Goal: Task Accomplishment & Management: Use online tool/utility

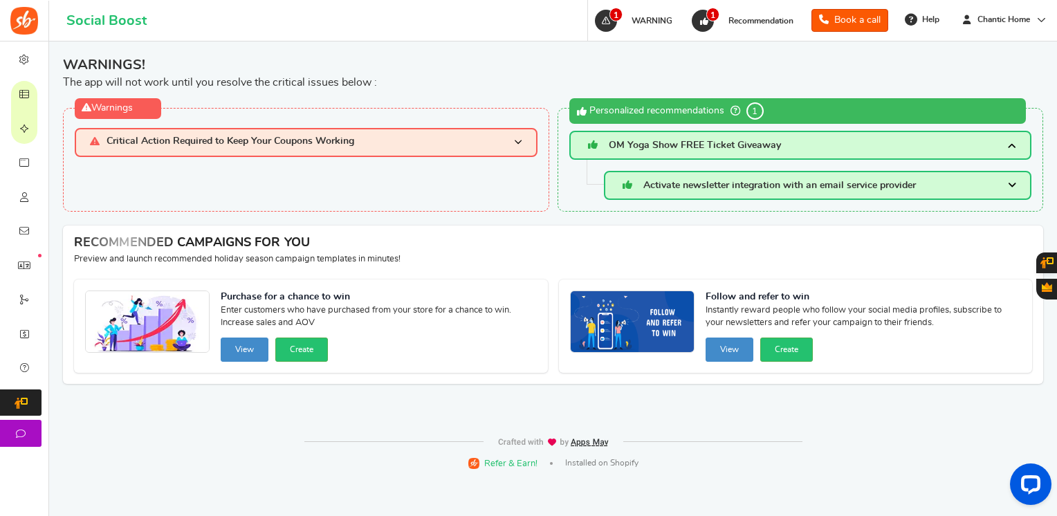
click at [286, 140] on span "Critical Action Required to Keep Your Coupons Working" at bounding box center [231, 142] width 248 height 12
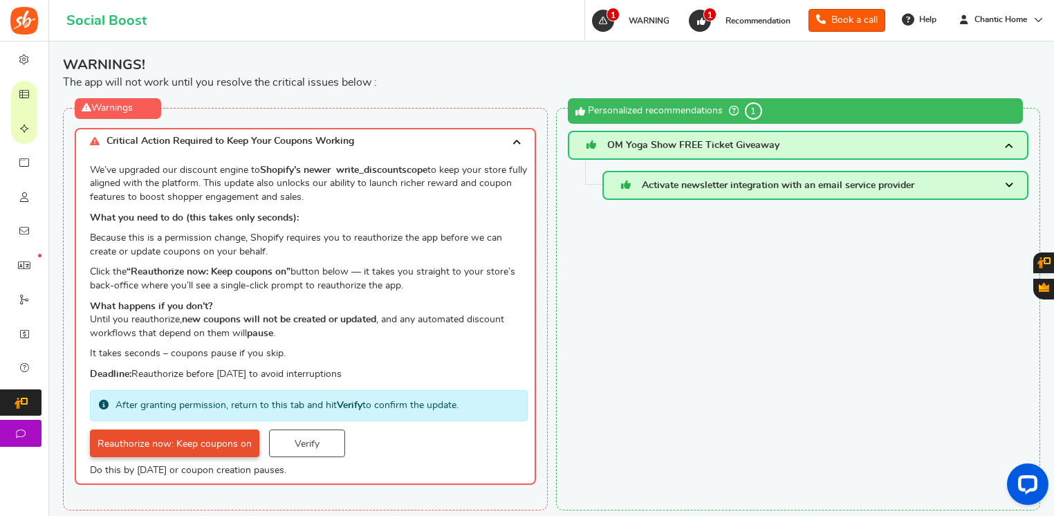
click at [230, 444] on link "Reauthorize now: Keep coupons on" at bounding box center [174, 444] width 169 height 28
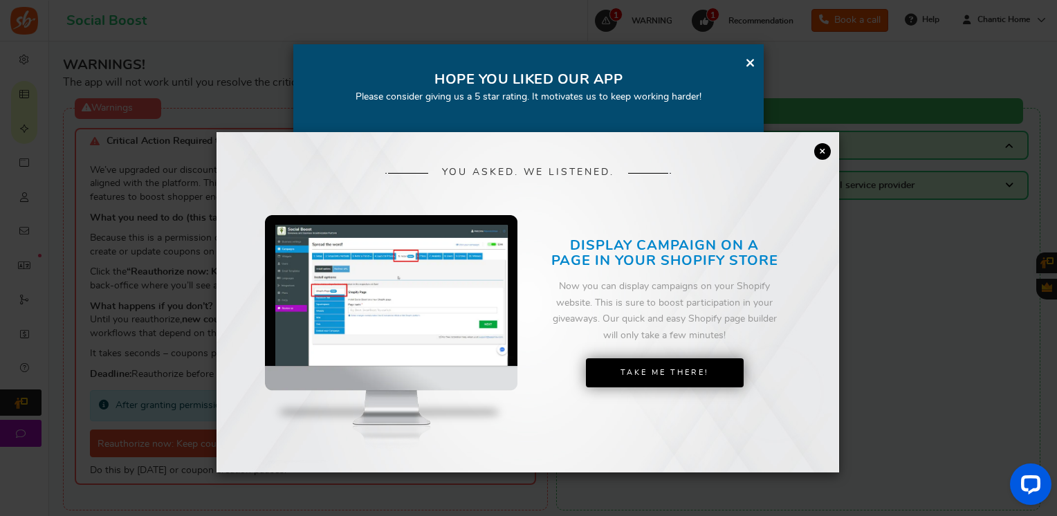
click at [818, 146] on link "×" at bounding box center [822, 151] width 17 height 17
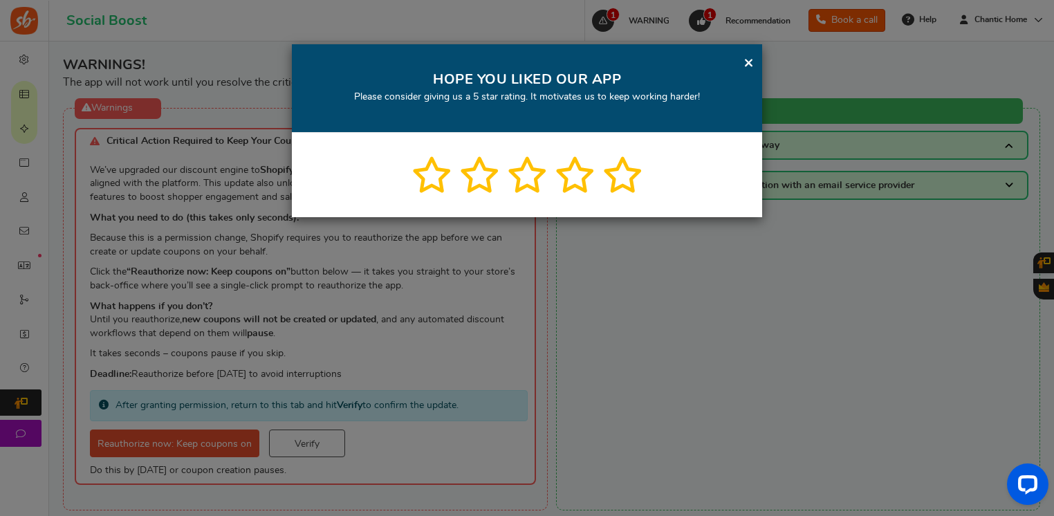
click at [747, 64] on link "×" at bounding box center [749, 62] width 10 height 17
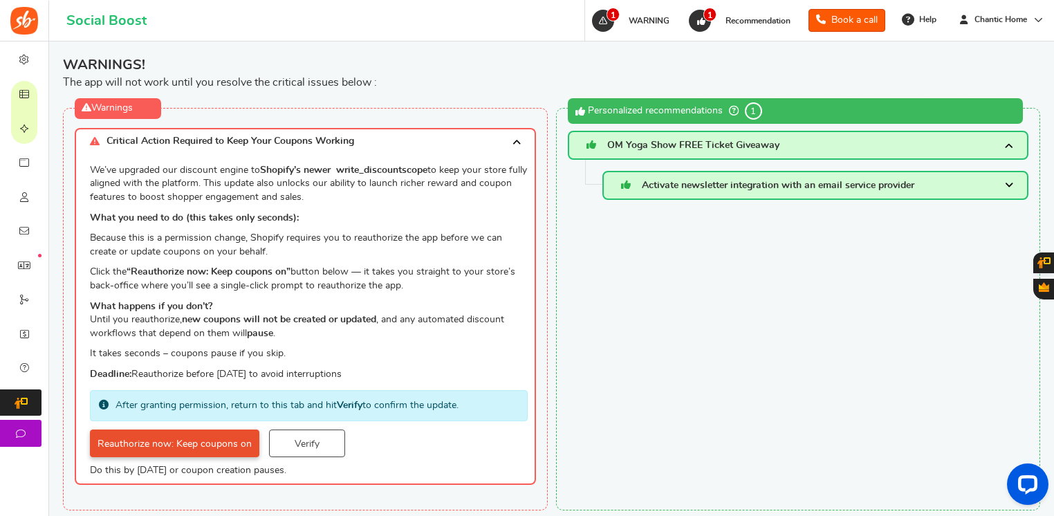
click at [216, 441] on link "Reauthorize now: Keep coupons on" at bounding box center [174, 444] width 169 height 28
click at [750, 144] on span "OM Yoga Show FREE Ticket Giveaway" at bounding box center [693, 145] width 172 height 10
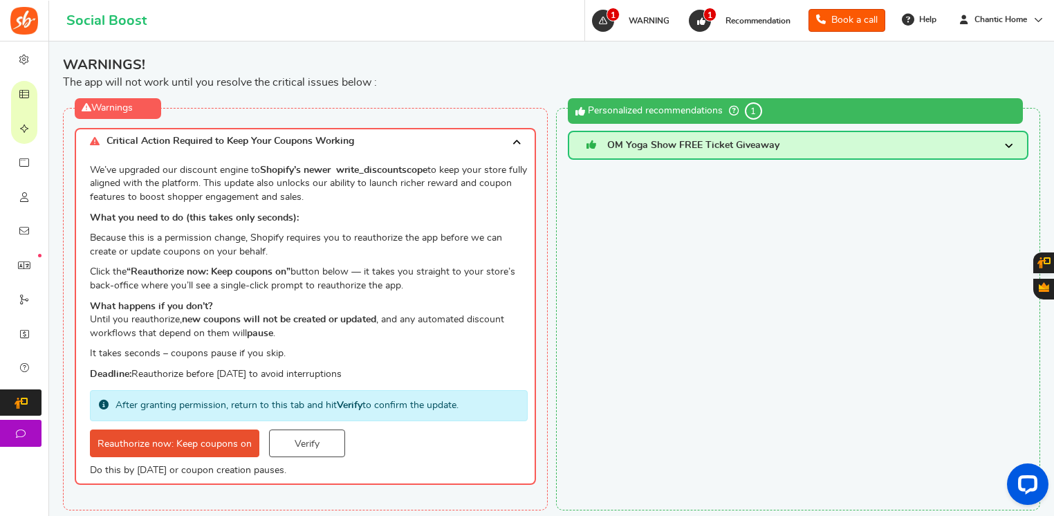
click at [750, 144] on span "OM Yoga Show FREE Ticket Giveaway" at bounding box center [693, 145] width 172 height 10
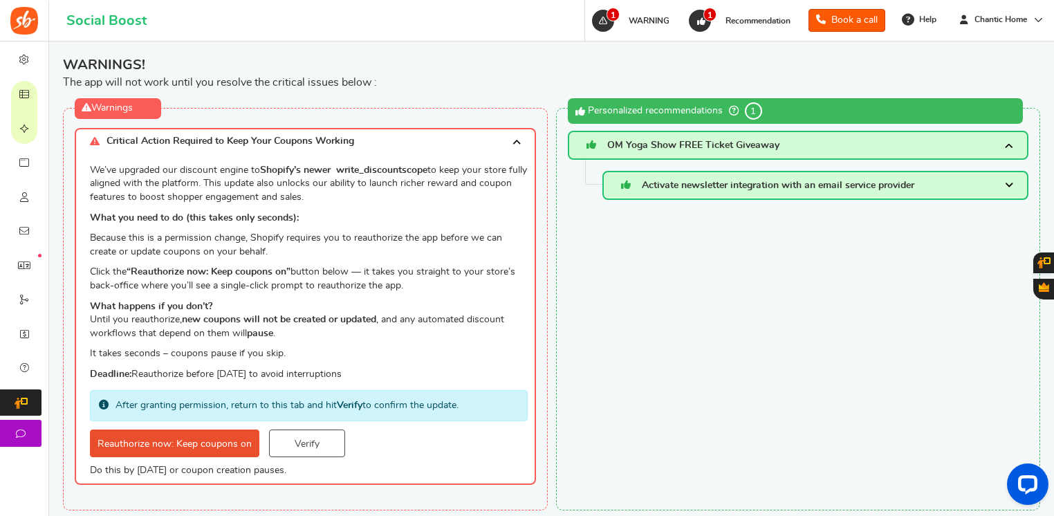
click at [739, 194] on h3 "Activate newsletter integration with an email service provider" at bounding box center [815, 185] width 427 height 29
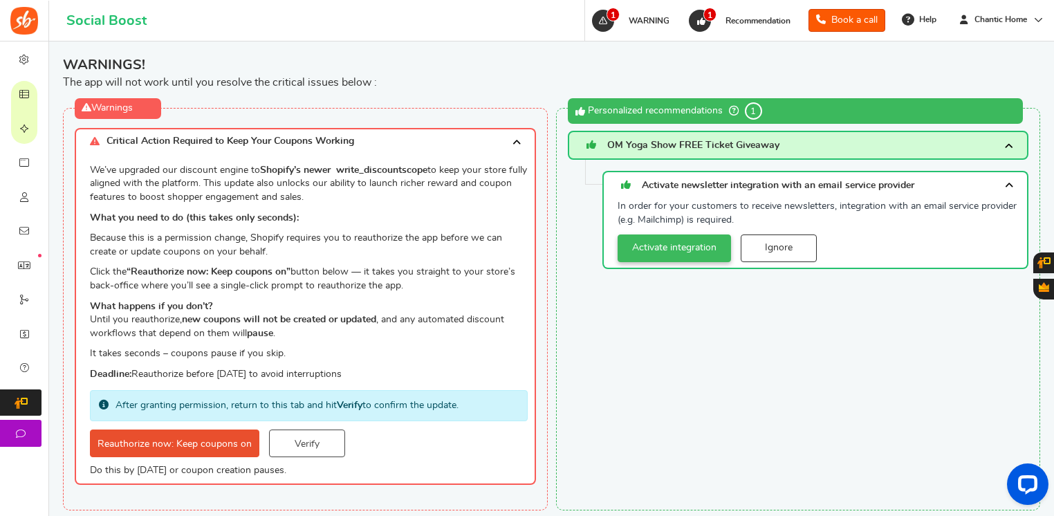
click at [714, 239] on link "Activate integration" at bounding box center [674, 248] width 113 height 28
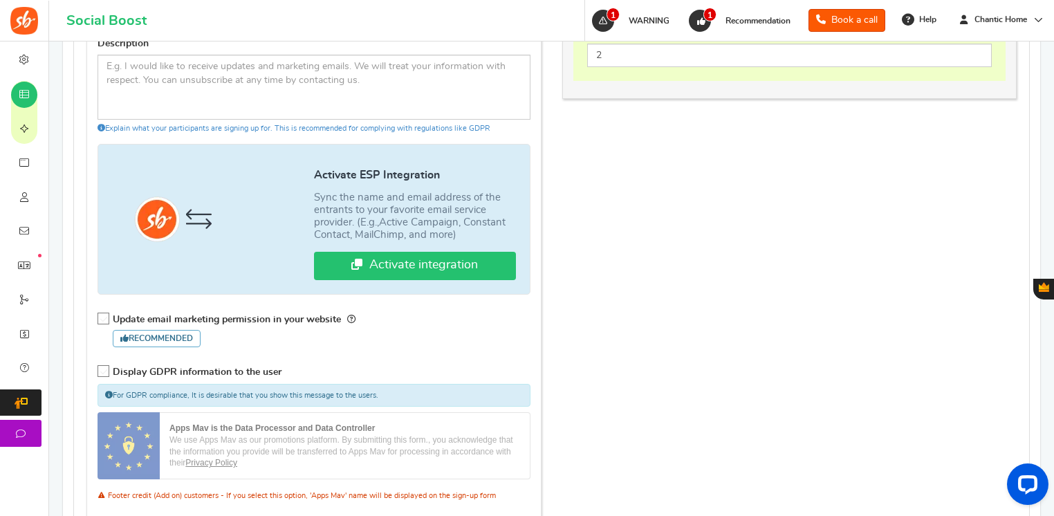
scroll to position [927, 0]
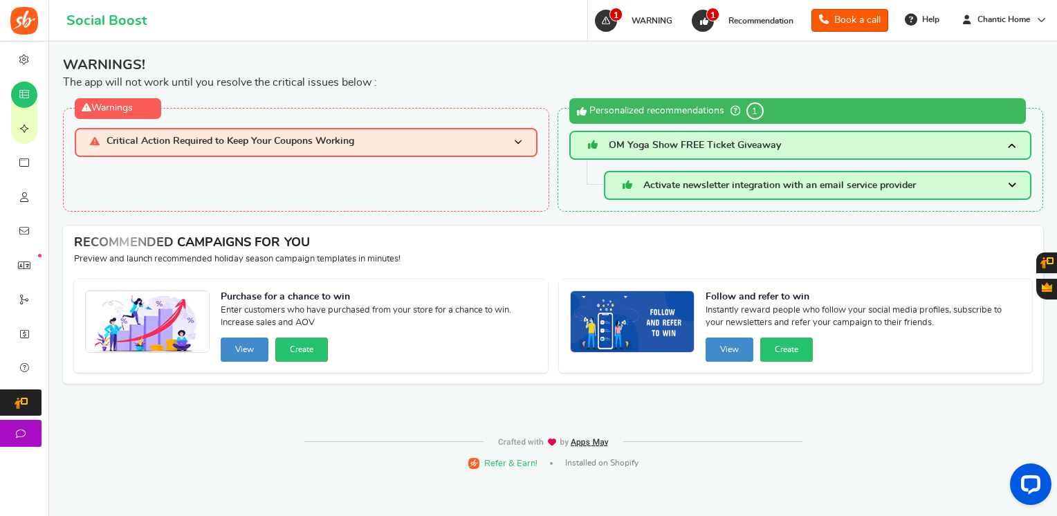
click at [300, 140] on span "Critical Action Required to Keep Your Coupons Working" at bounding box center [231, 142] width 248 height 12
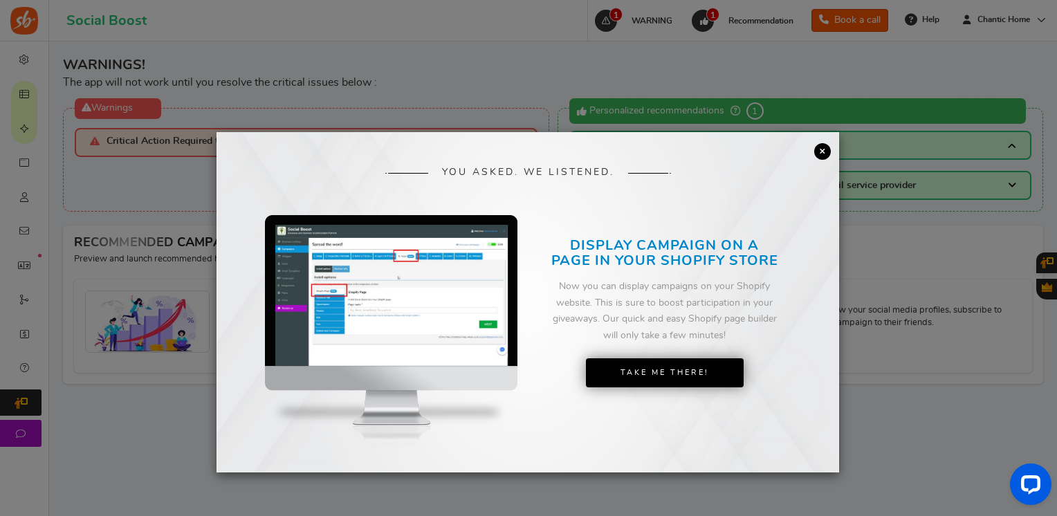
click at [822, 149] on link "×" at bounding box center [822, 151] width 17 height 17
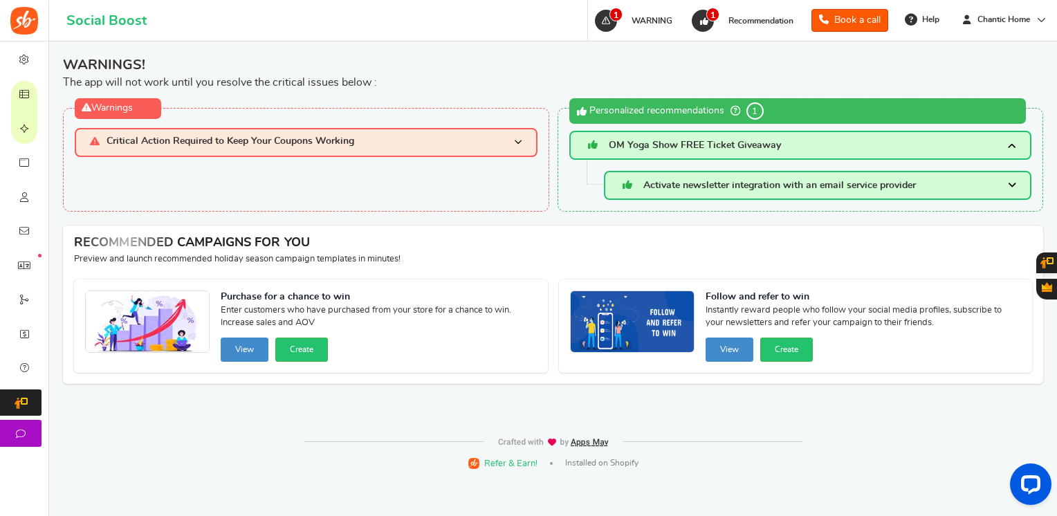
click at [379, 145] on h3 "Critical Action Required to Keep Your Coupons Working" at bounding box center [306, 142] width 463 height 28
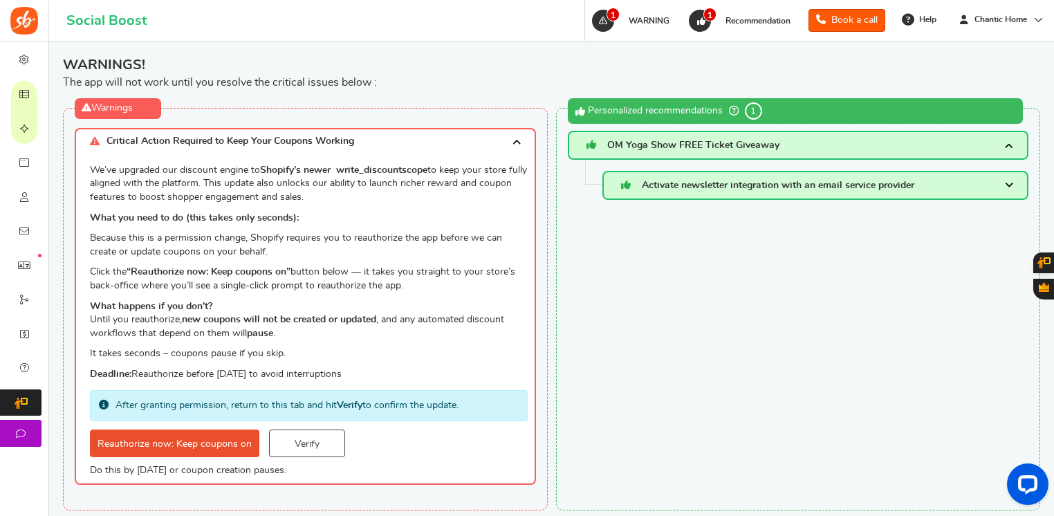
drag, startPoint x: 306, startPoint y: 439, endPoint x: 374, endPoint y: 432, distance: 68.1
click at [304, 439] on link "Verify" at bounding box center [307, 444] width 76 height 28
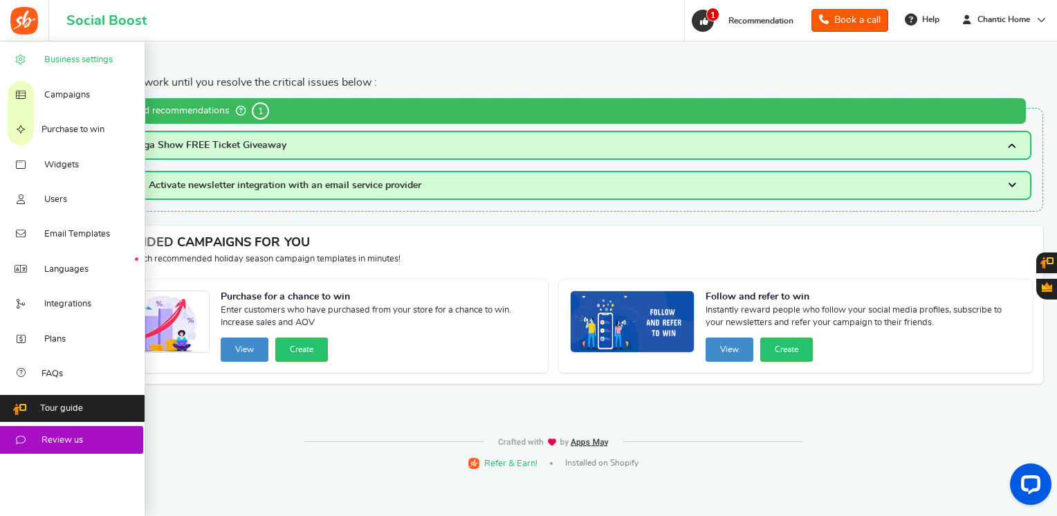
click at [64, 60] on span "Business settings" at bounding box center [78, 60] width 68 height 12
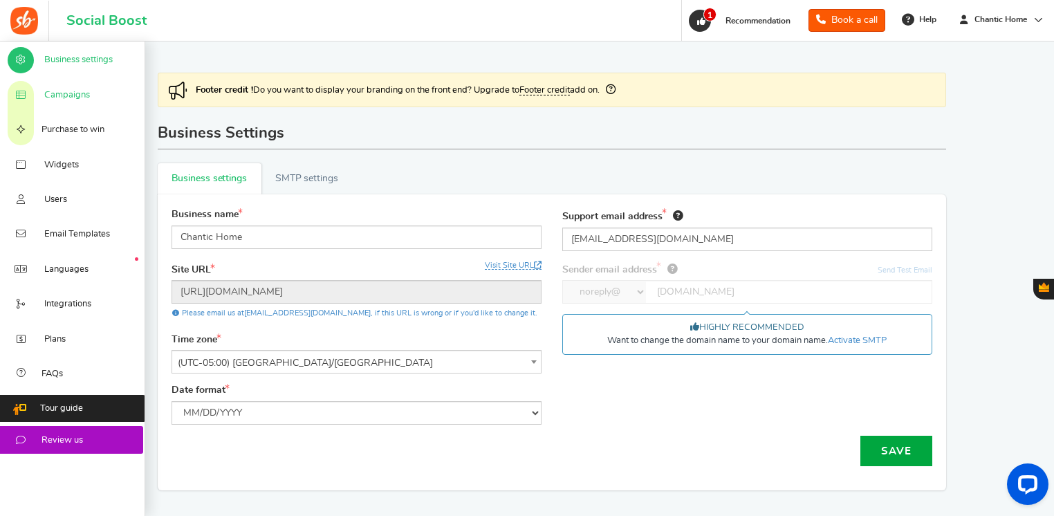
click at [66, 99] on span "Campaigns" at bounding box center [67, 95] width 46 height 12
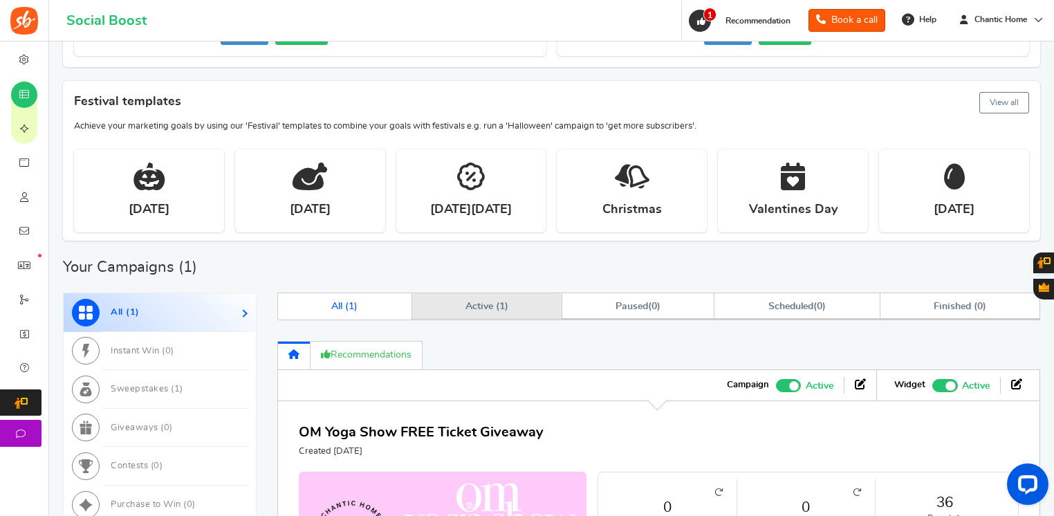
scroll to position [404, 0]
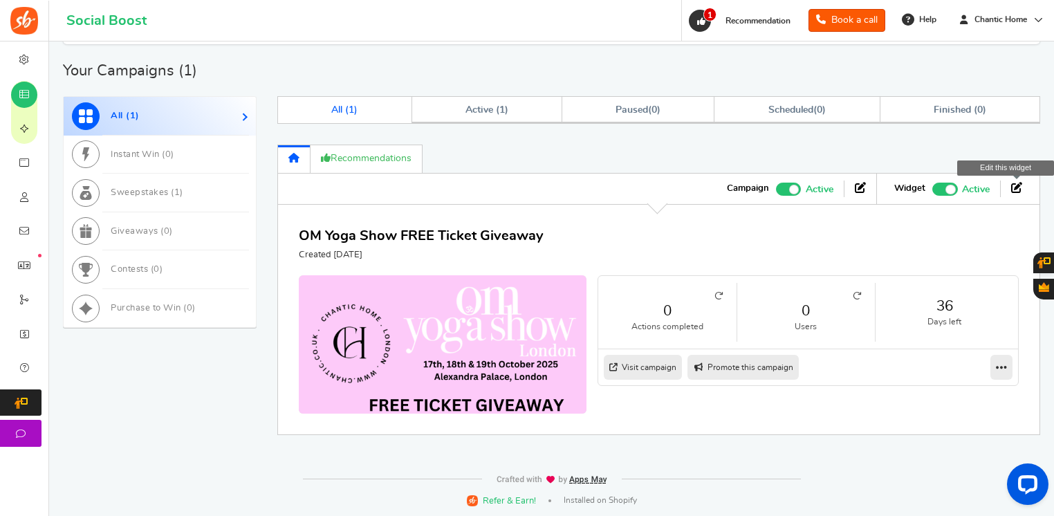
click at [1012, 183] on icon at bounding box center [1016, 187] width 11 height 11
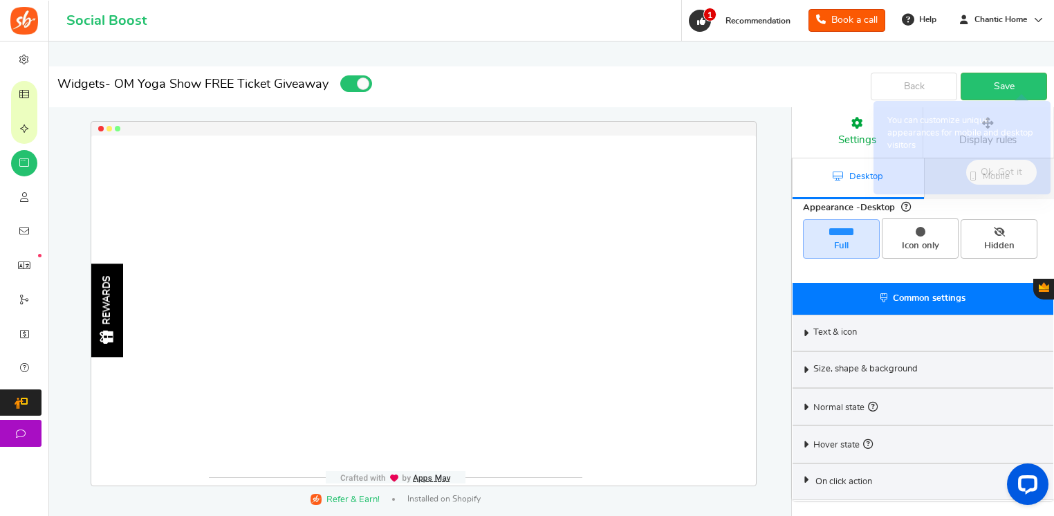
select select "left-side-drawer"
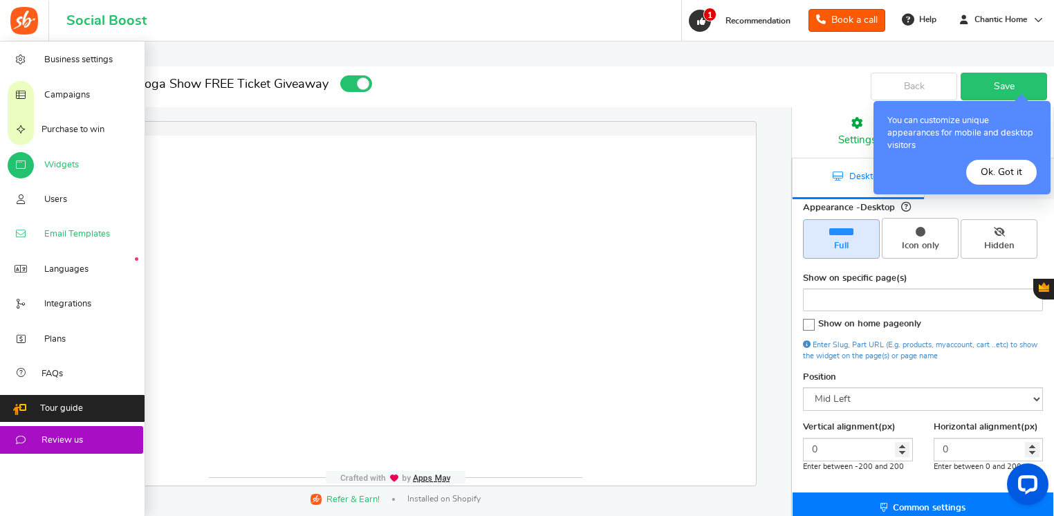
click at [55, 226] on link "Email Templates" at bounding box center [72, 234] width 145 height 35
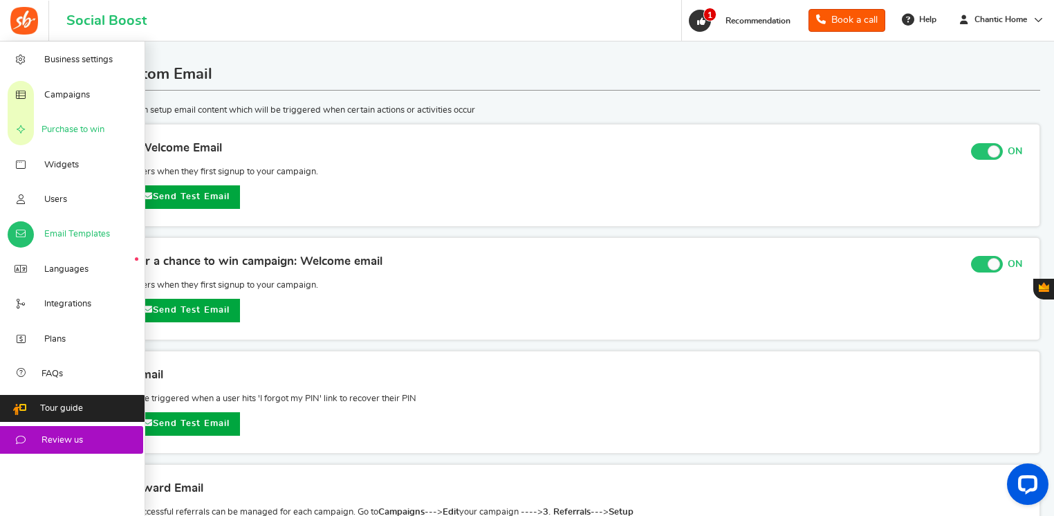
click at [84, 134] on span "Purchase to win" at bounding box center [73, 130] width 63 height 12
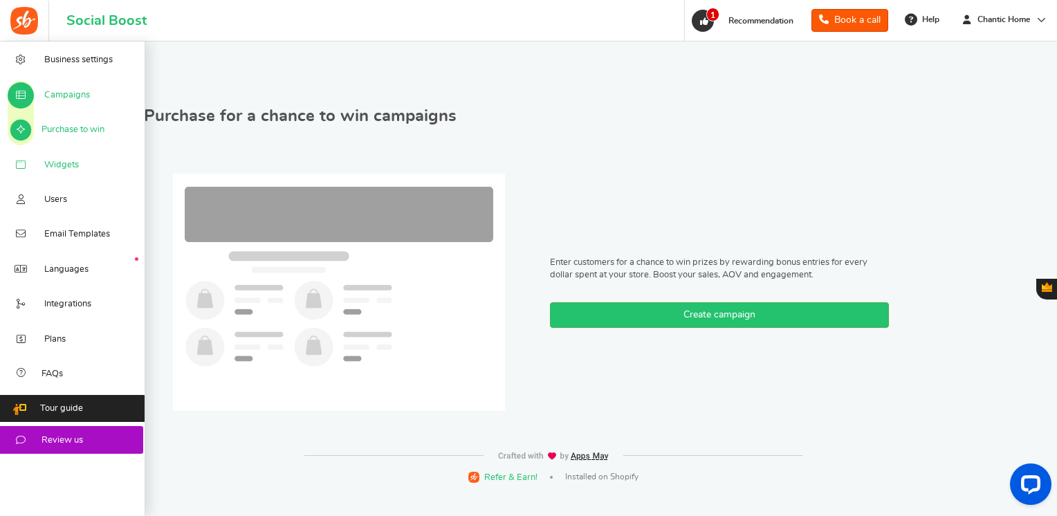
click at [65, 169] on span "Widgets" at bounding box center [61, 165] width 35 height 12
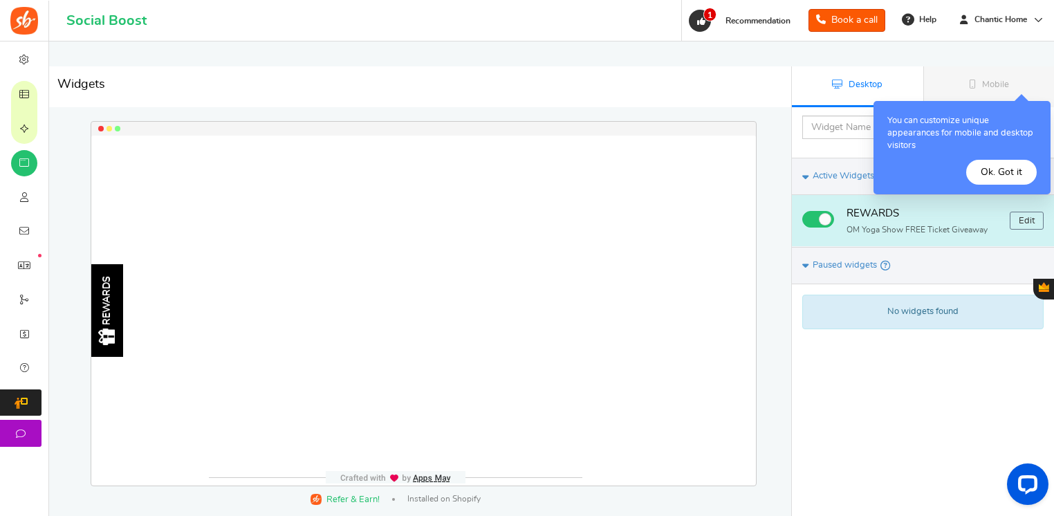
click at [118, 288] on div "REWARDS" at bounding box center [107, 310] width 32 height 93
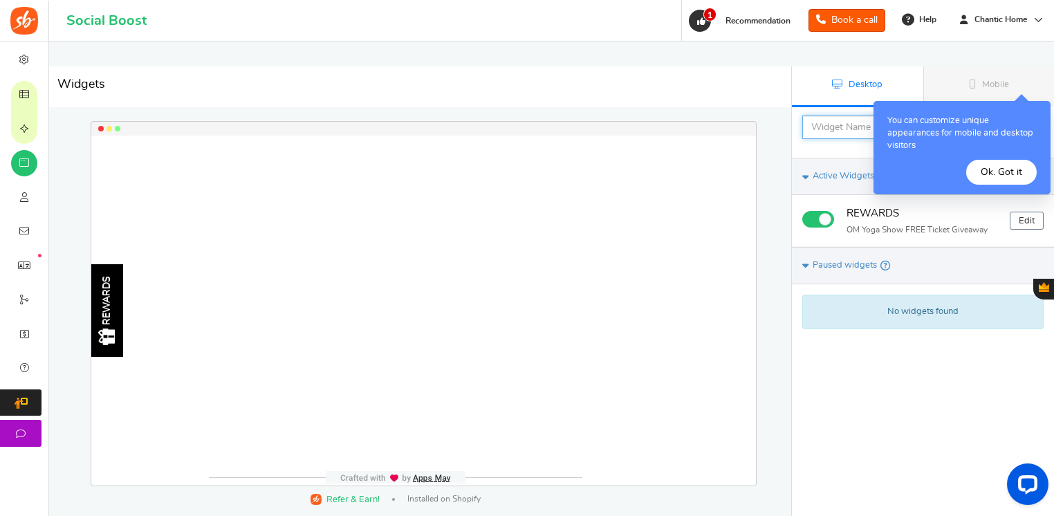
click at [869, 131] on input "text" at bounding box center [909, 128] width 214 height 24
click at [999, 165] on button "Ok. Got it" at bounding box center [1001, 172] width 71 height 25
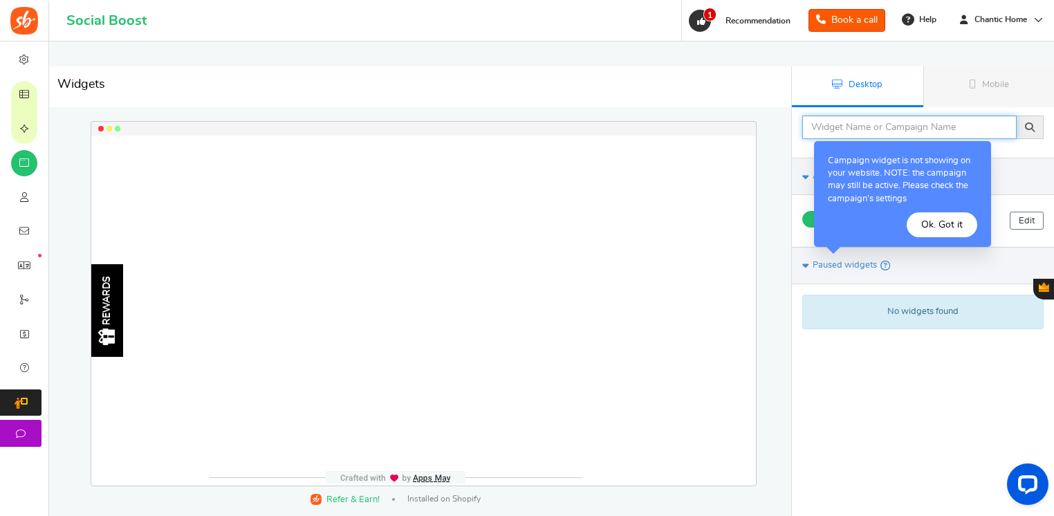
click at [936, 126] on input "text" at bounding box center [909, 128] width 214 height 24
type input "Om Yoga Show Giveaway!"
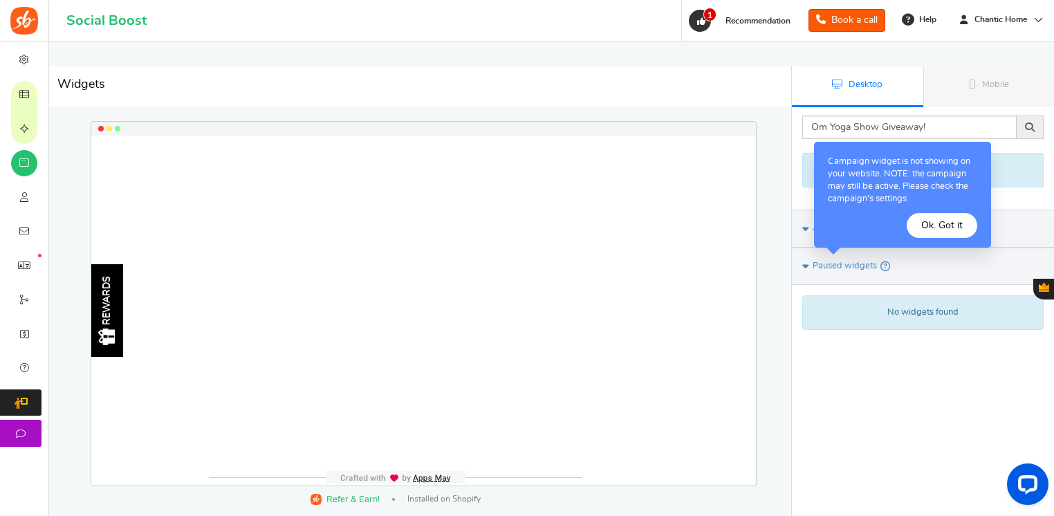
click at [952, 223] on button "Ok. Got it" at bounding box center [942, 225] width 71 height 25
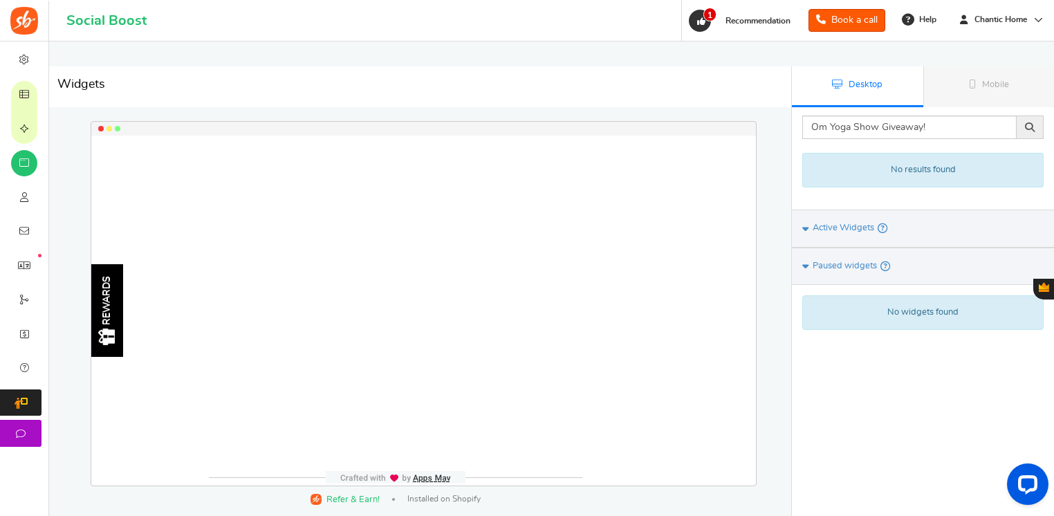
click at [952, 172] on div "No results found" at bounding box center [922, 170] width 241 height 35
drag, startPoint x: 957, startPoint y: 131, endPoint x: 759, endPoint y: 121, distance: 198.8
click at [759, 66] on div "Widgets Desktop Mobile Back Save Om Yoga Show Giveaway! Please enter a widget n…" at bounding box center [551, 66] width 1005 height 0
click at [919, 385] on div "Om Yoga Show Giveaway! Please enter a widget name or campaign name No results f…" at bounding box center [923, 261] width 262 height 309
click at [854, 224] on span "Active Widgets" at bounding box center [844, 228] width 62 height 12
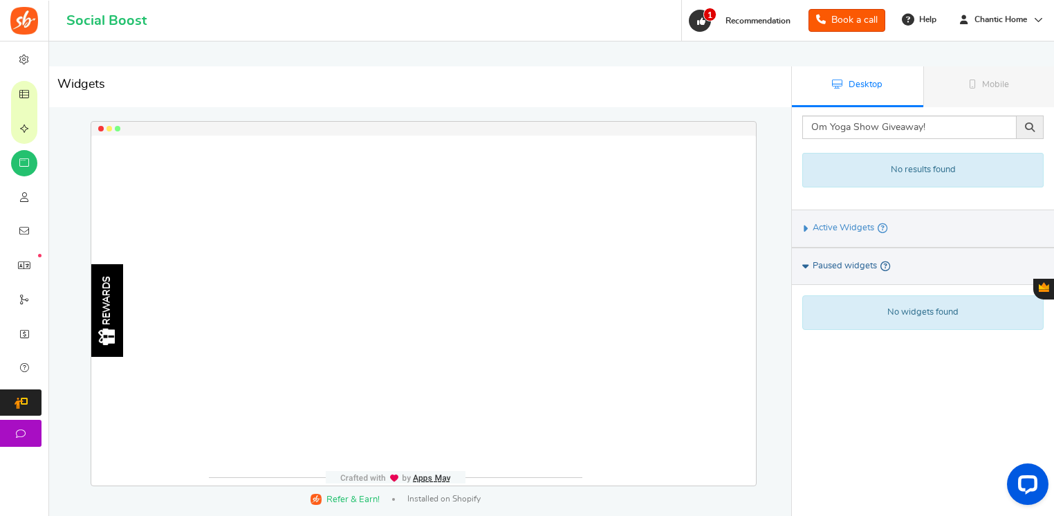
click at [855, 255] on link "Paused widgets" at bounding box center [923, 266] width 262 height 37
click at [855, 260] on span "Paused widgets" at bounding box center [845, 266] width 64 height 12
click at [116, 300] on div "REWARDS" at bounding box center [107, 310] width 32 height 93
click at [950, 76] on link "Mobile" at bounding box center [988, 86] width 131 height 41
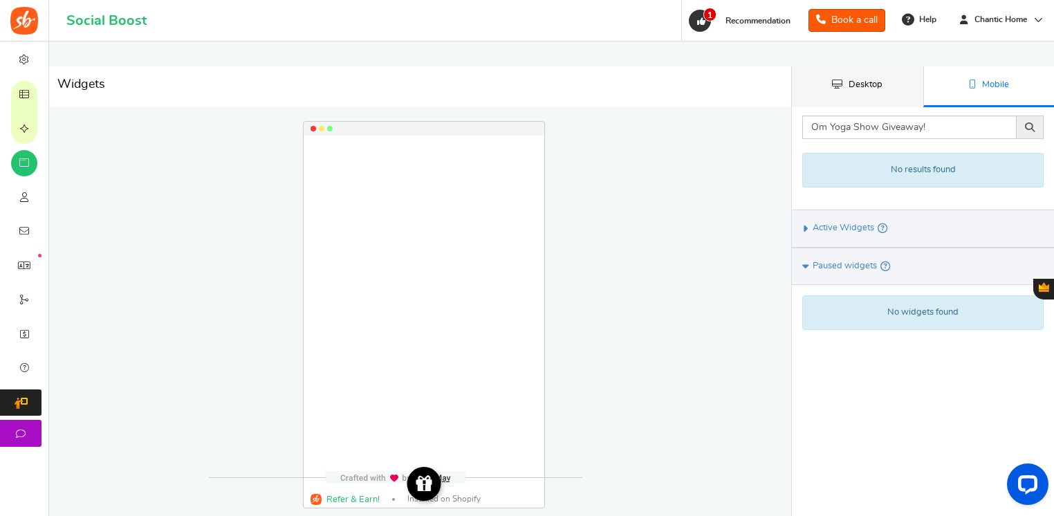
click at [888, 93] on link "Desktop" at bounding box center [857, 86] width 131 height 41
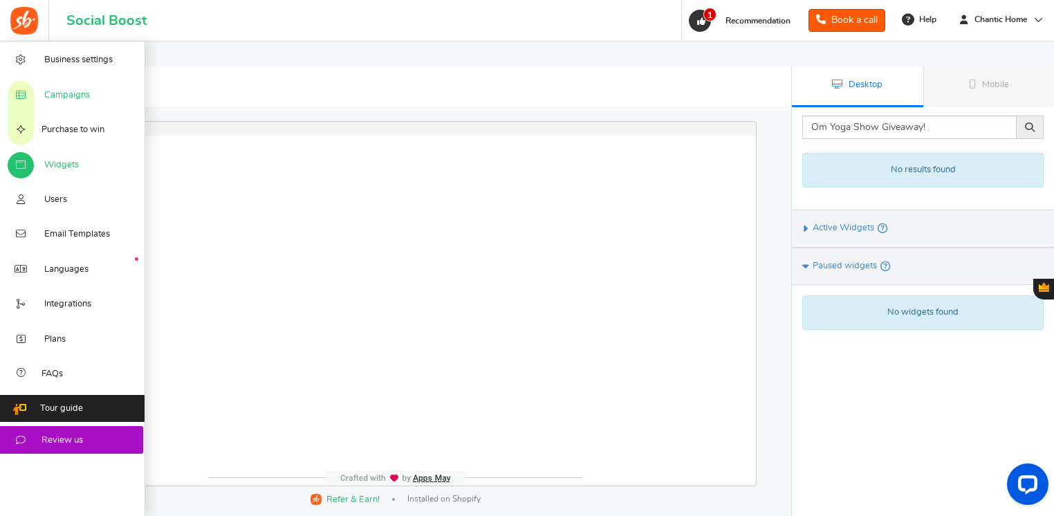
click at [72, 101] on span "Campaigns" at bounding box center [67, 95] width 46 height 12
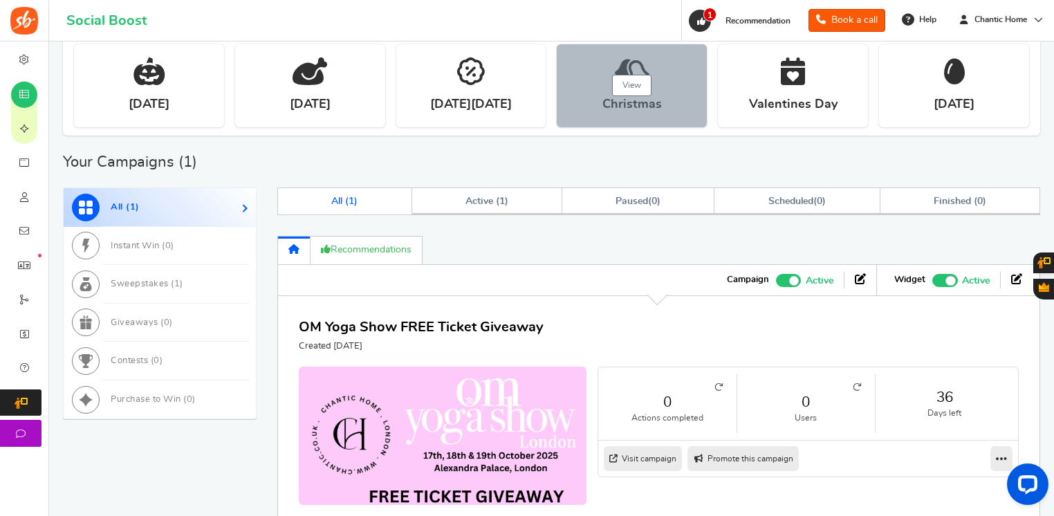
scroll to position [404, 0]
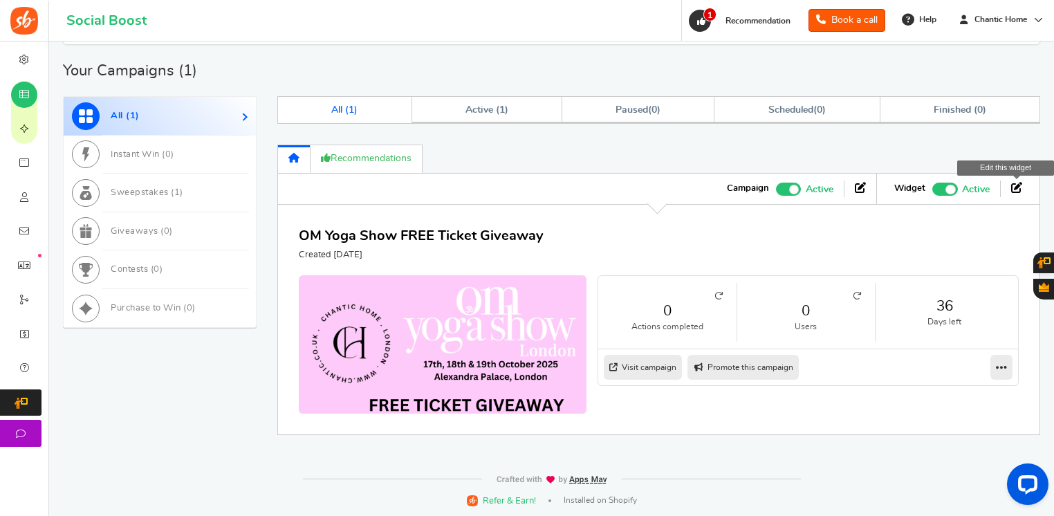
click at [1015, 184] on icon at bounding box center [1016, 187] width 11 height 11
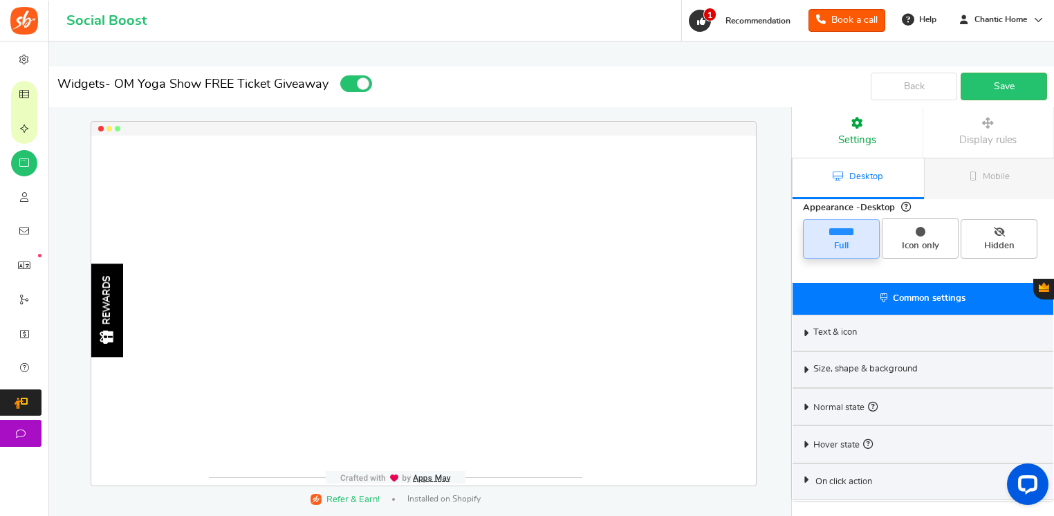
select select "left-side-drawer"
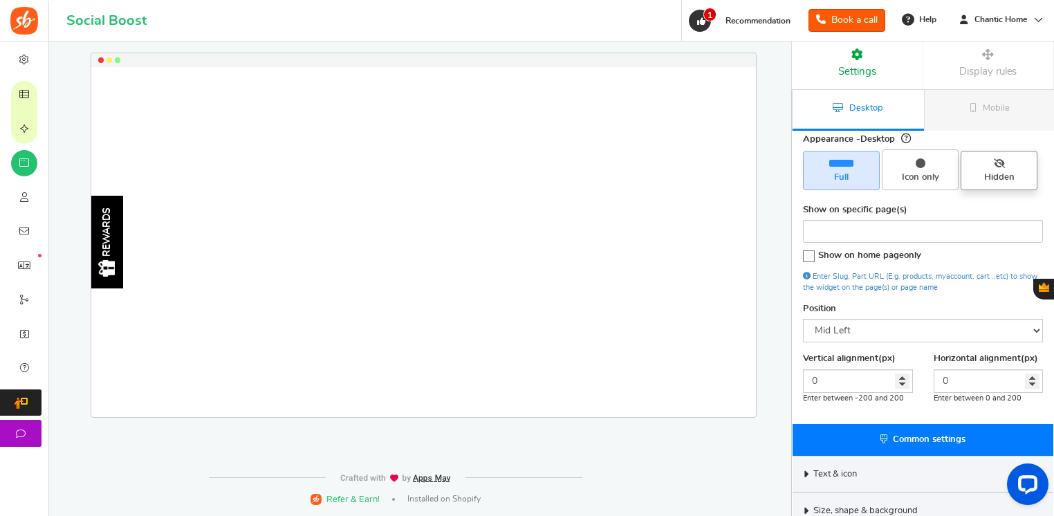
scroll to position [69, 0]
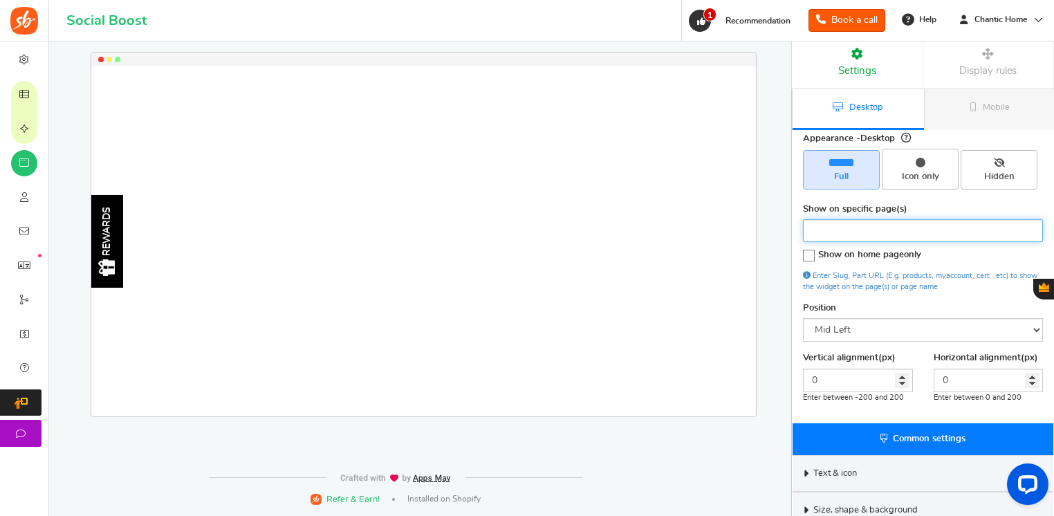
click at [960, 232] on input "search" at bounding box center [923, 230] width 232 height 14
click at [939, 172] on span "Icon only" at bounding box center [920, 177] width 64 height 12
click at [930, 160] on input "Icon only" at bounding box center [925, 155] width 9 height 9
radio input "true"
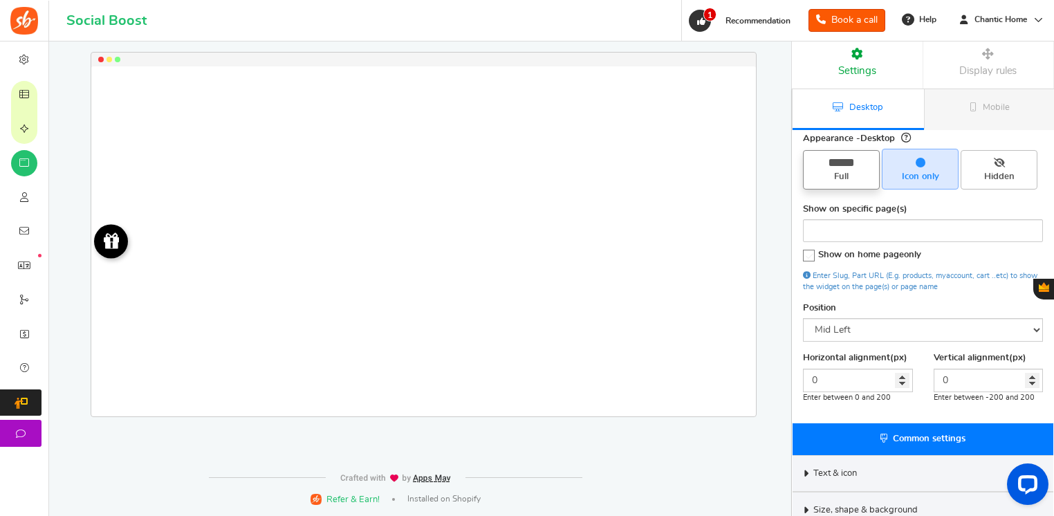
click at [815, 165] on span "Full" at bounding box center [841, 169] width 77 height 39
click at [842, 162] on input "Full" at bounding box center [846, 157] width 9 height 9
radio input "true"
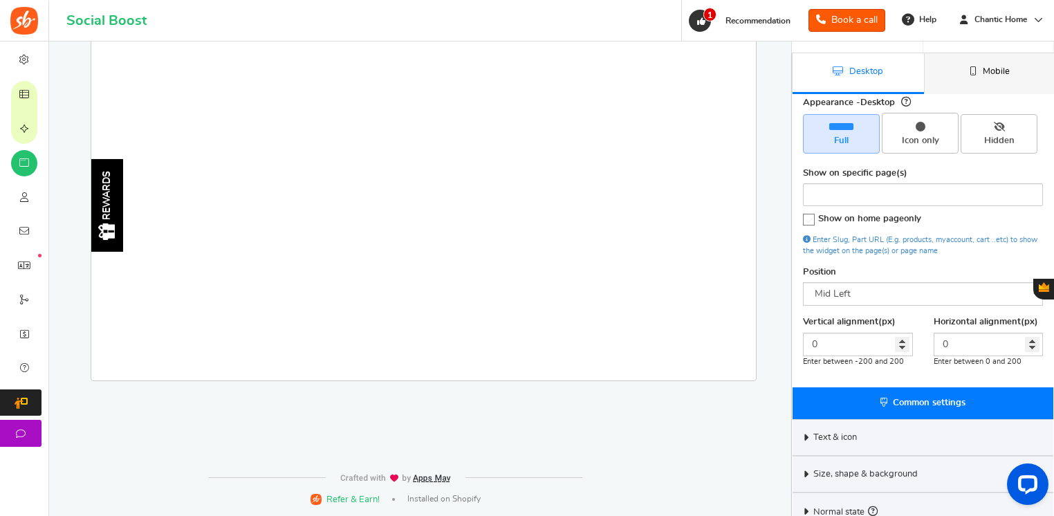
scroll to position [138, 0]
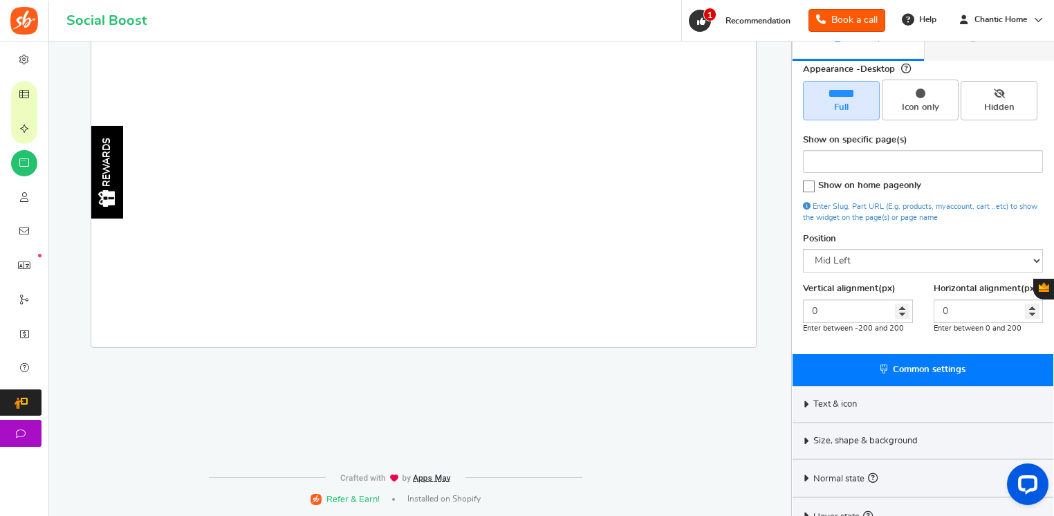
click at [121, 203] on div "REWARDS" at bounding box center [107, 172] width 32 height 93
click at [117, 201] on div "REWARDS" at bounding box center [107, 172] width 32 height 93
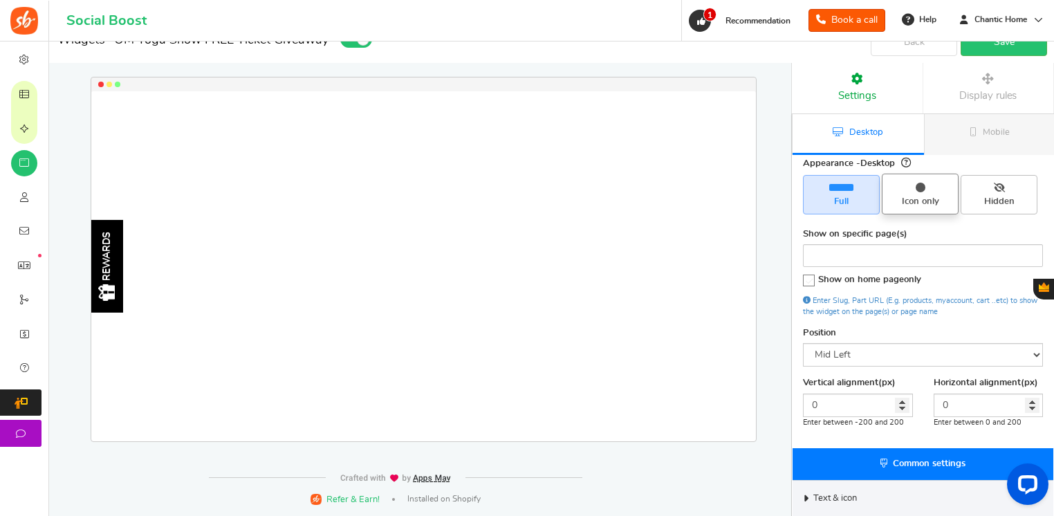
scroll to position [0, 0]
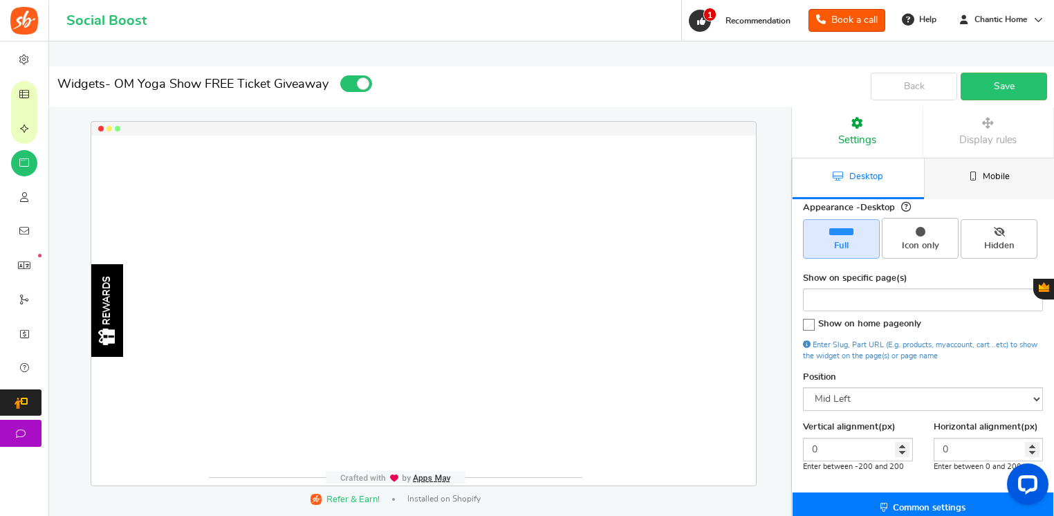
click at [987, 172] on span "Mobile" at bounding box center [996, 176] width 27 height 9
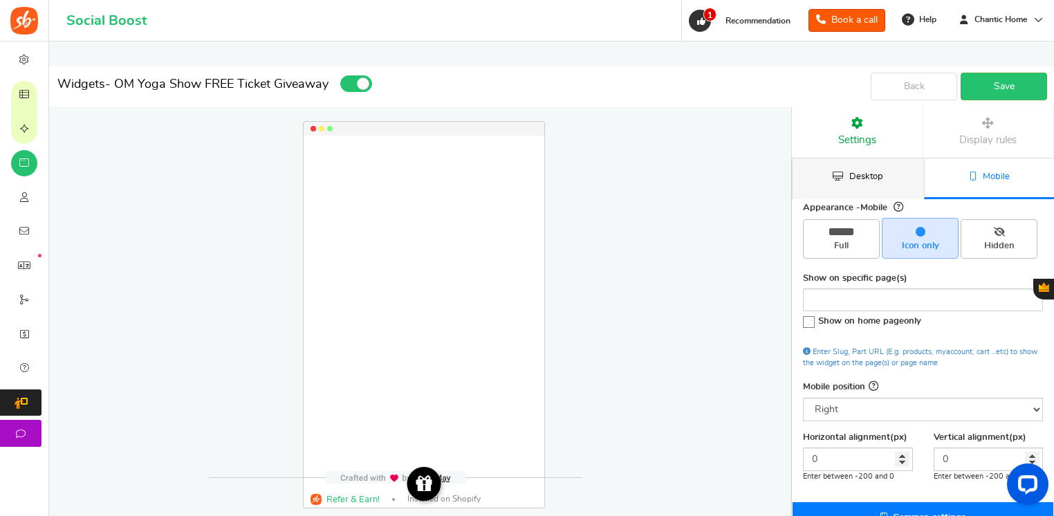
click at [892, 174] on link "Desktop" at bounding box center [858, 178] width 131 height 41
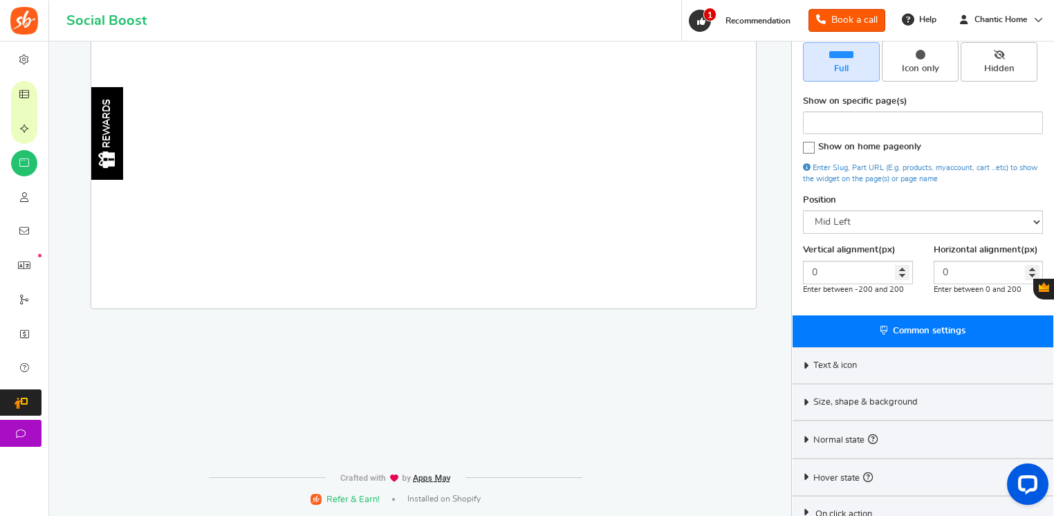
scroll to position [195, 0]
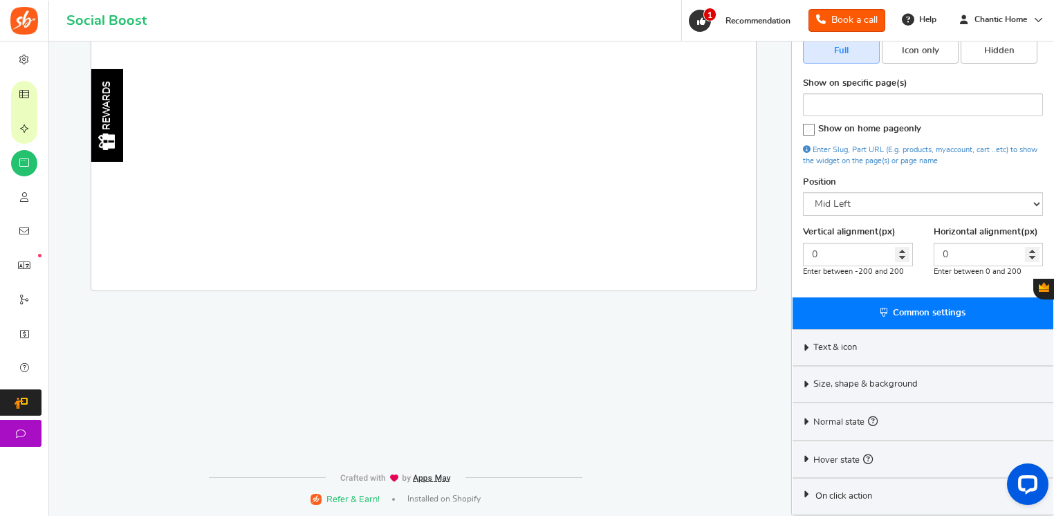
click at [952, 309] on span "Common settings" at bounding box center [929, 313] width 73 height 9
click at [939, 350] on div "Text & icon" at bounding box center [923, 347] width 261 height 37
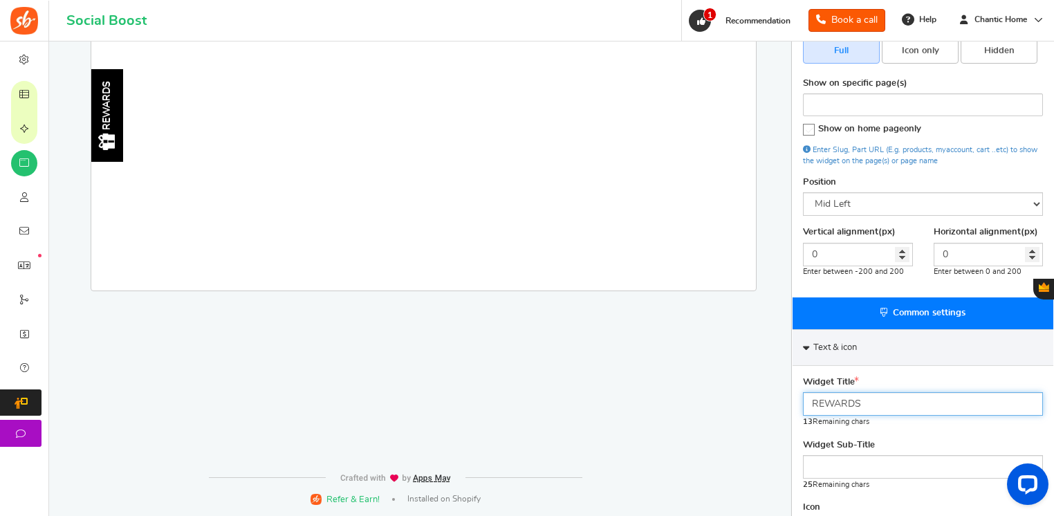
drag, startPoint x: 914, startPoint y: 396, endPoint x: 733, endPoint y: 407, distance: 180.9
click at [733, 407] on div "Widgets - OM Yoga Show FREE Ticket Giveaway Desktop Mobile Back Save Please ent…" at bounding box center [551, 359] width 984 height 998
paste input "Om Yoga Show Giveawa"
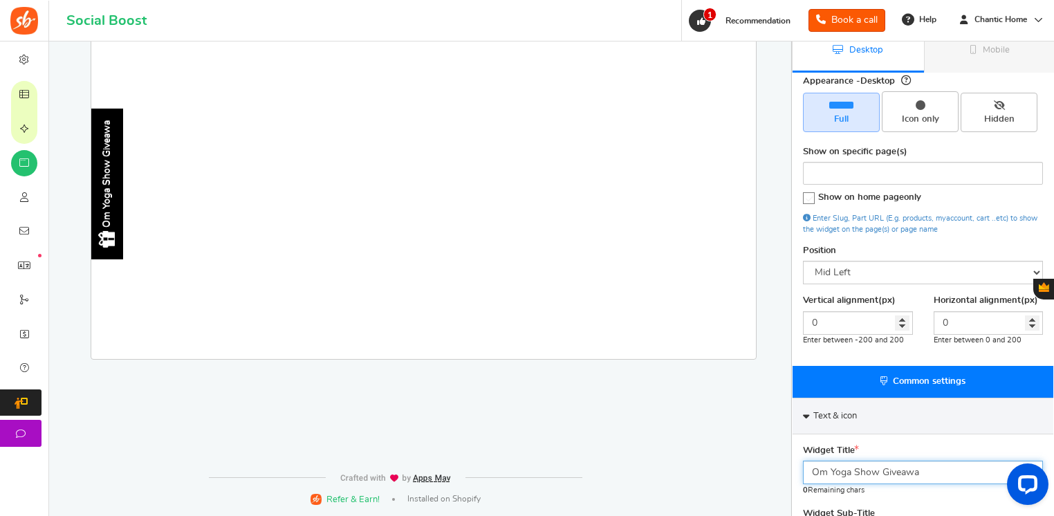
scroll to position [126, 0]
drag, startPoint x: 880, startPoint y: 471, endPoint x: 926, endPoint y: 468, distance: 45.7
click at [926, 468] on input "Om Yoga Show Giveawa" at bounding box center [923, 473] width 240 height 24
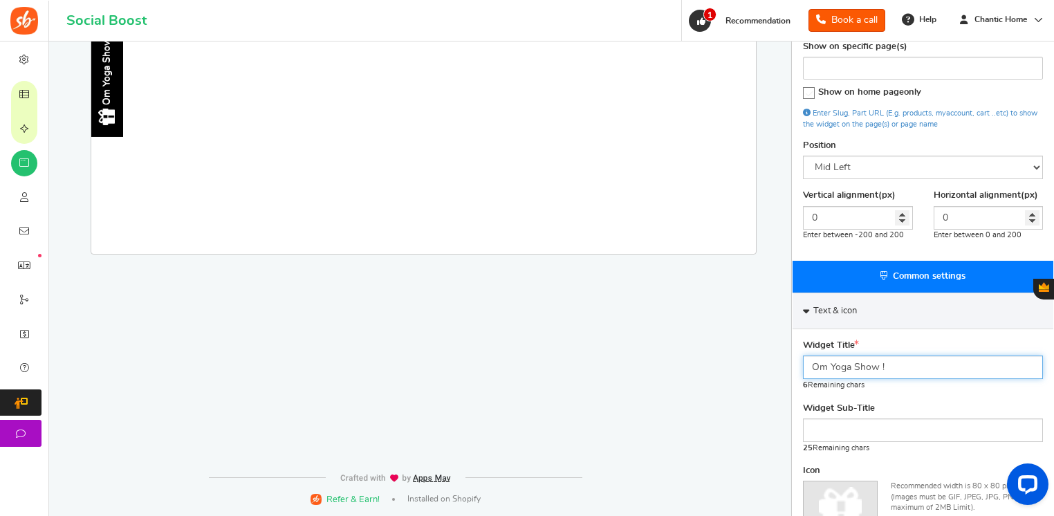
scroll to position [264, 0]
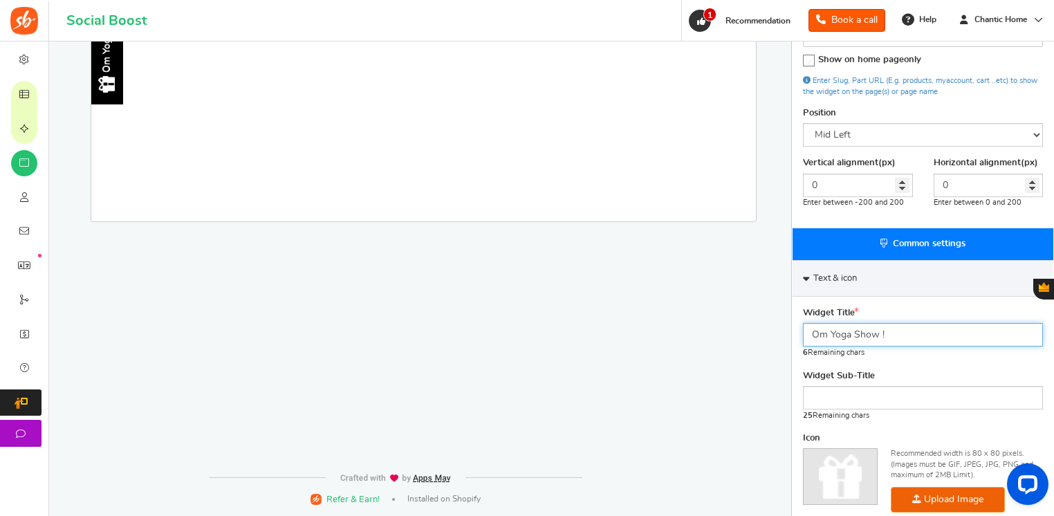
type input "Om Yoga Show !"
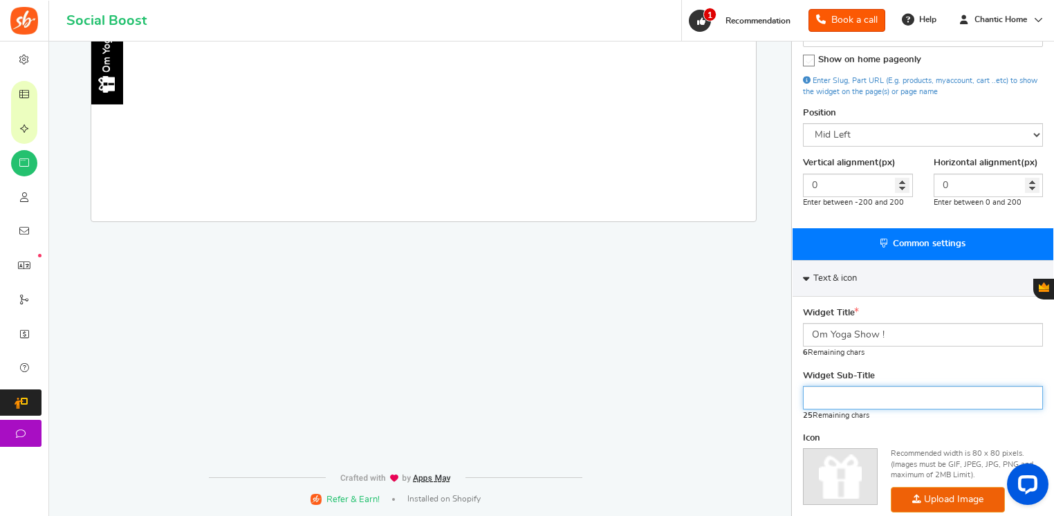
click at [928, 396] on input "text" at bounding box center [923, 398] width 240 height 24
type input "E"
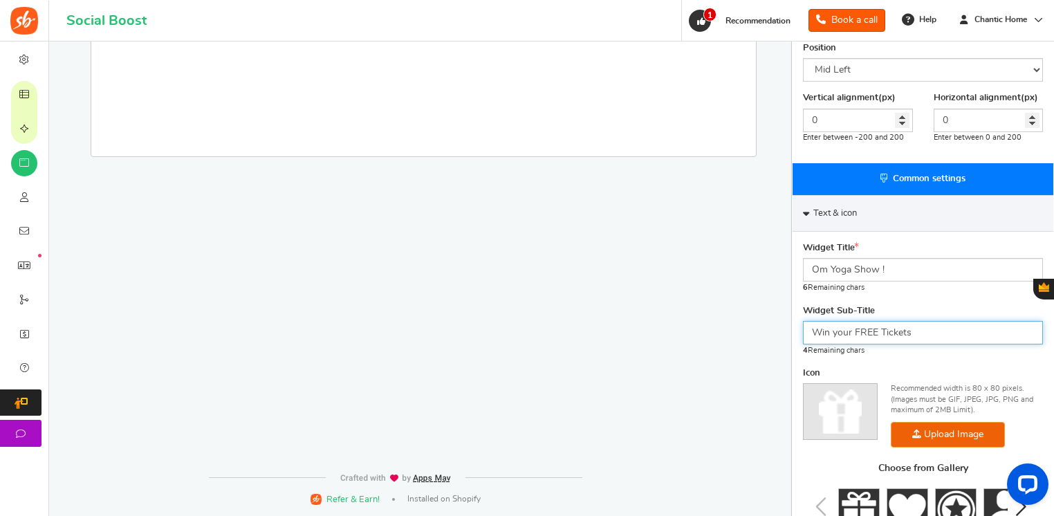
scroll to position [415, 0]
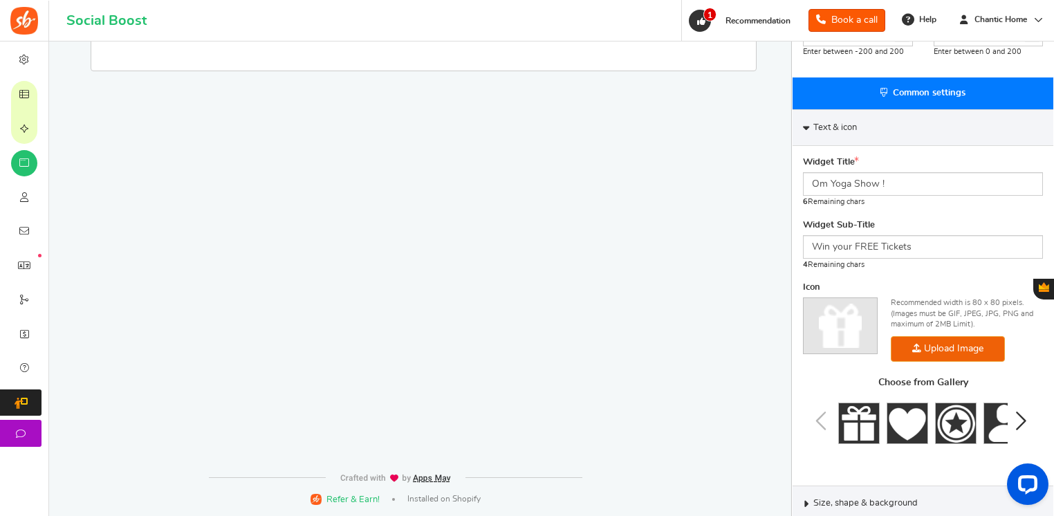
click at [1020, 418] on icon "Next slide" at bounding box center [1020, 420] width 17 height 27
click at [900, 431] on img at bounding box center [908, 424] width 42 height 42
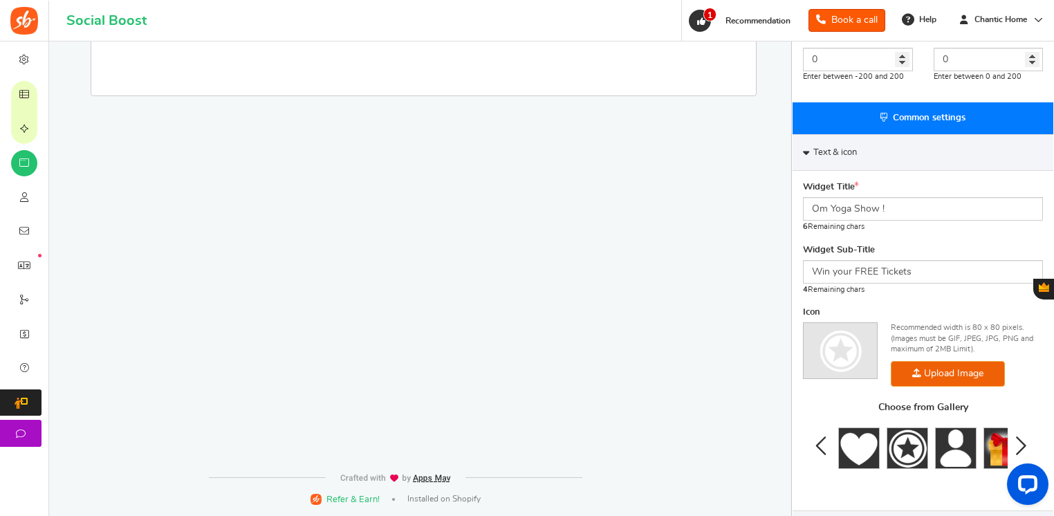
scroll to position [534, 0]
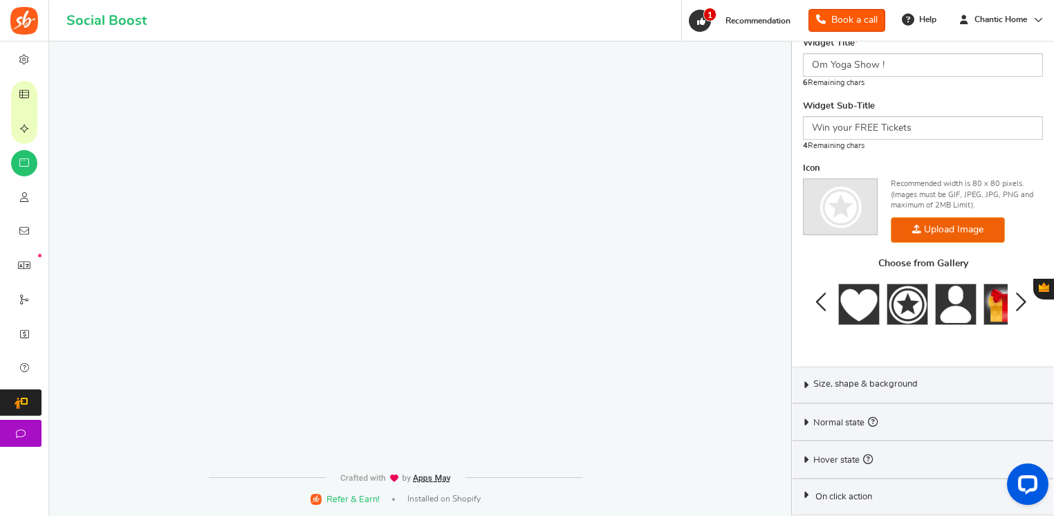
click at [921, 387] on div "Size, shape & background" at bounding box center [923, 385] width 261 height 37
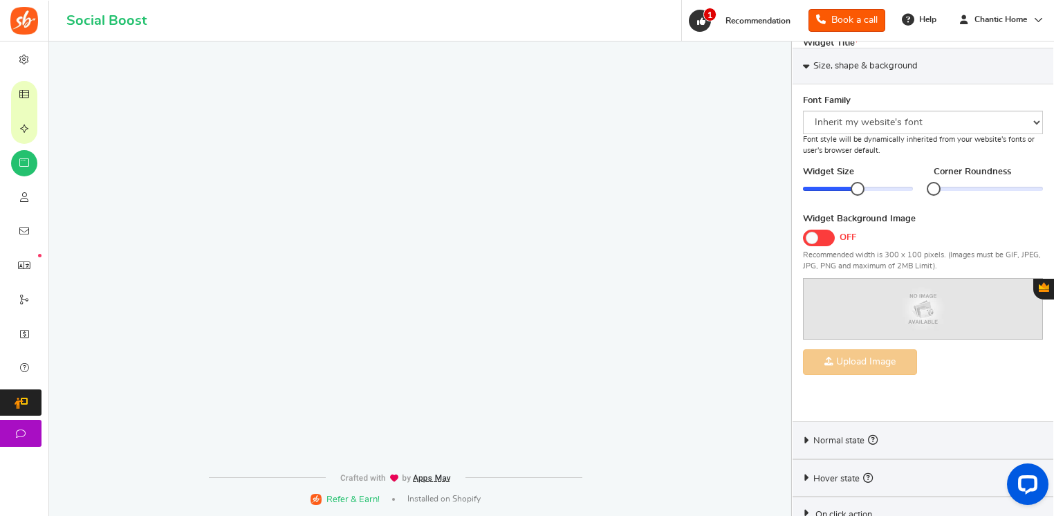
scroll to position [512, 0]
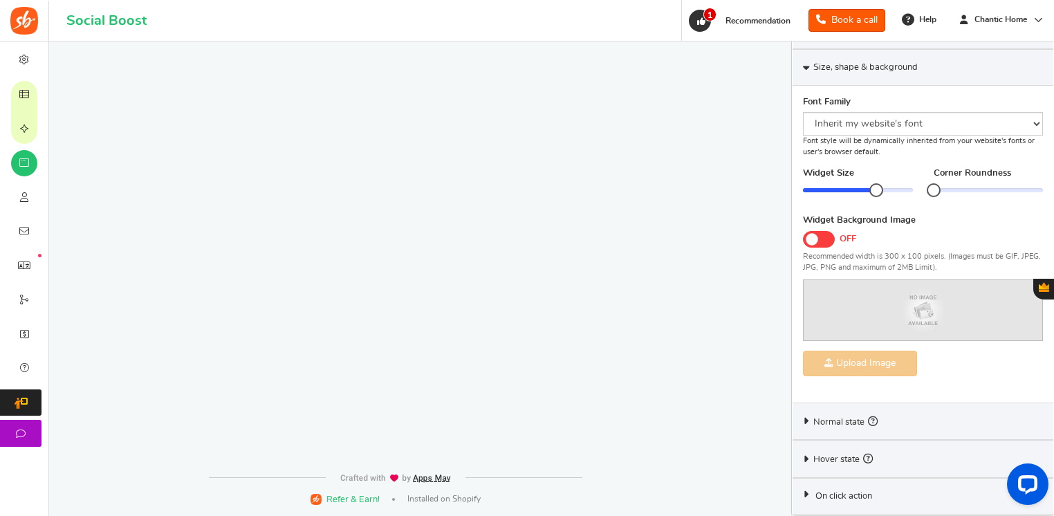
drag, startPoint x: 852, startPoint y: 187, endPoint x: 880, endPoint y: 187, distance: 27.7
click at [880, 187] on div at bounding box center [876, 190] width 14 height 14
click at [897, 77] on div "Size, shape & background" at bounding box center [923, 67] width 261 height 37
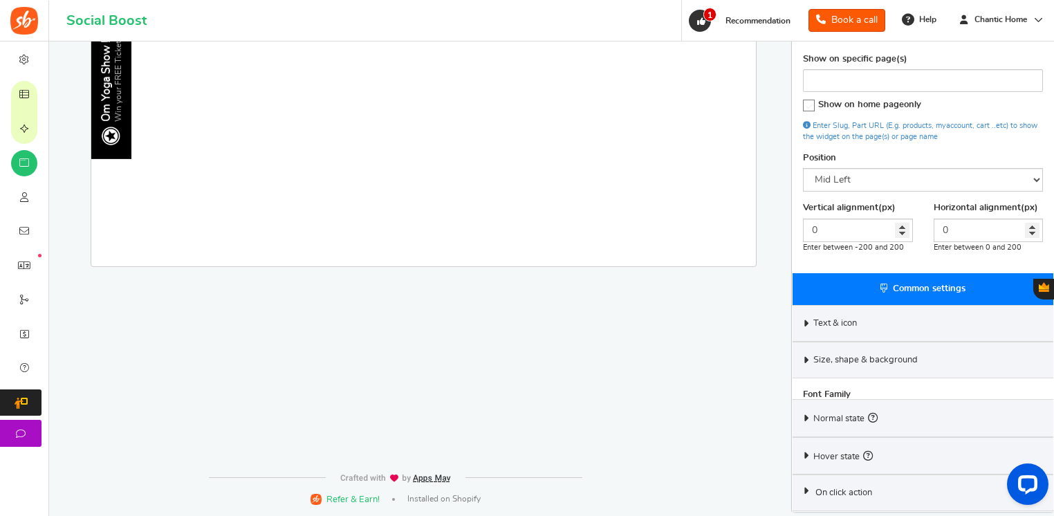
scroll to position [195, 0]
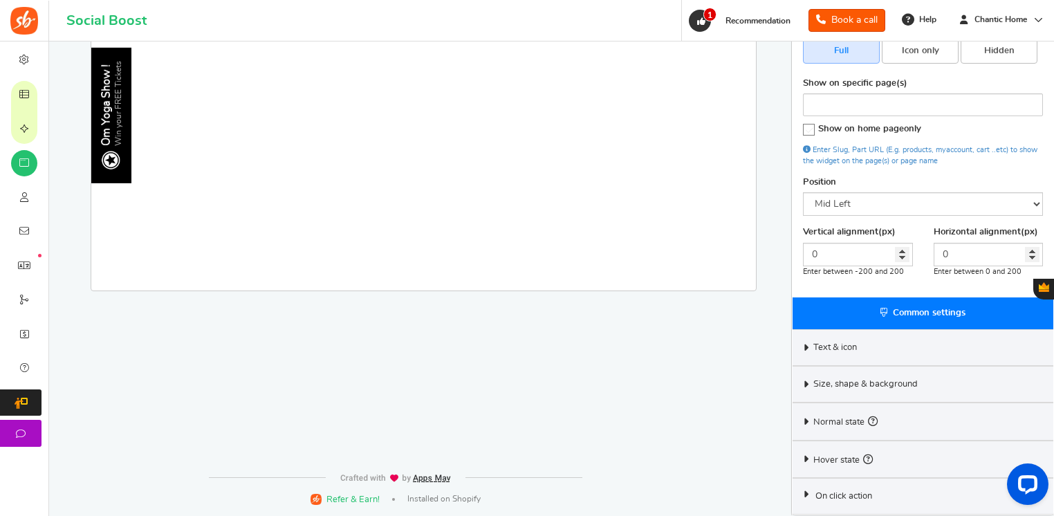
click at [874, 353] on div "Text & icon" at bounding box center [923, 347] width 261 height 37
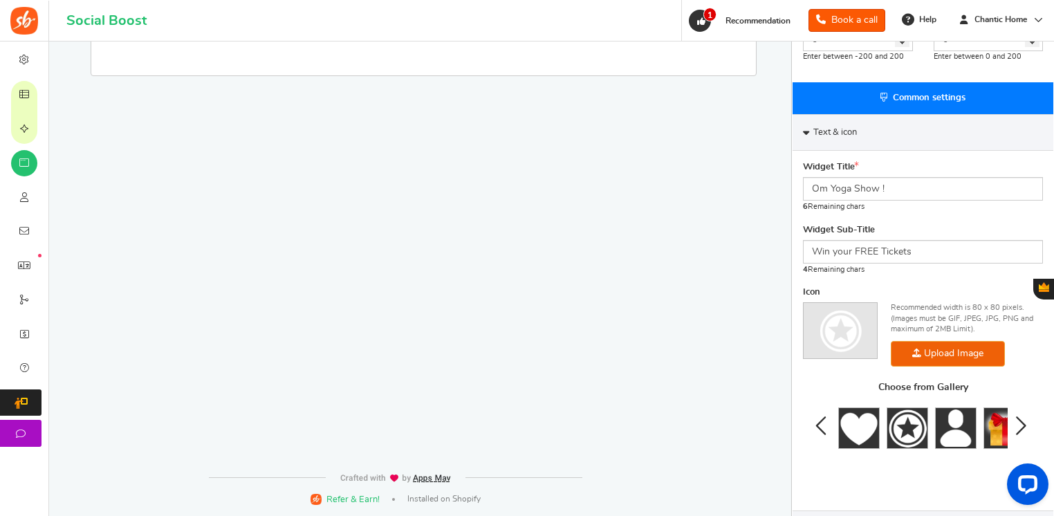
scroll to position [512, 0]
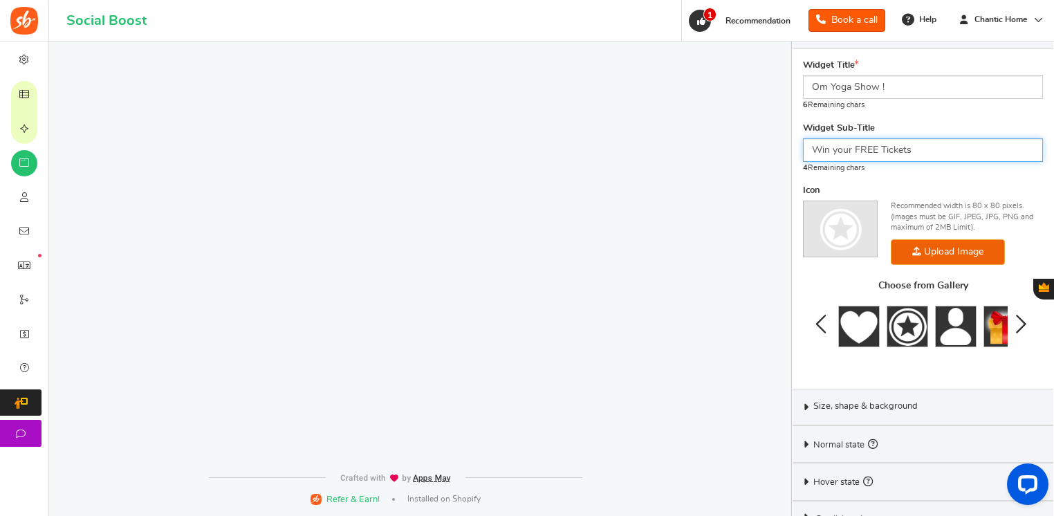
drag, startPoint x: 854, startPoint y: 147, endPoint x: 834, endPoint y: 147, distance: 20.8
click at [834, 147] on input "Win your FREE Tickets" at bounding box center [923, 150] width 240 height 24
click at [973, 147] on input "Win FREE Tickets" at bounding box center [923, 150] width 240 height 24
type input "Win FREE Tickets"
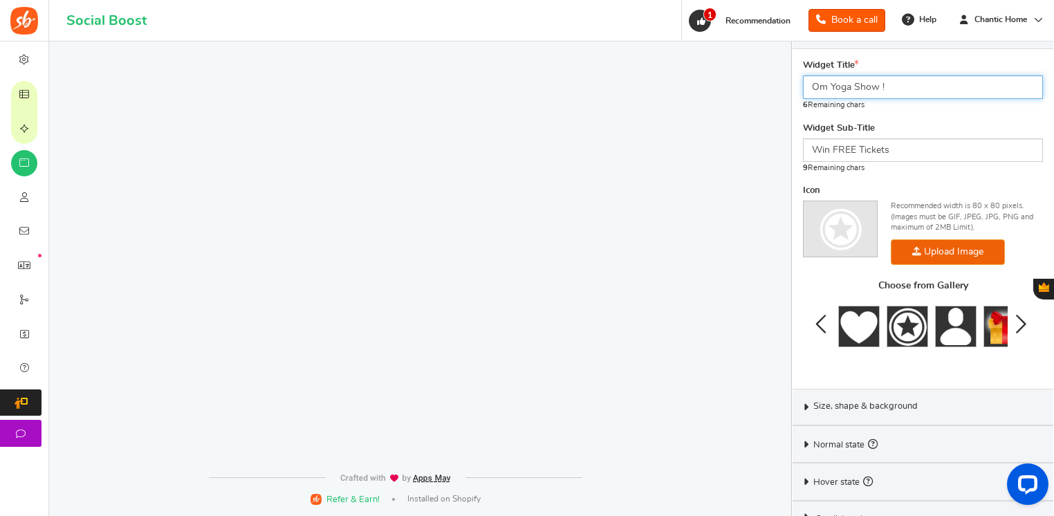
click at [971, 91] on input "Om Yoga Show !" at bounding box center [923, 87] width 240 height 24
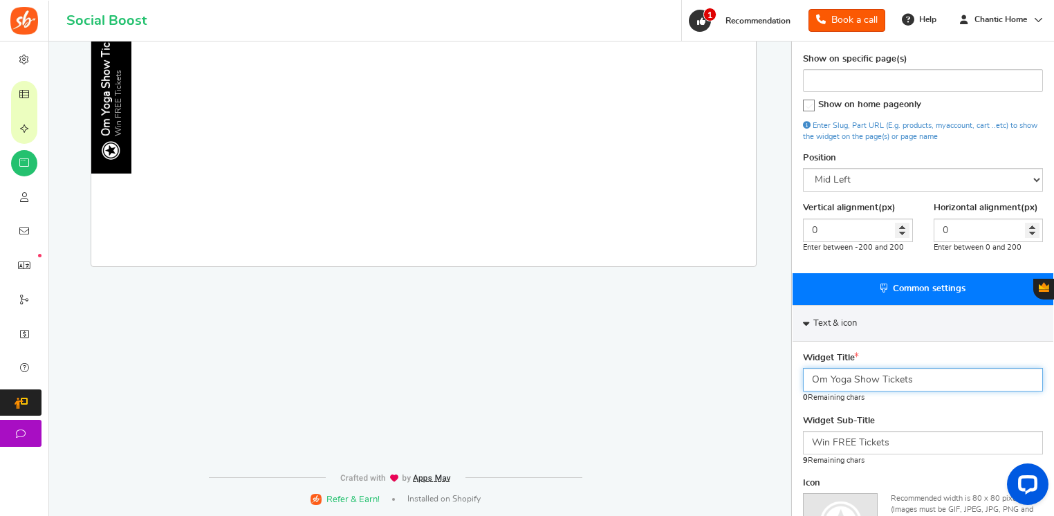
scroll to position [235, 0]
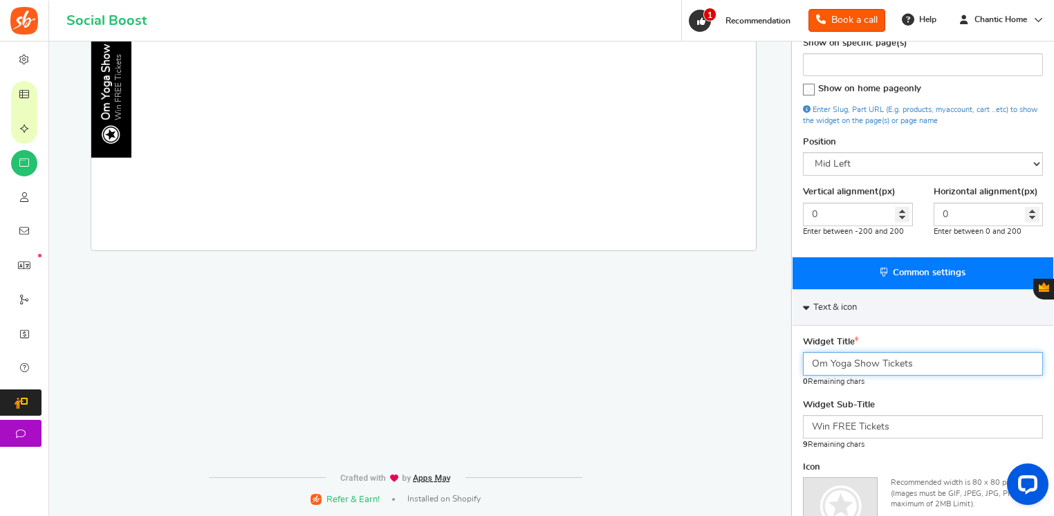
type input "Om Yoga Show Tickets"
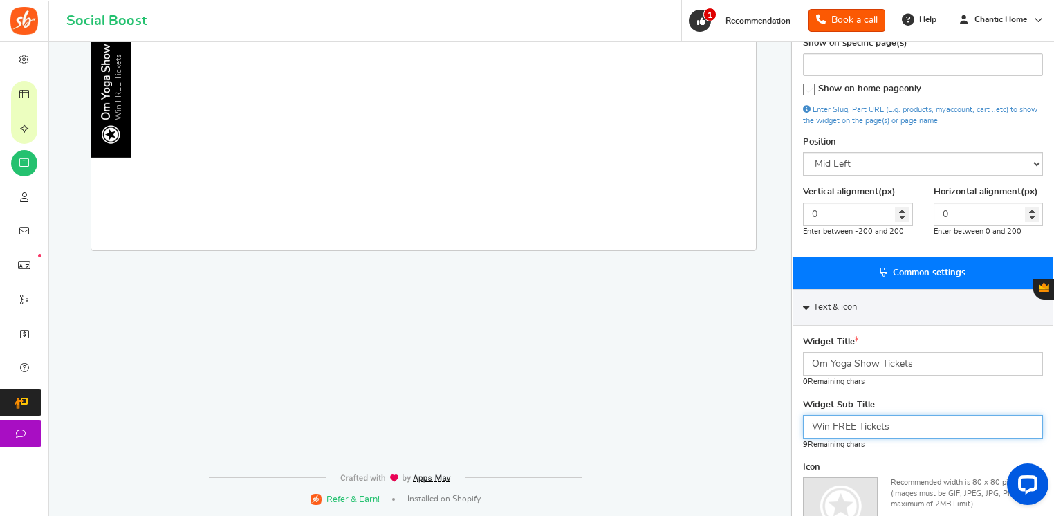
drag, startPoint x: 901, startPoint y: 419, endPoint x: 810, endPoint y: 418, distance: 91.3
click at [810, 418] on input "Win FREE Tickets" at bounding box center [923, 427] width 240 height 24
type input "("
type input "9 Winner Draw"
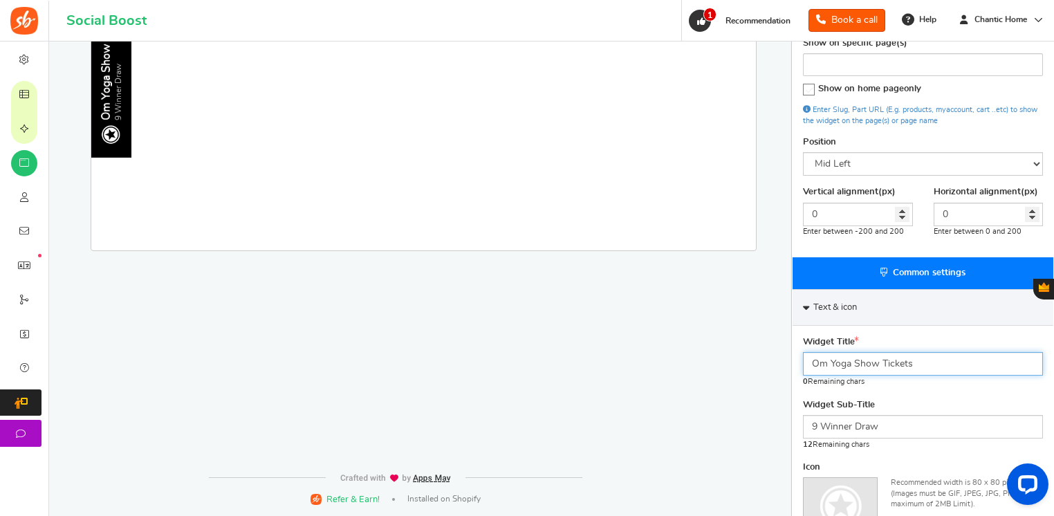
click at [811, 365] on input "Om Yoga Show Tickets" at bounding box center [923, 364] width 240 height 24
click at [883, 360] on input "Om Yoga Show Tickets" at bounding box center [923, 364] width 240 height 24
type input "WIN Tickets FREE"
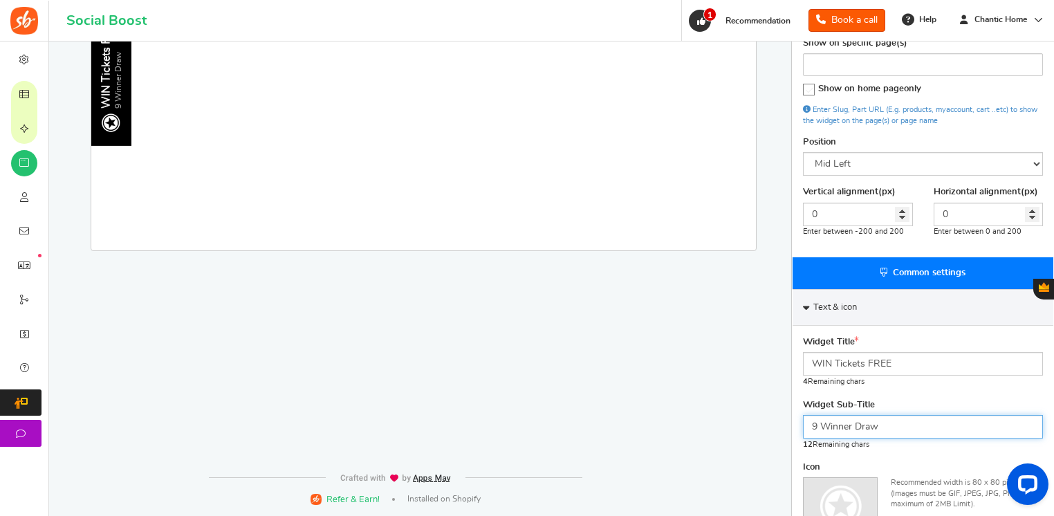
drag, startPoint x: 896, startPoint y: 419, endPoint x: 731, endPoint y: 420, distance: 164.6
click at [731, 420] on div "Widgets - OM Yoga Show FREE Ticket Giveaway Desktop Mobile Back Save Please ent…" at bounding box center [551, 319] width 984 height 998
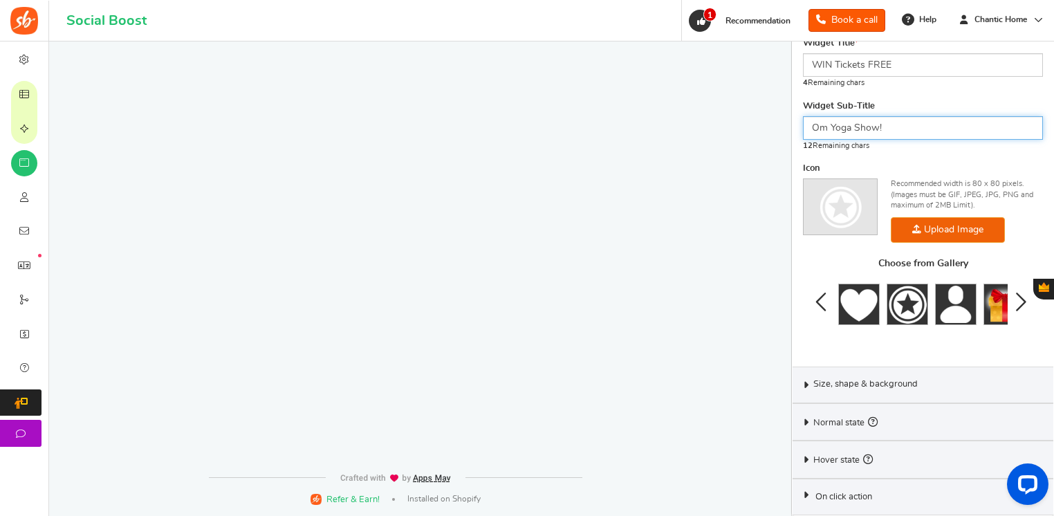
scroll to position [534, 0]
type input "Om Yoga Show!"
click at [905, 380] on span "Size, shape & background" at bounding box center [865, 384] width 104 height 12
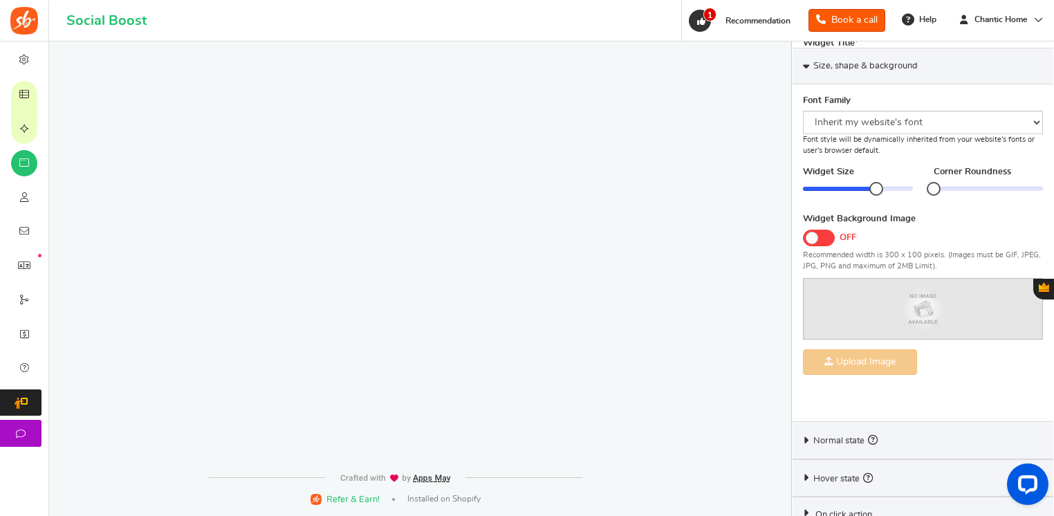
scroll to position [512, 0]
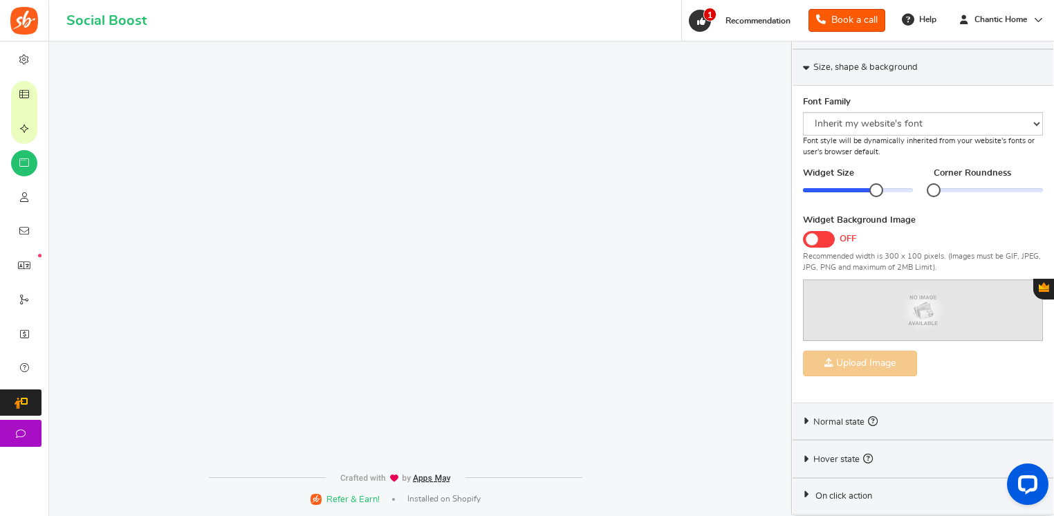
click at [900, 406] on div "Normal state" at bounding box center [923, 421] width 261 height 37
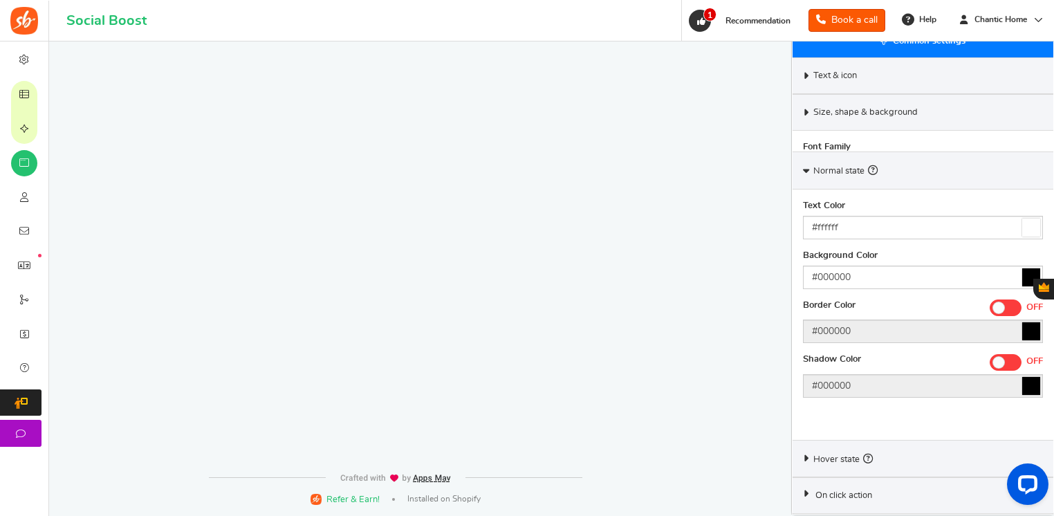
scroll to position [425, 0]
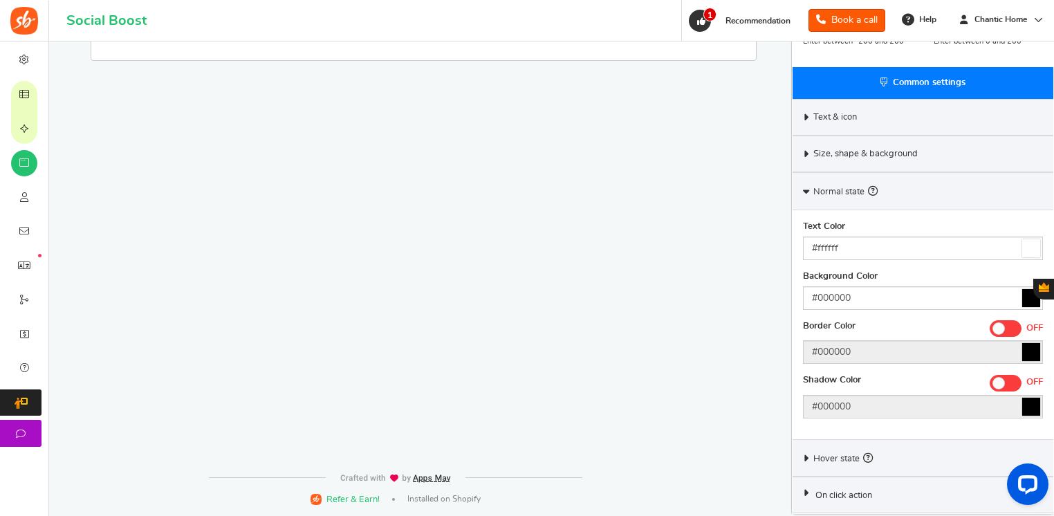
click at [916, 452] on div "Hover state" at bounding box center [923, 457] width 261 height 37
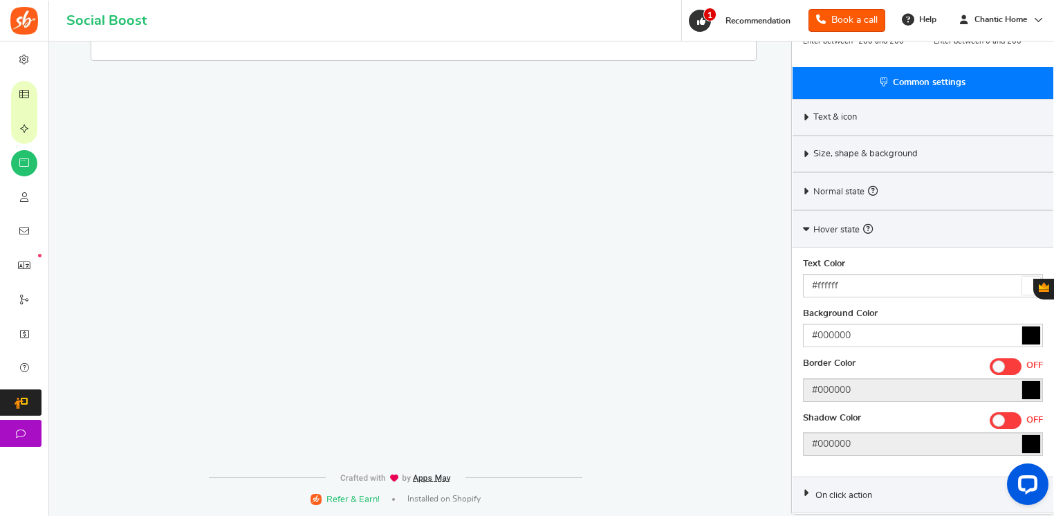
click at [902, 484] on div "On click action" at bounding box center [923, 495] width 261 height 37
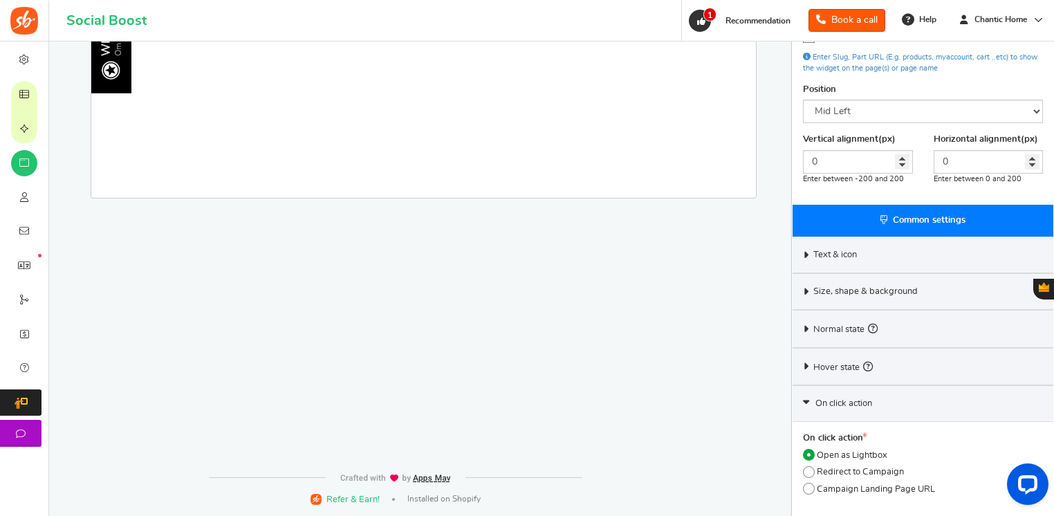
scroll to position [295, 0]
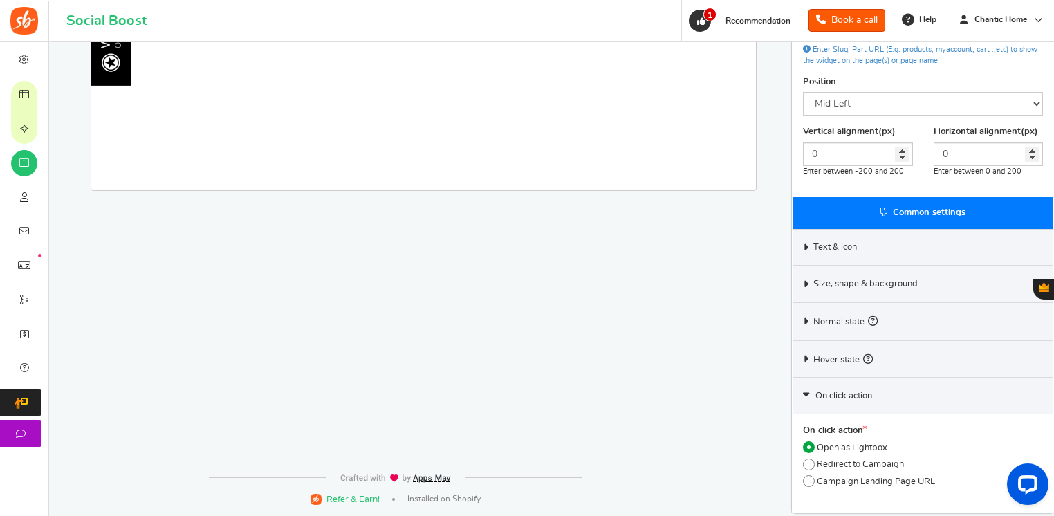
click at [854, 480] on span "Campaign Landing Page URL" at bounding box center [876, 482] width 118 height 12
click at [812, 480] on input "Campaign Landing Page URL" at bounding box center [807, 481] width 9 height 9
radio input "true"
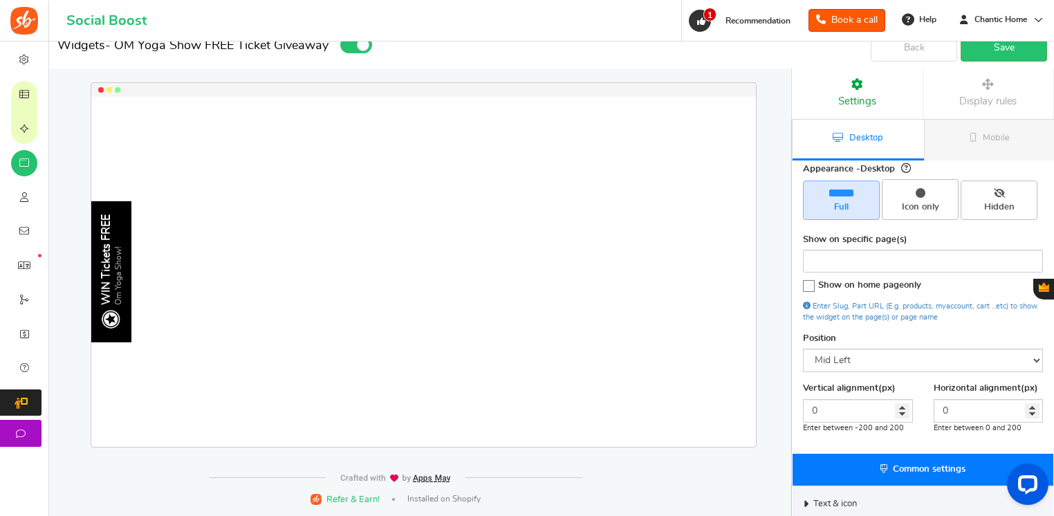
scroll to position [19, 0]
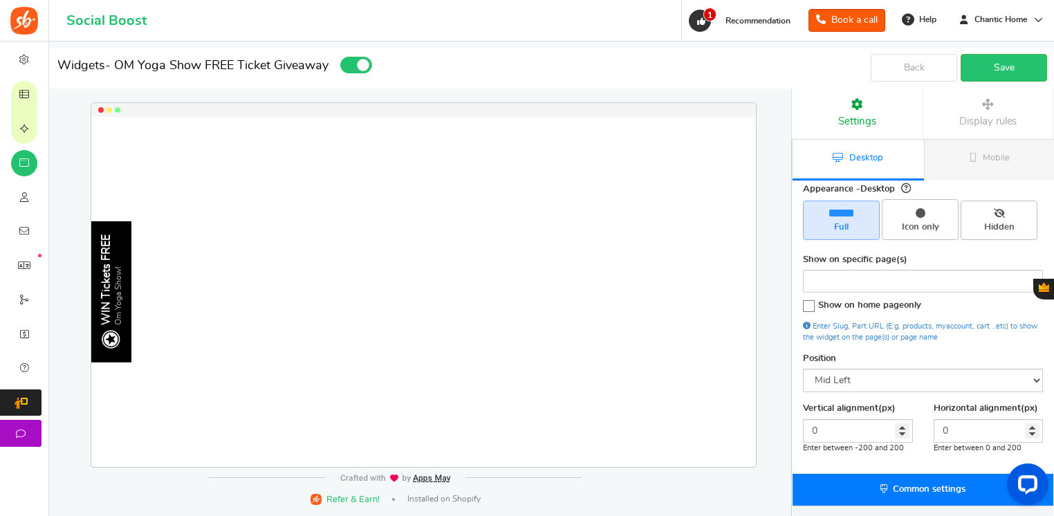
click at [964, 182] on div "Appearance - Desktop Full Icon only Hidden" at bounding box center [923, 197] width 240 height 93
click at [970, 155] on icon at bounding box center [973, 157] width 7 height 9
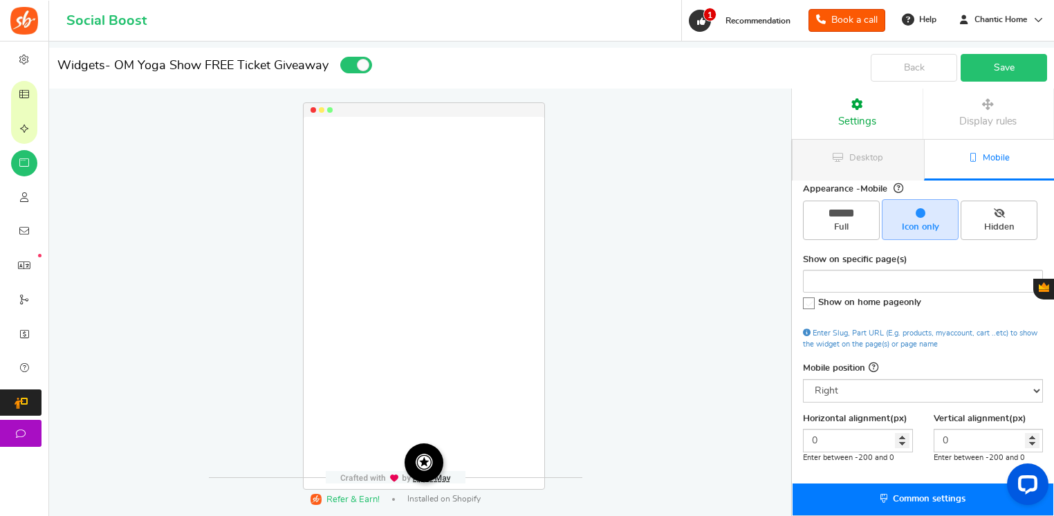
click at [1000, 57] on link "Save" at bounding box center [1004, 68] width 86 height 28
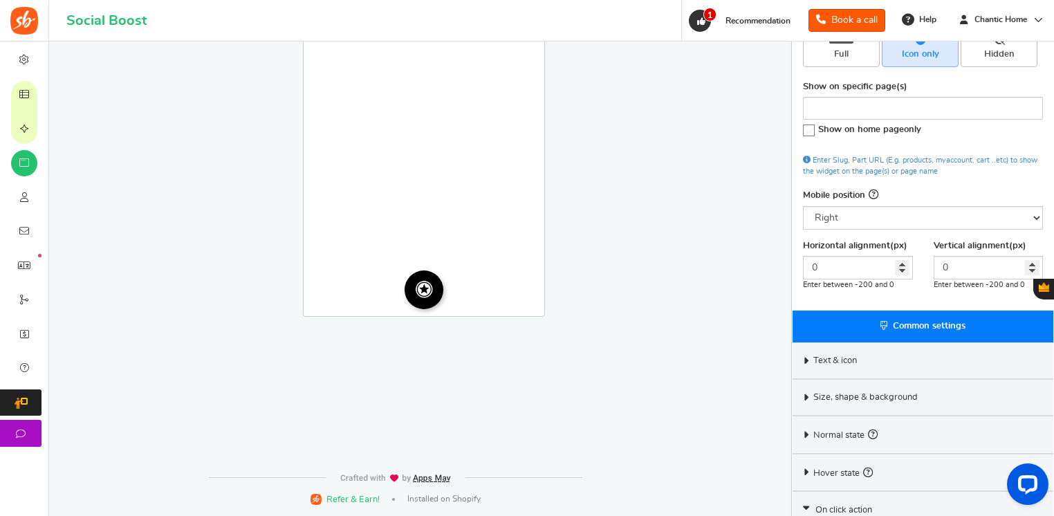
scroll to position [304, 0]
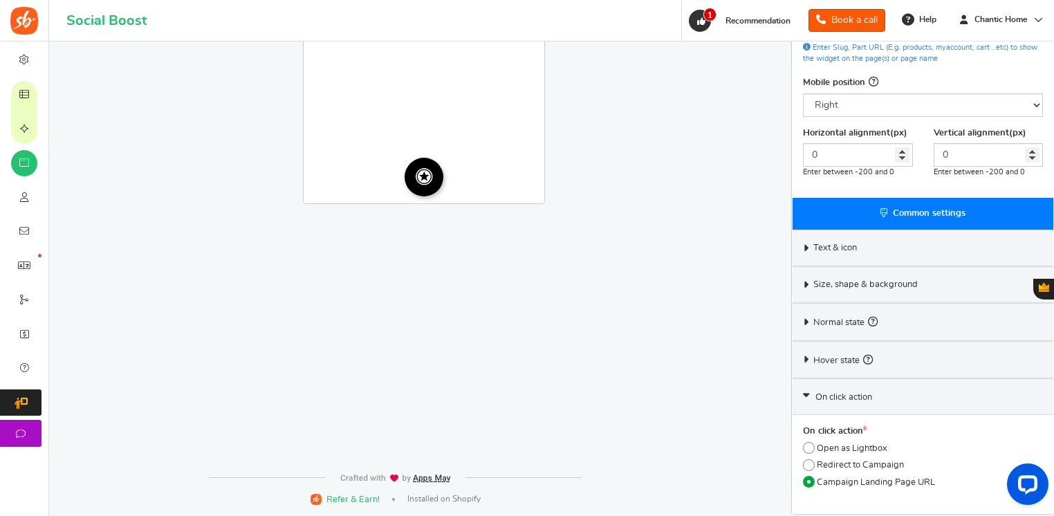
click at [876, 443] on span "Open as Lightbox" at bounding box center [852, 449] width 71 height 12
click at [812, 444] on input "Open as Lightbox" at bounding box center [807, 448] width 9 height 9
radio input "true"
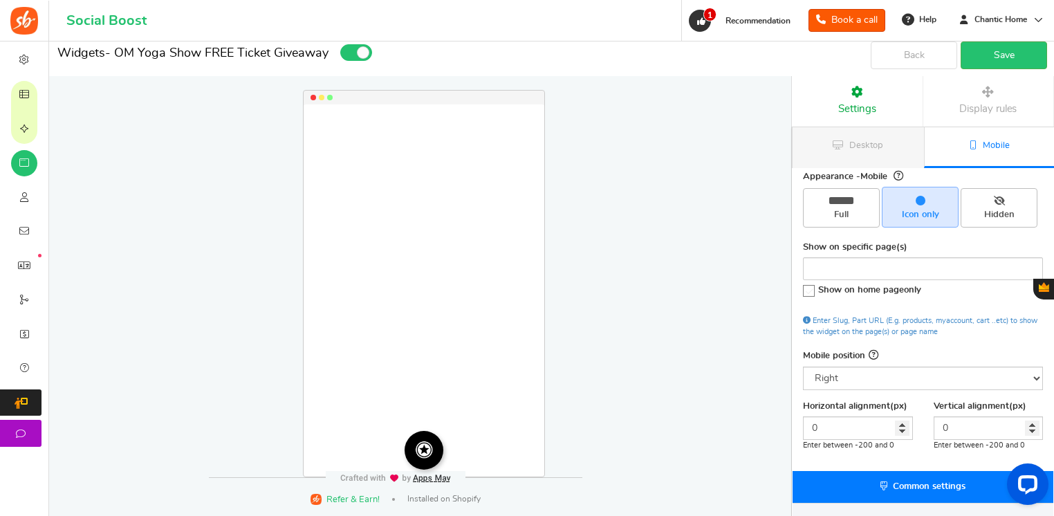
scroll to position [0, 0]
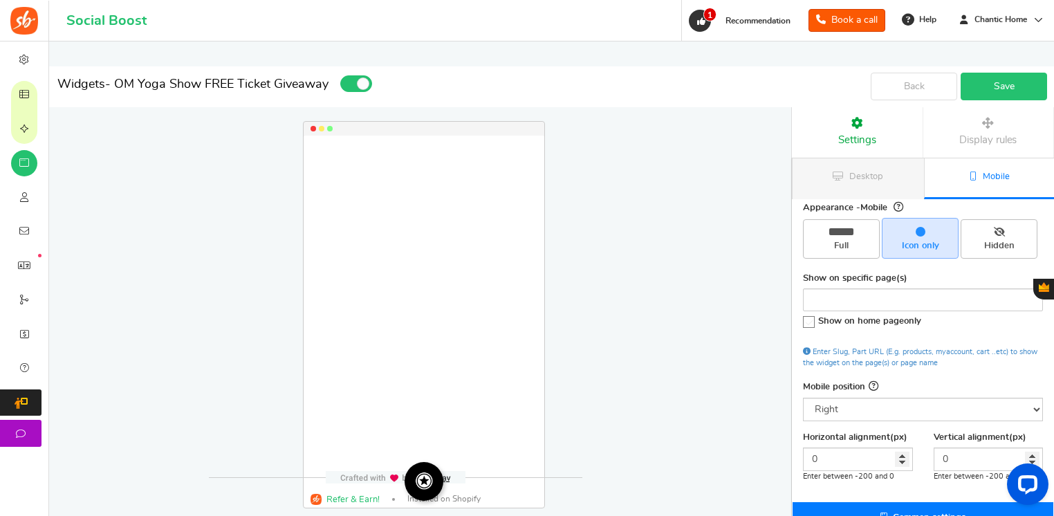
click at [990, 97] on link "Save" at bounding box center [1004, 87] width 86 height 28
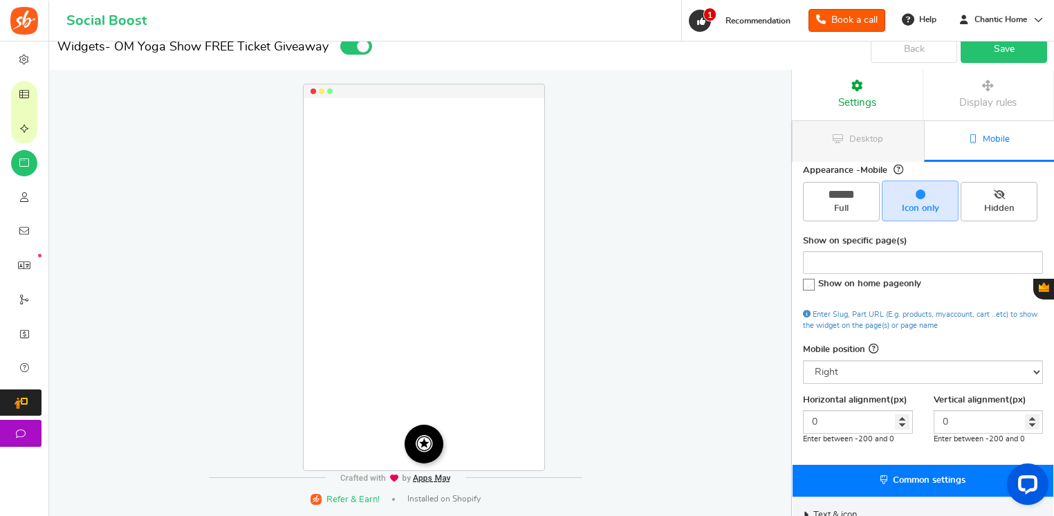
scroll to position [69, 0]
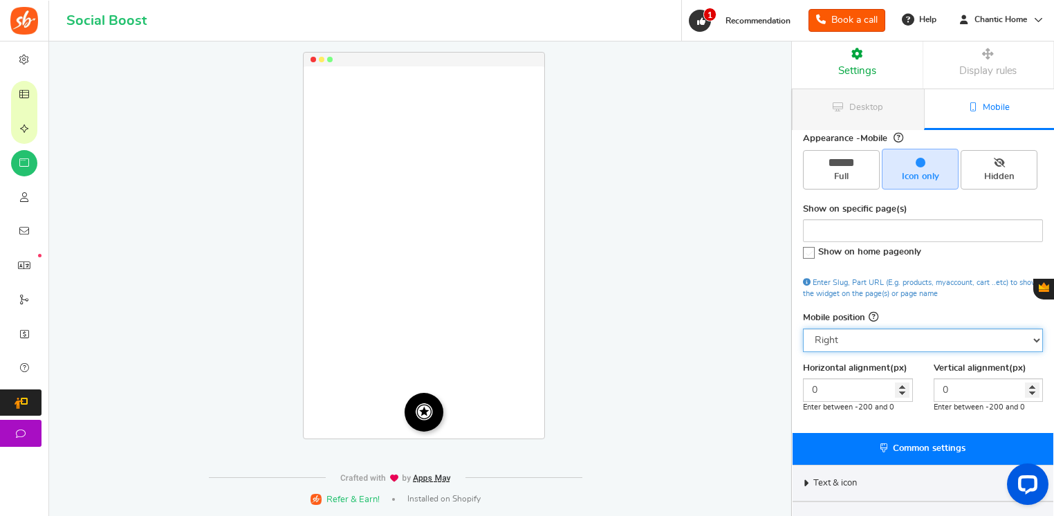
click at [919, 340] on select "Right Left Middle" at bounding box center [923, 341] width 240 height 24
select select "mid"
click at [803, 329] on select "Right Left Middle" at bounding box center [923, 341] width 240 height 24
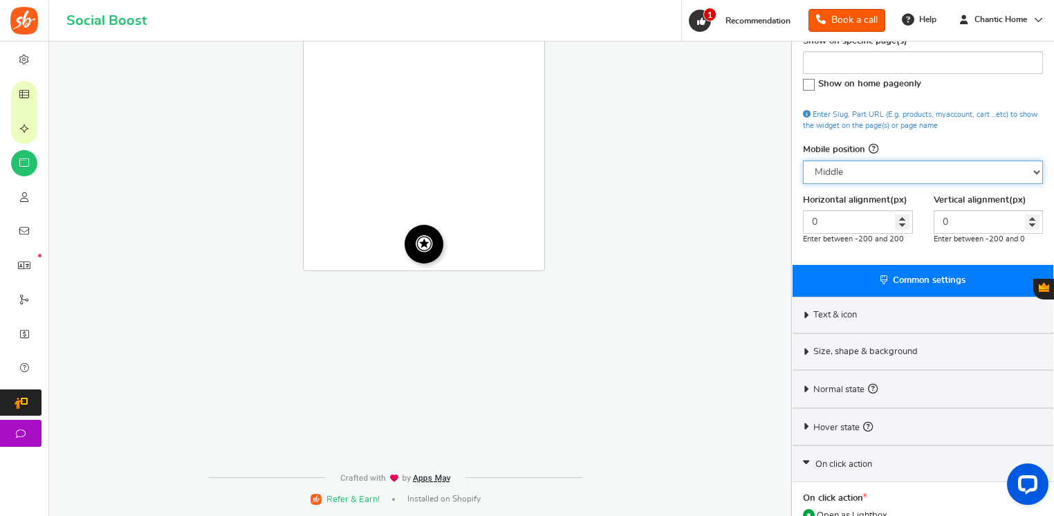
scroll to position [138, 0]
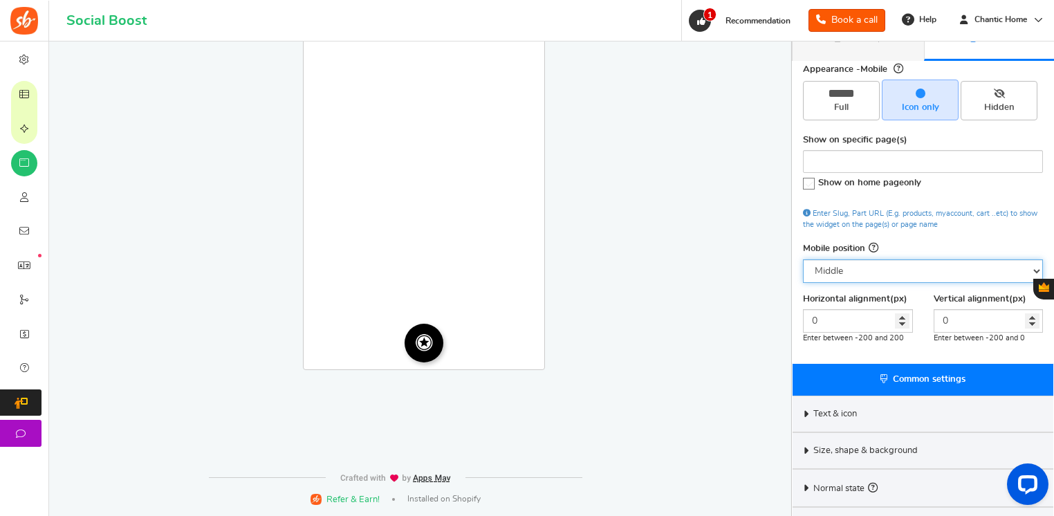
click at [938, 270] on select "Right Left Middle" at bounding box center [923, 271] width 240 height 24
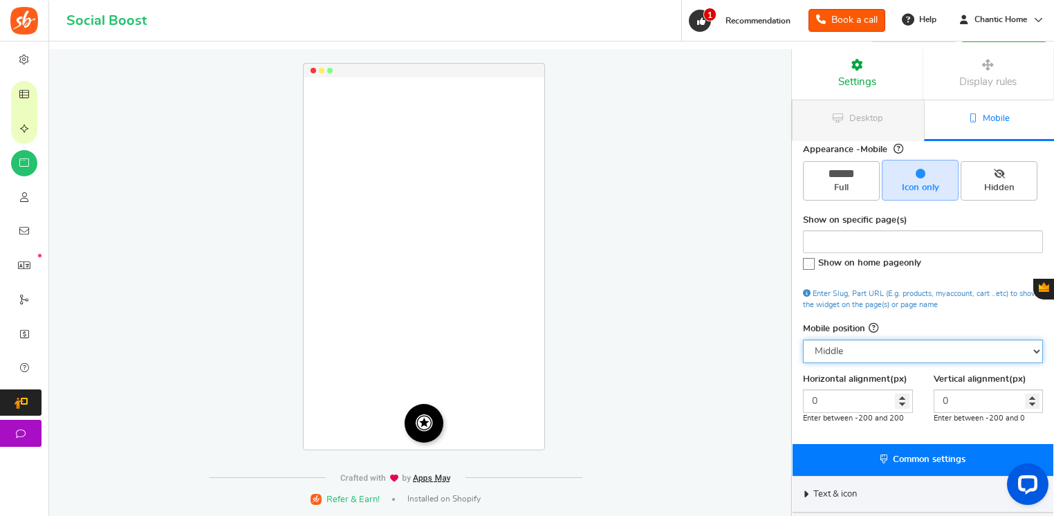
scroll to position [0, 0]
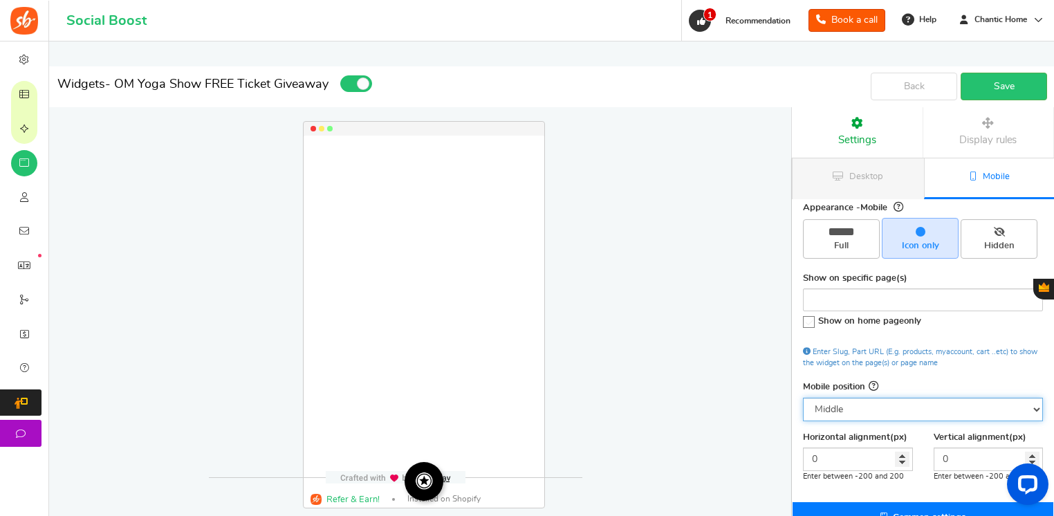
click at [880, 414] on select "Right Left Middle" at bounding box center [923, 410] width 240 height 24
click at [867, 257] on span "Full" at bounding box center [841, 238] width 77 height 39
click at [851, 231] on input "Full" at bounding box center [846, 226] width 9 height 9
radio input "true"
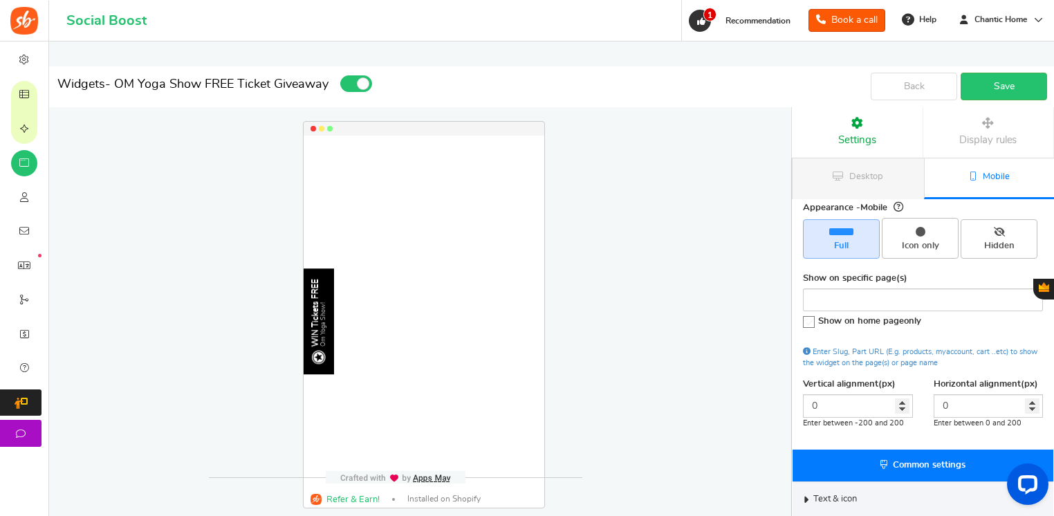
click at [966, 192] on link "Mobile" at bounding box center [989, 178] width 131 height 41
click at [874, 183] on link "Desktop" at bounding box center [858, 178] width 131 height 41
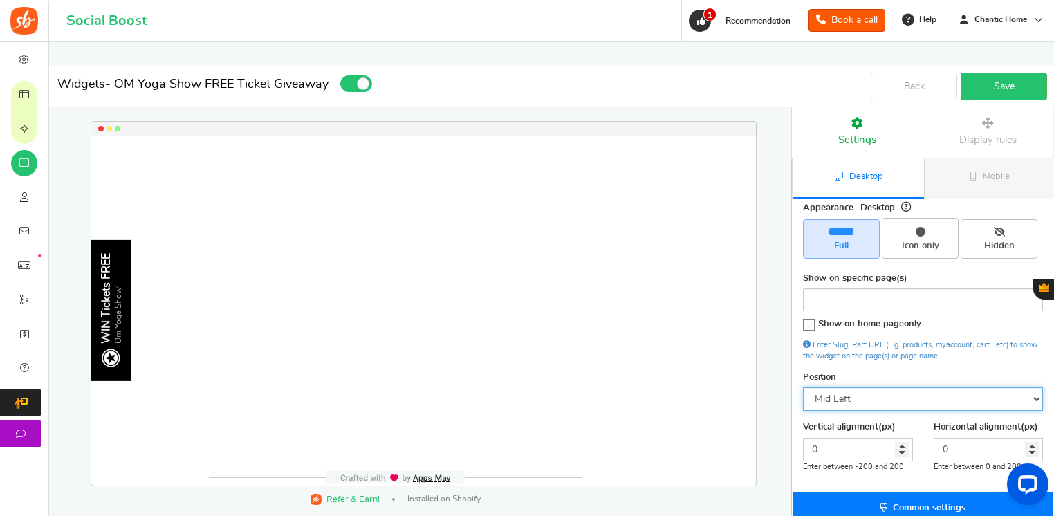
click at [937, 396] on select "Mid Right Mid Left Top Bar Bottom Bar Bottom Left Bottom Right Bottom Center" at bounding box center [923, 399] width 240 height 24
select select "mid-bottom-bar"
click at [803, 387] on select "Mid Right Mid Left Top Bar Bottom Bar Bottom Left Bottom Right Bottom Center" at bounding box center [923, 399] width 240 height 24
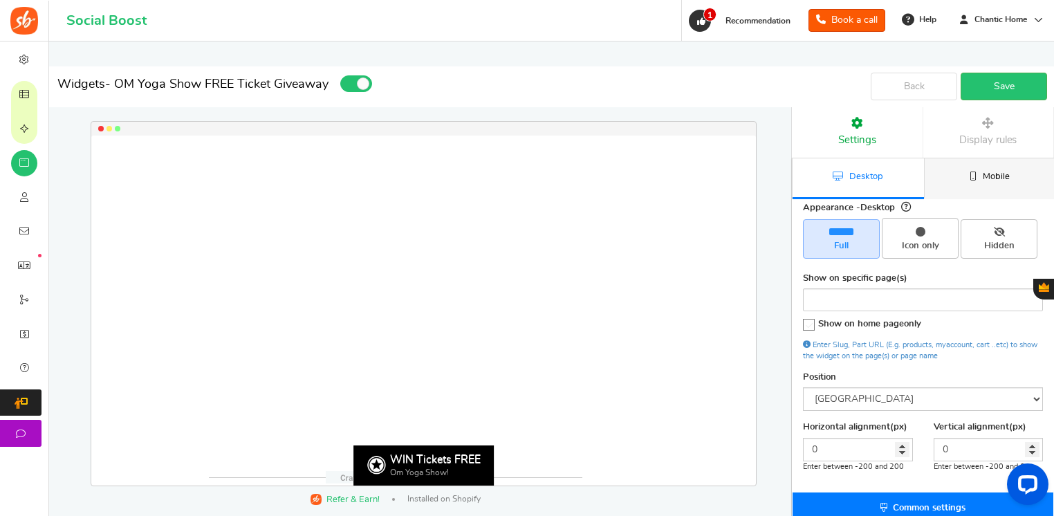
click at [966, 176] on link "Mobile" at bounding box center [989, 178] width 131 height 41
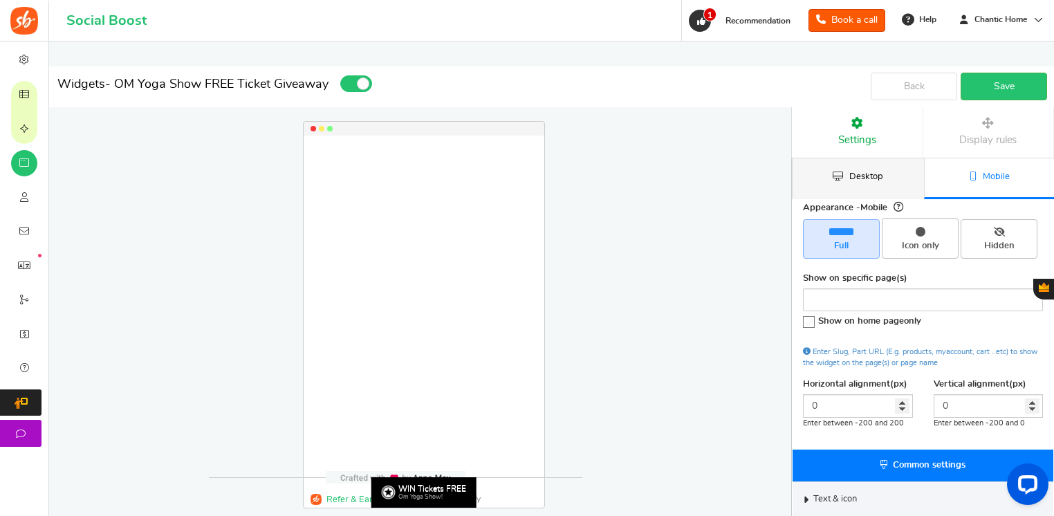
click at [830, 187] on link "Desktop" at bounding box center [858, 178] width 131 height 41
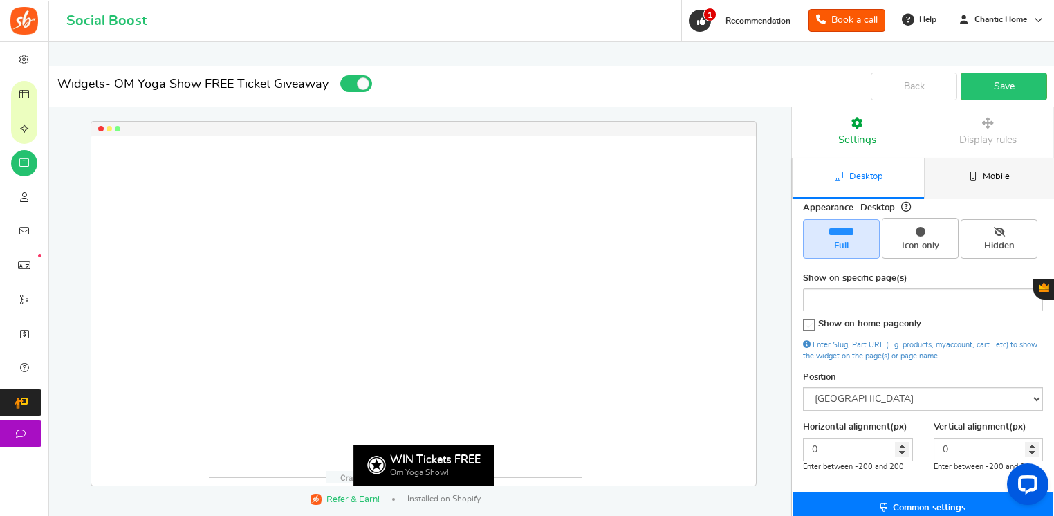
click at [976, 178] on icon at bounding box center [973, 176] width 7 height 9
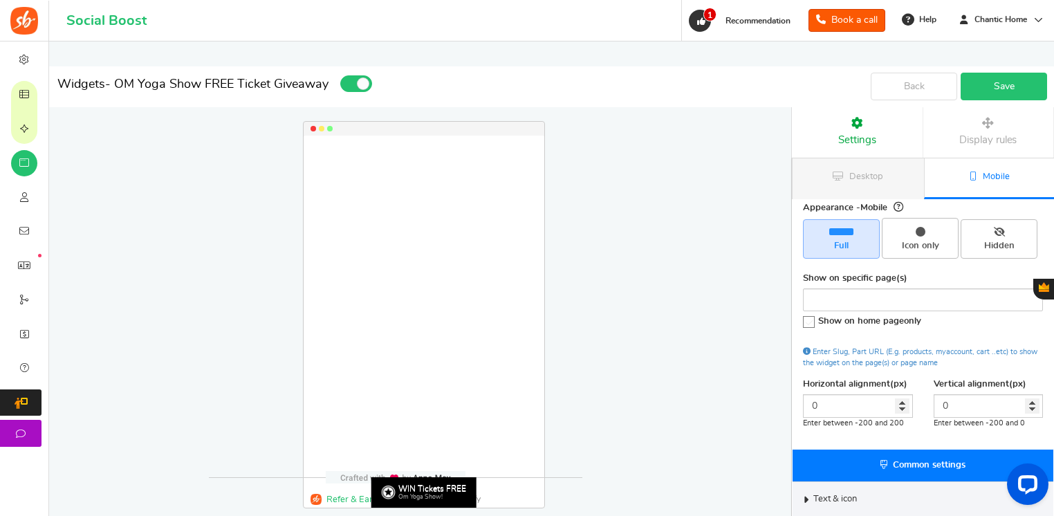
click at [985, 97] on link "Save" at bounding box center [1004, 87] width 86 height 28
click at [896, 131] on link "Settings" at bounding box center [857, 132] width 131 height 50
click at [902, 147] on link "Settings" at bounding box center [857, 132] width 131 height 50
click at [883, 129] on link "Settings" at bounding box center [857, 132] width 131 height 50
click at [885, 170] on link "Desktop" at bounding box center [858, 178] width 131 height 41
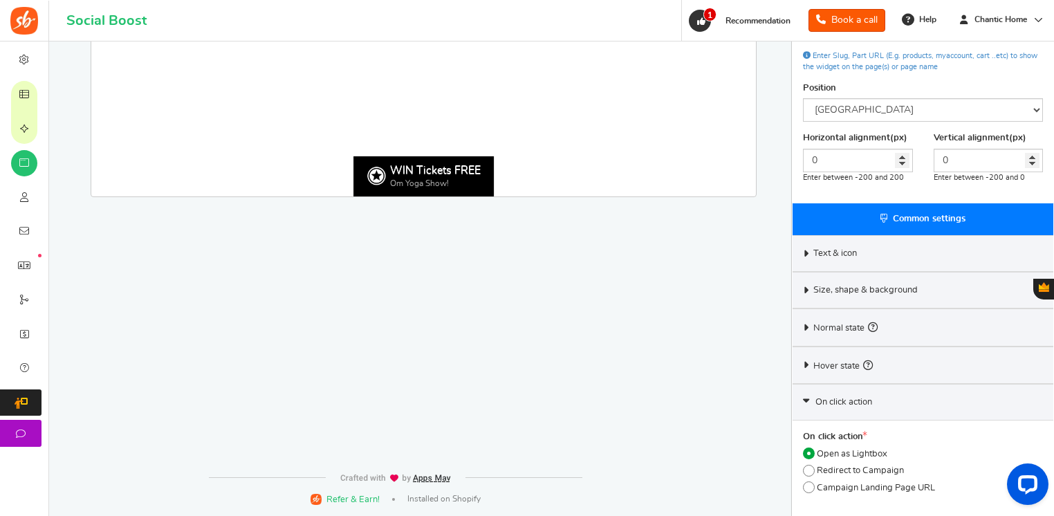
scroll to position [295, 0]
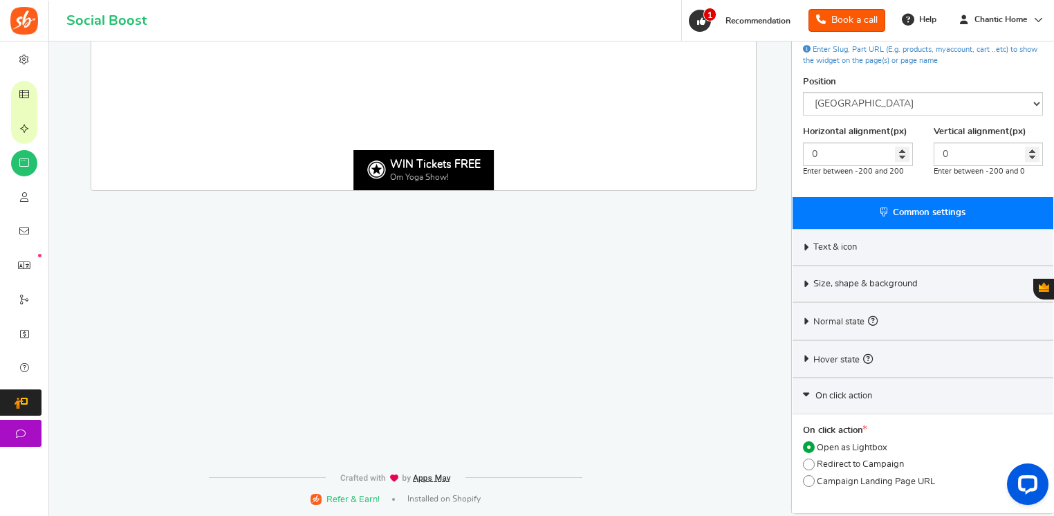
click at [902, 243] on div "Text & icon" at bounding box center [923, 247] width 261 height 37
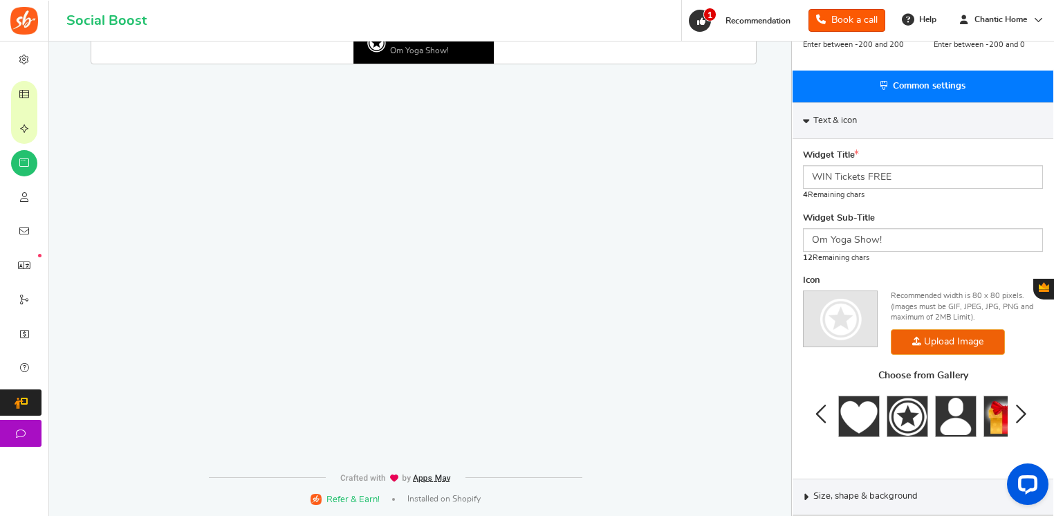
scroll to position [434, 0]
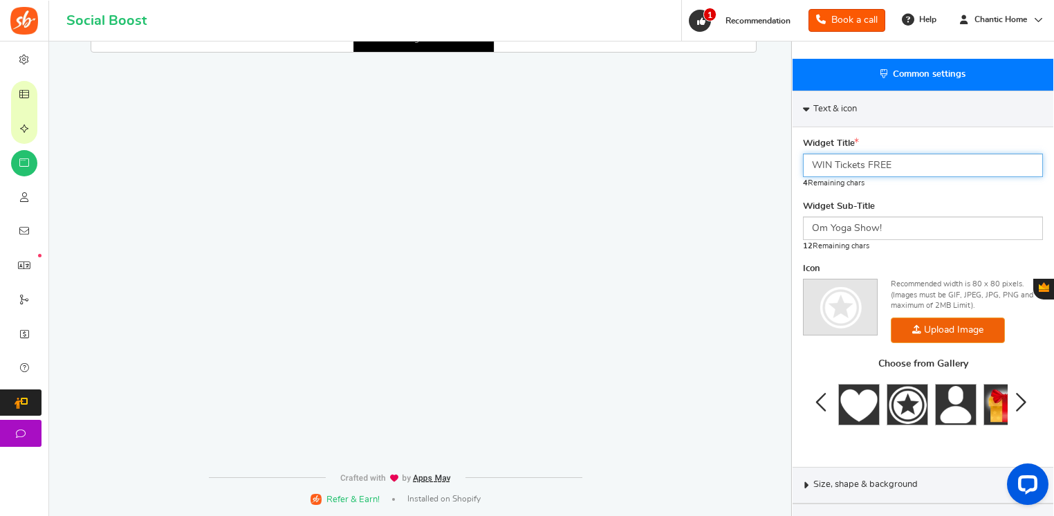
click at [847, 154] on input "WIN Tickets FREE" at bounding box center [923, 166] width 240 height 24
type input "WIN FREE Tickets!"
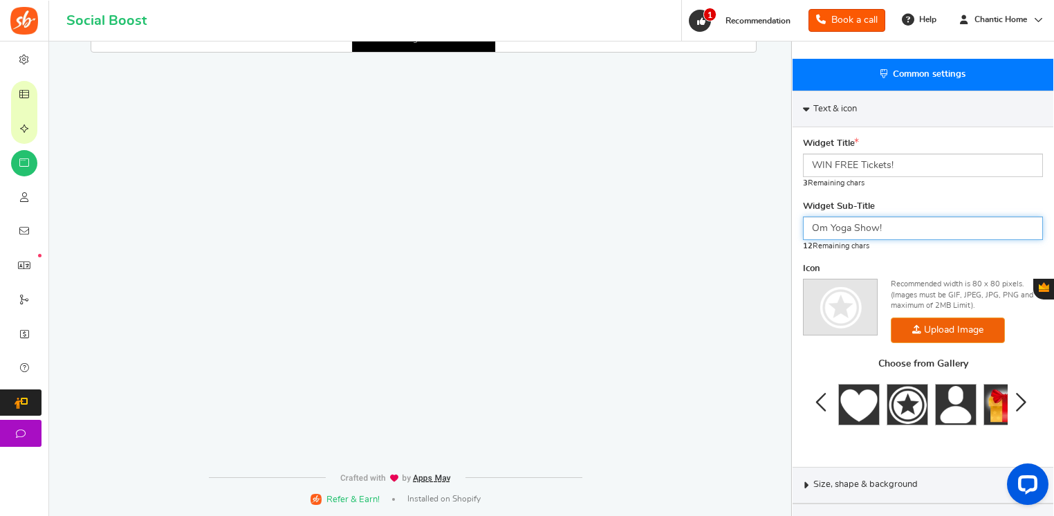
click at [900, 221] on input "Om Yoga Show!" at bounding box center [923, 229] width 240 height 24
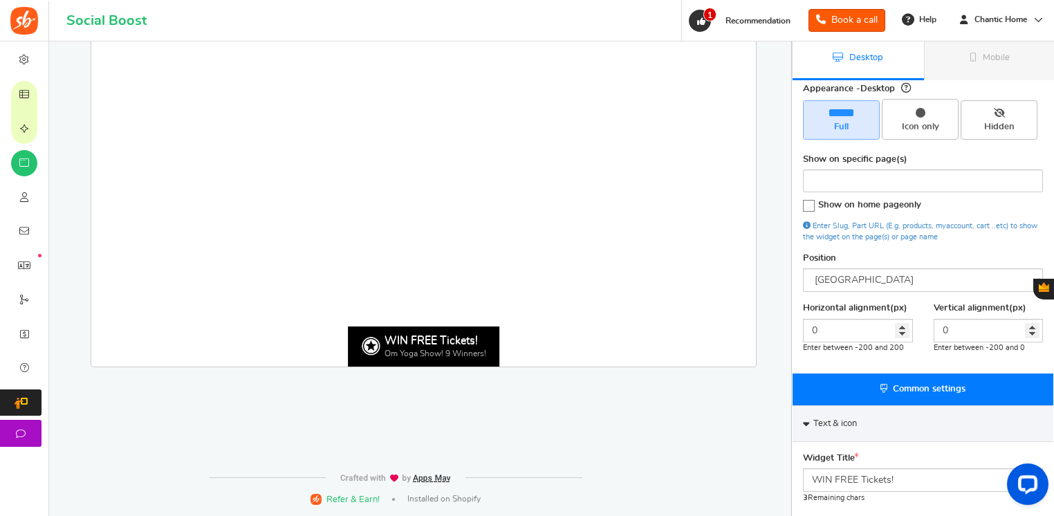
scroll to position [0, 0]
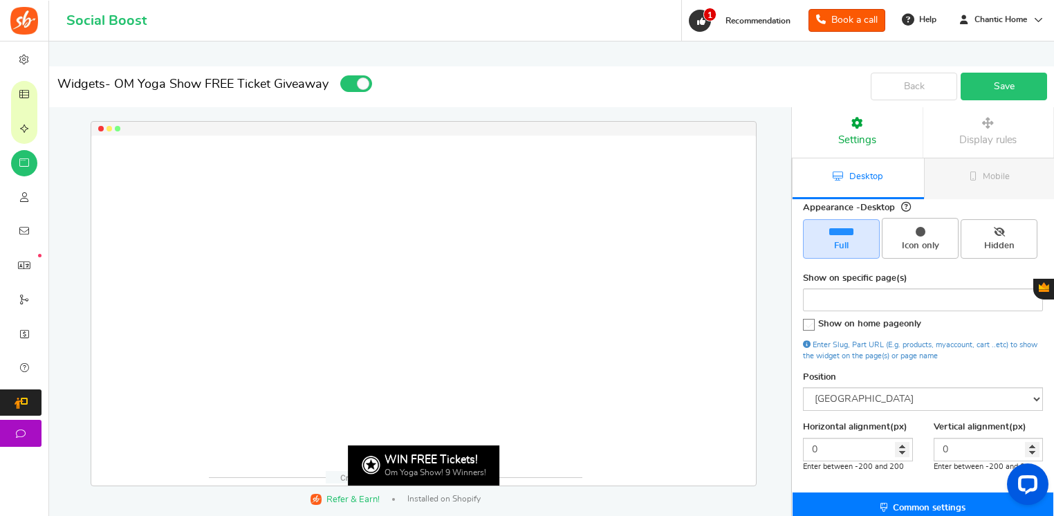
click at [1011, 73] on link "Save" at bounding box center [1004, 87] width 86 height 28
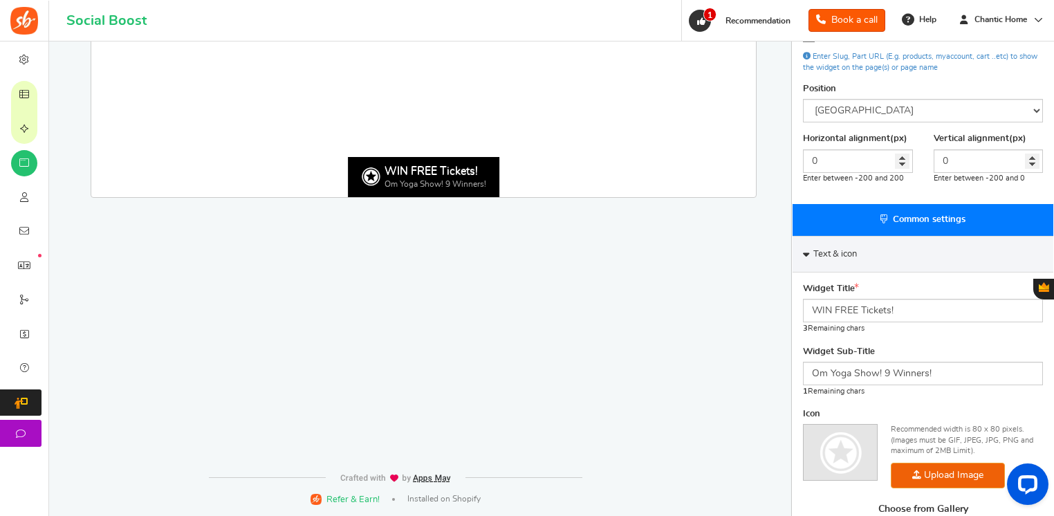
scroll to position [346, 0]
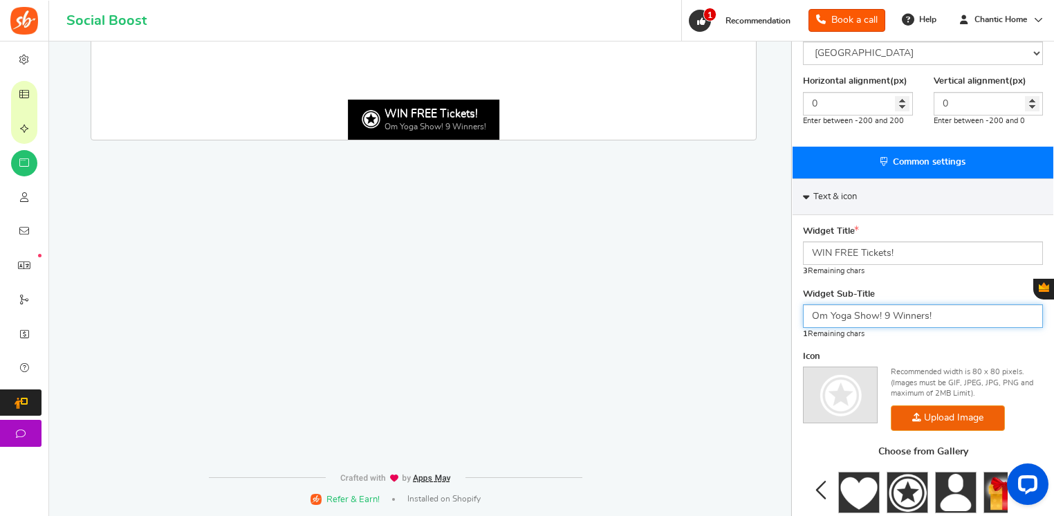
click at [884, 316] on input "Om Yoga Show! 9 Winners!" at bounding box center [923, 316] width 240 height 24
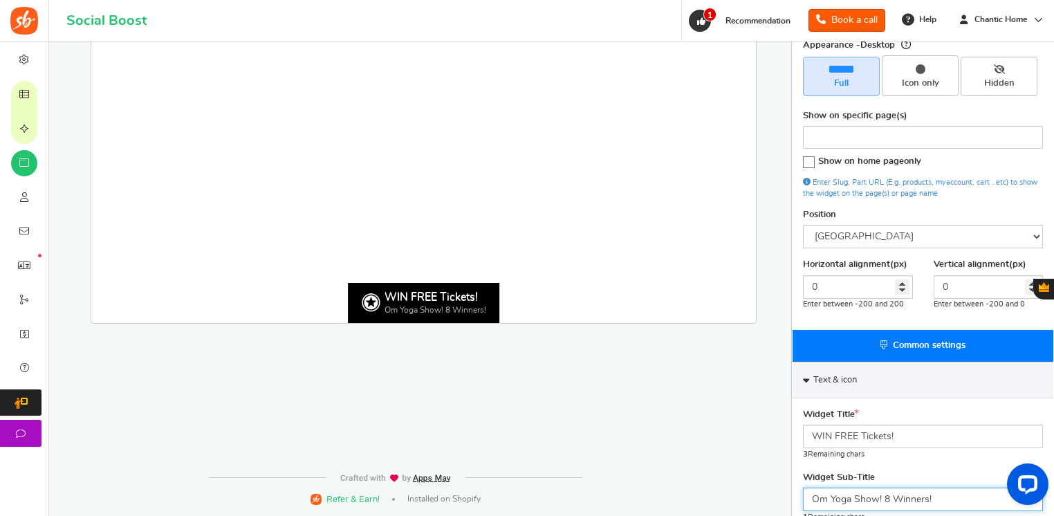
scroll to position [0, 0]
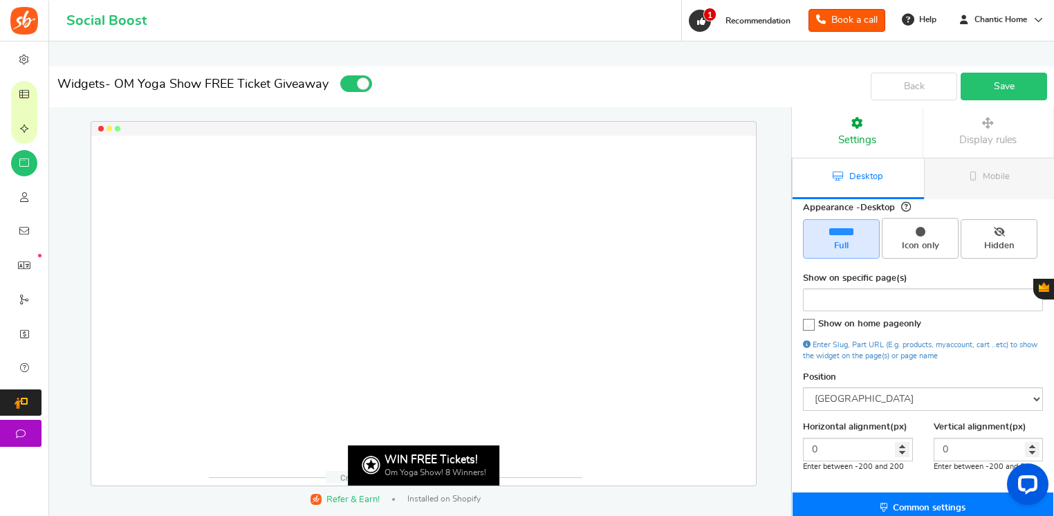
type input "Om Yoga Show! 8 Winners!"
click at [991, 87] on link "Save" at bounding box center [1004, 87] width 86 height 28
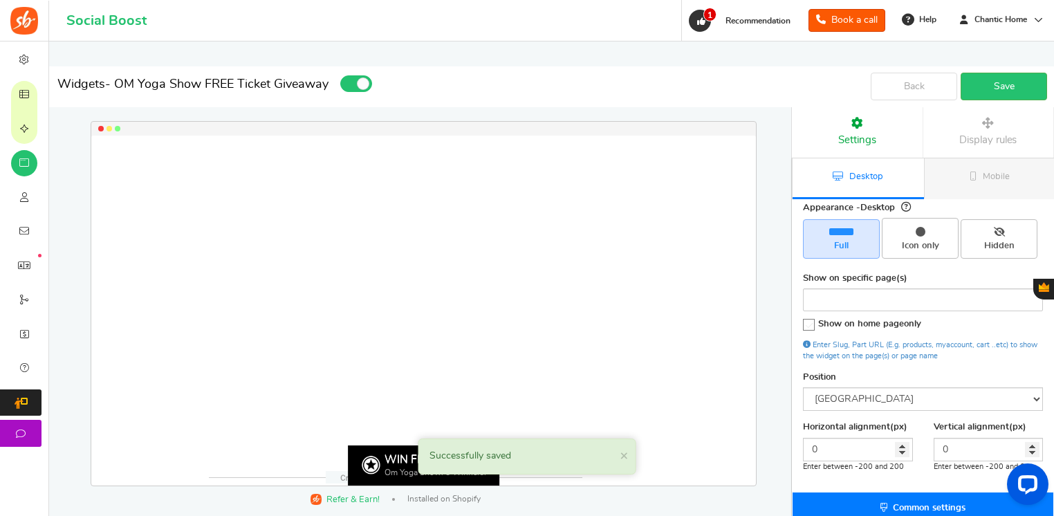
click at [974, 152] on link "Display rules" at bounding box center [988, 132] width 131 height 50
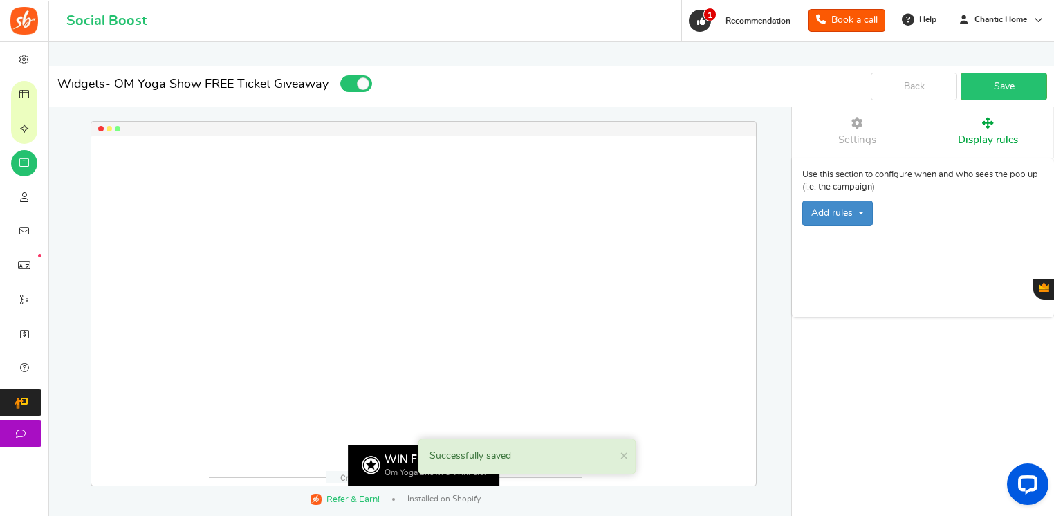
click at [924, 151] on link "Display rules" at bounding box center [988, 132] width 131 height 50
click at [915, 147] on link "Settings" at bounding box center [857, 132] width 131 height 50
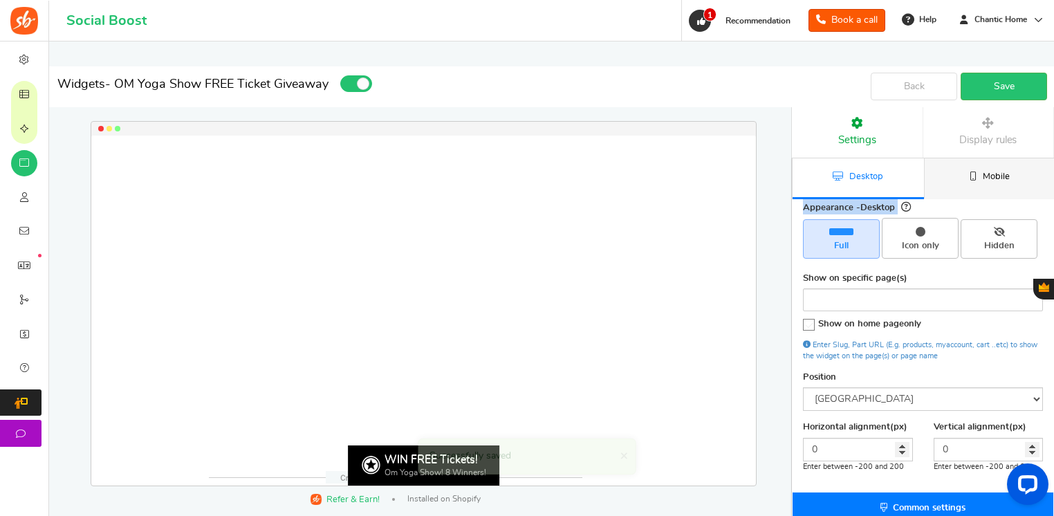
drag, startPoint x: 1013, startPoint y: 196, endPoint x: 1011, endPoint y: 187, distance: 9.2
click at [1011, 187] on link "Mobile" at bounding box center [989, 178] width 131 height 41
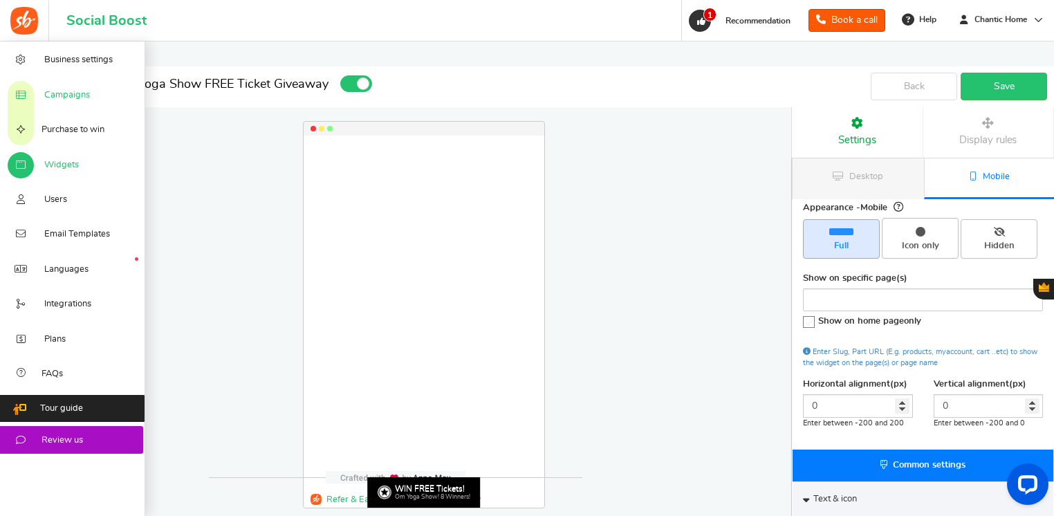
click at [60, 95] on span "Campaigns" at bounding box center [67, 95] width 46 height 12
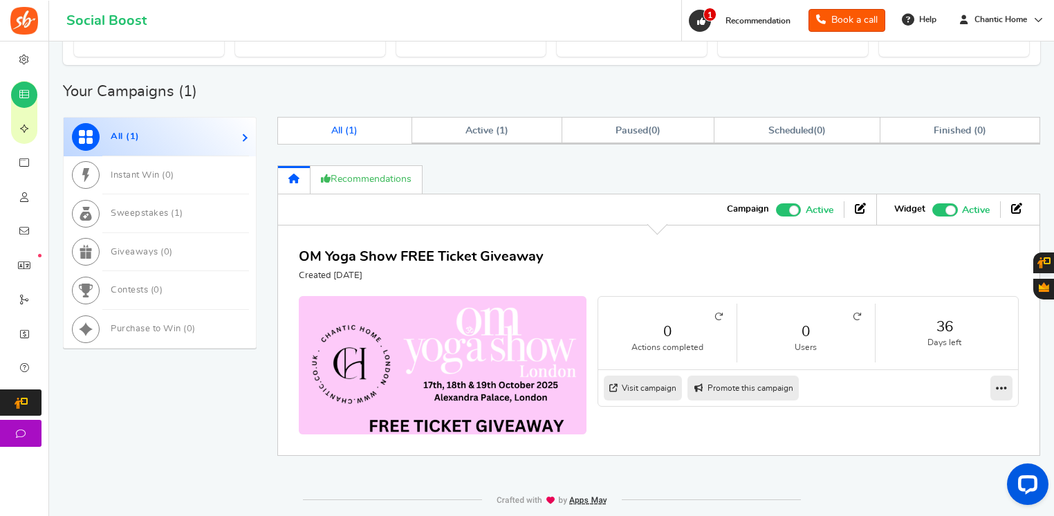
scroll to position [404, 0]
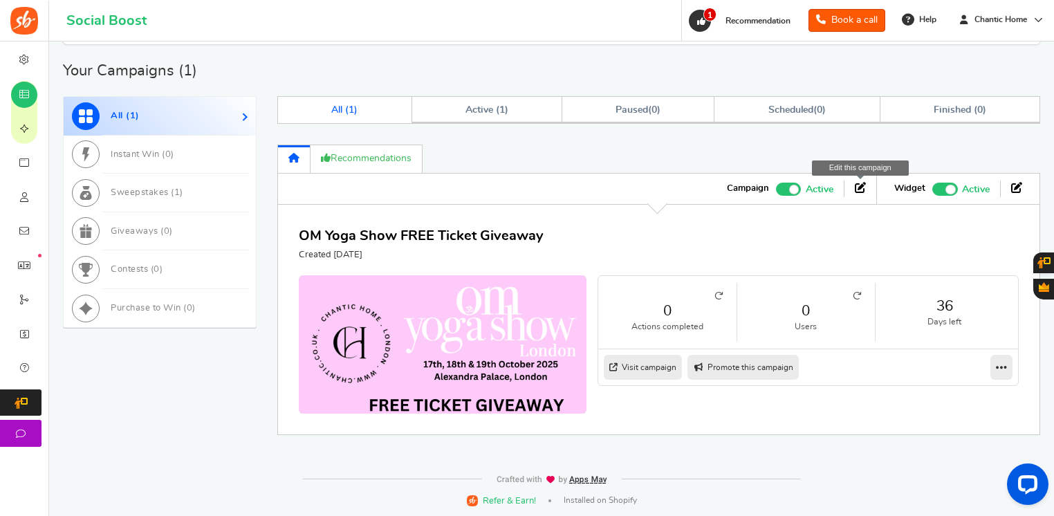
click at [860, 190] on icon at bounding box center [860, 187] width 11 height 11
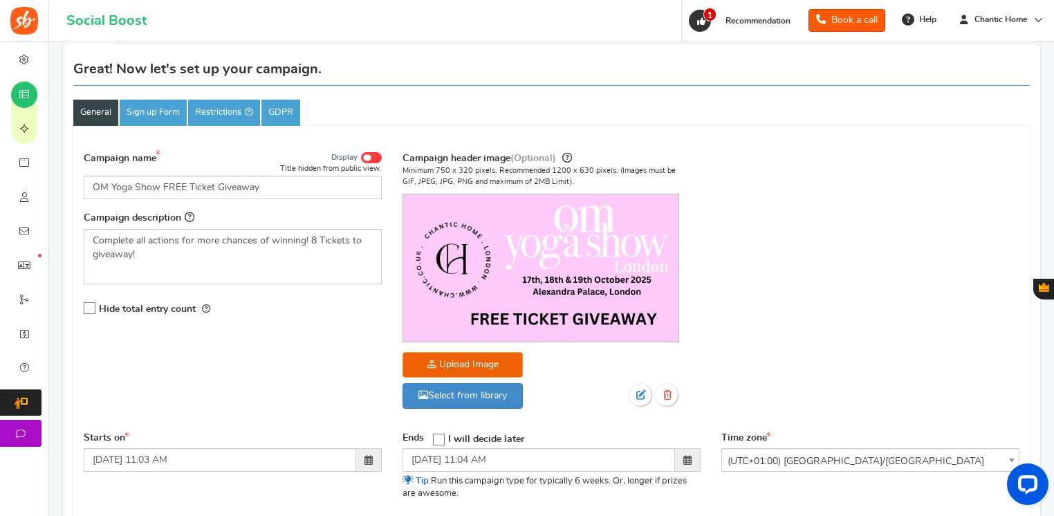
scroll to position [66, 0]
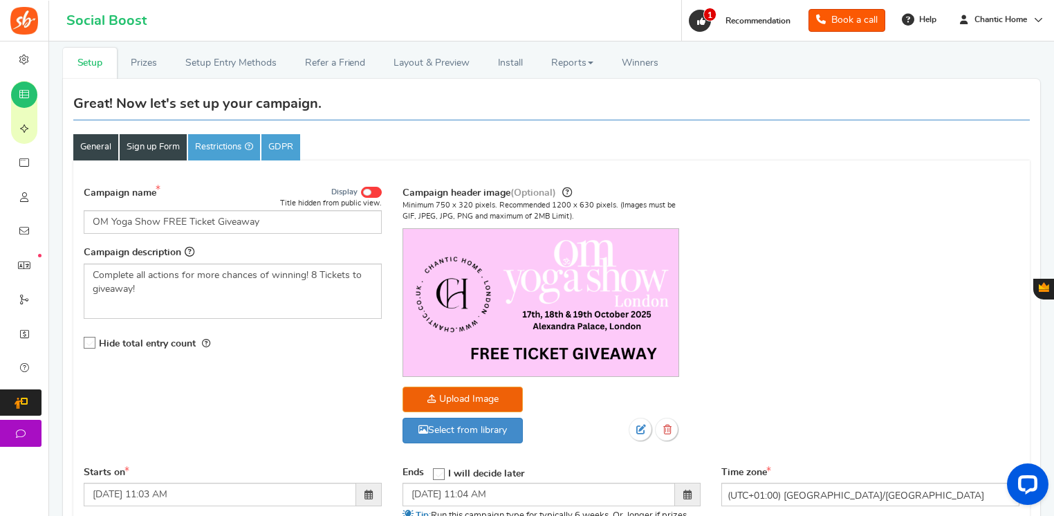
click at [156, 150] on link "Sign up Form" at bounding box center [153, 147] width 67 height 26
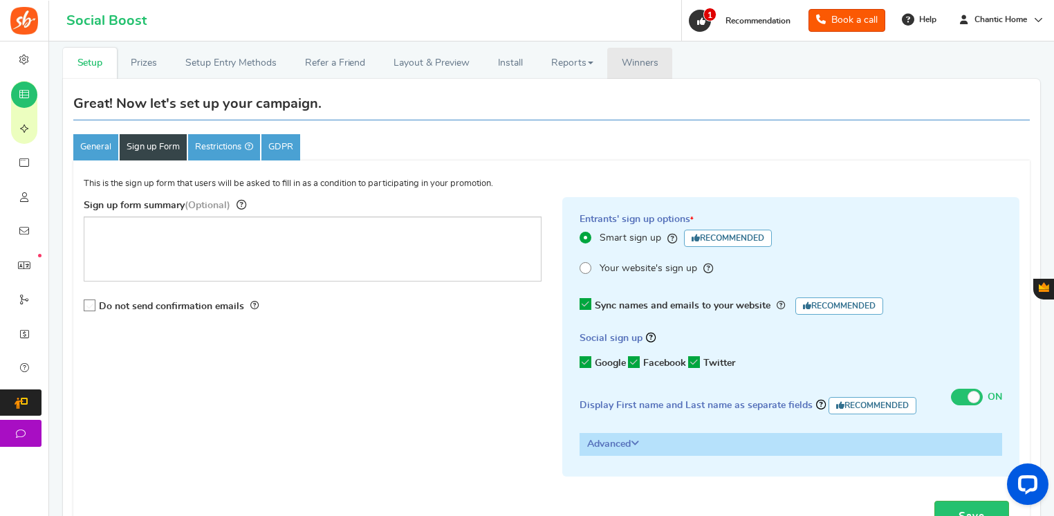
click at [624, 61] on span "Winners" at bounding box center [640, 63] width 37 height 10
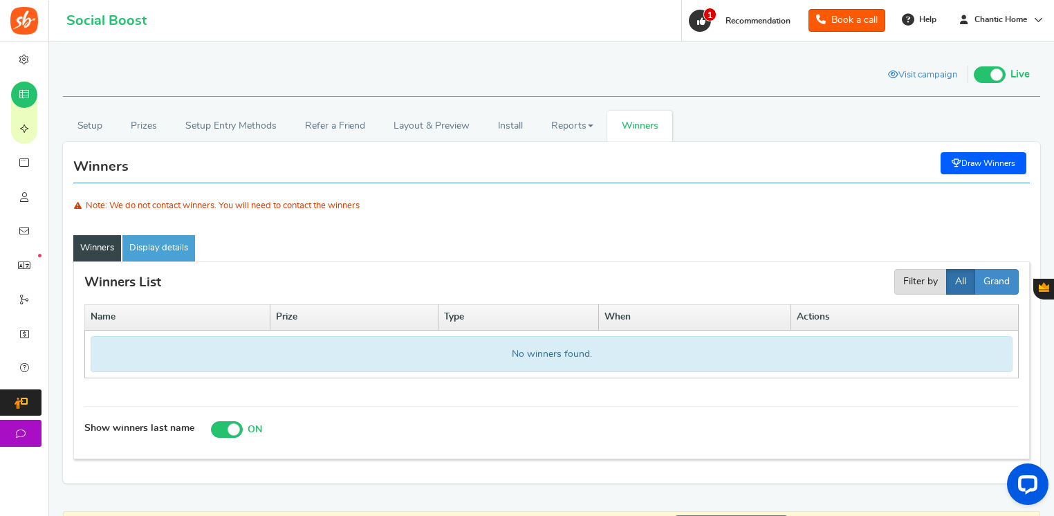
scroll to position [0, 0]
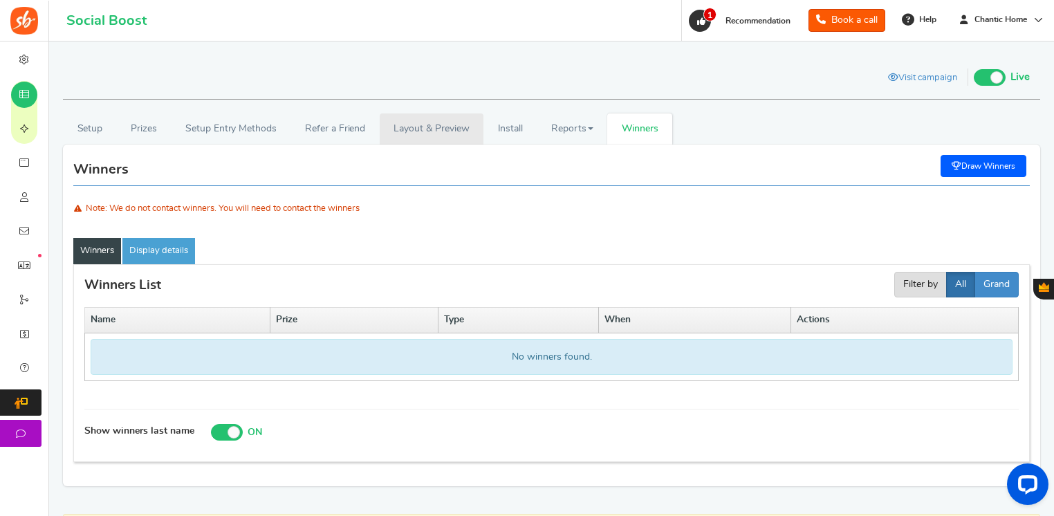
click at [419, 129] on link "Layout & Preview" at bounding box center [432, 128] width 104 height 31
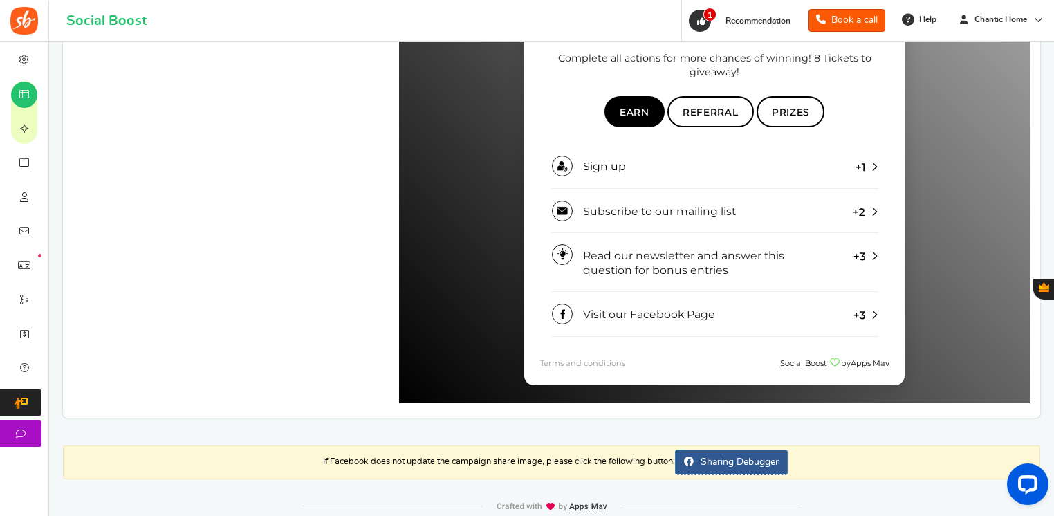
scroll to position [551, 0]
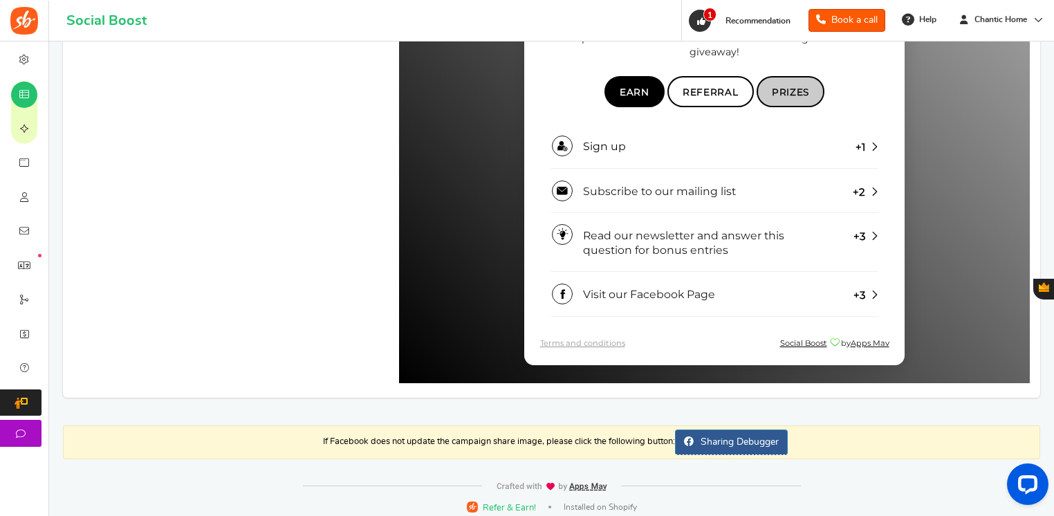
click at [800, 90] on span "Prizes" at bounding box center [790, 91] width 37 height 11
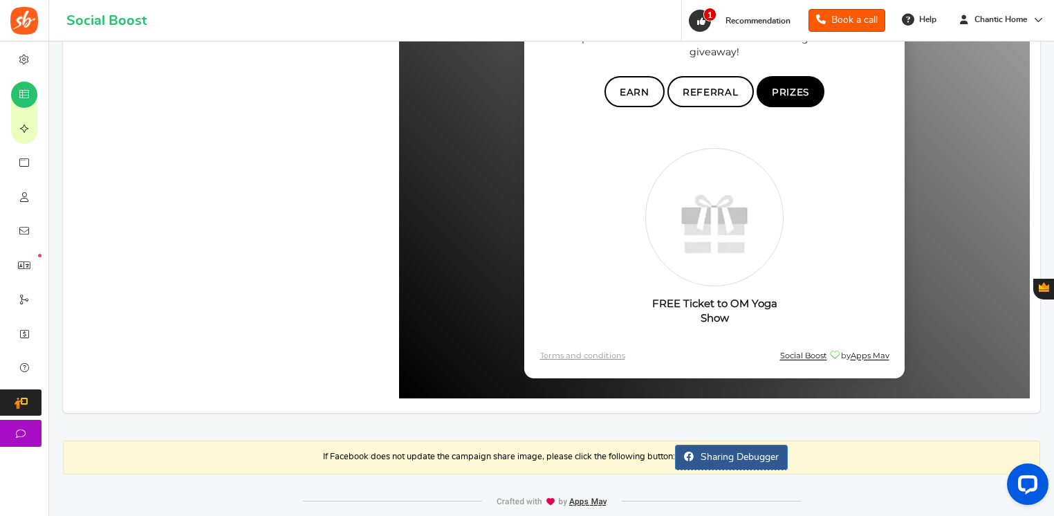
click at [717, 213] on img at bounding box center [714, 224] width 151 height 151
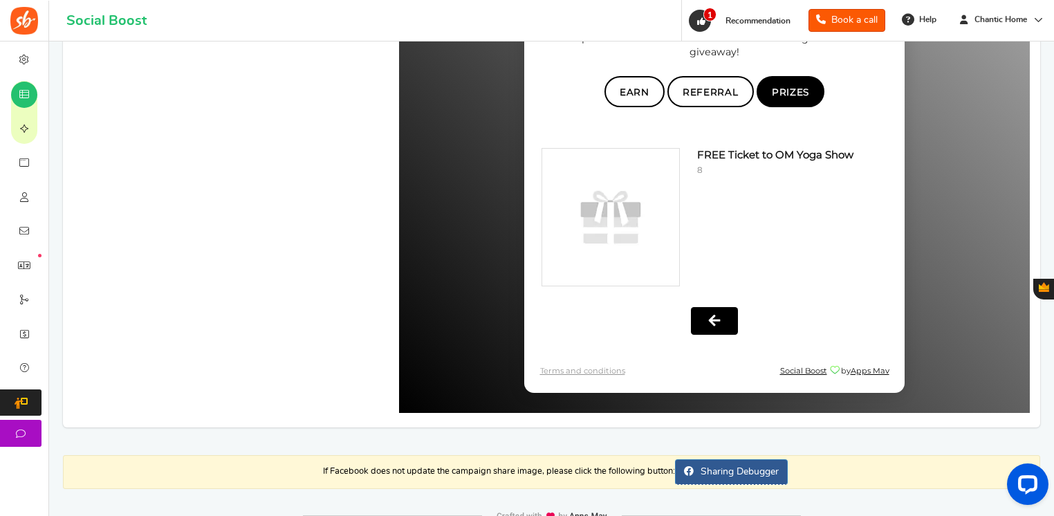
click at [642, 264] on img at bounding box center [610, 217] width 137 height 137
click at [722, 311] on button at bounding box center [714, 317] width 47 height 27
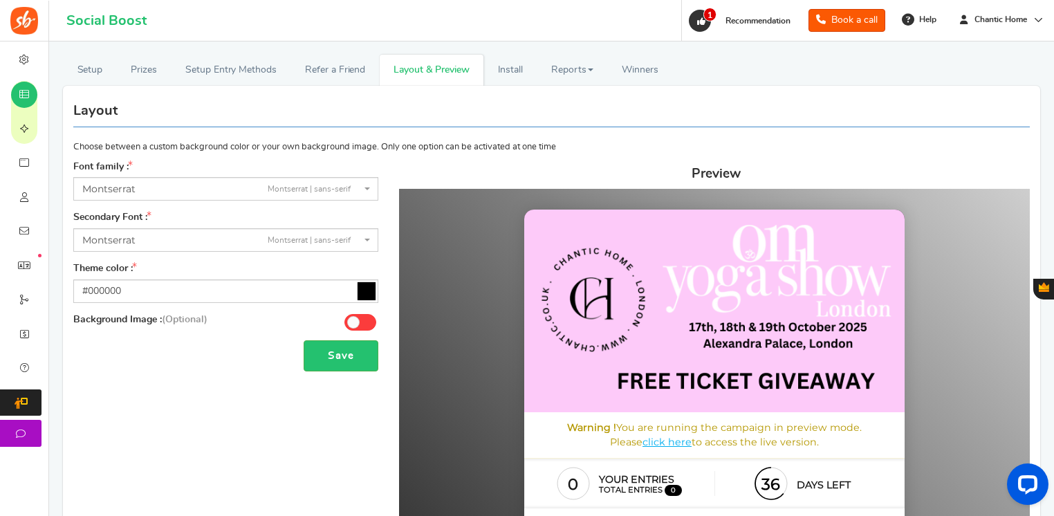
scroll to position [68, 0]
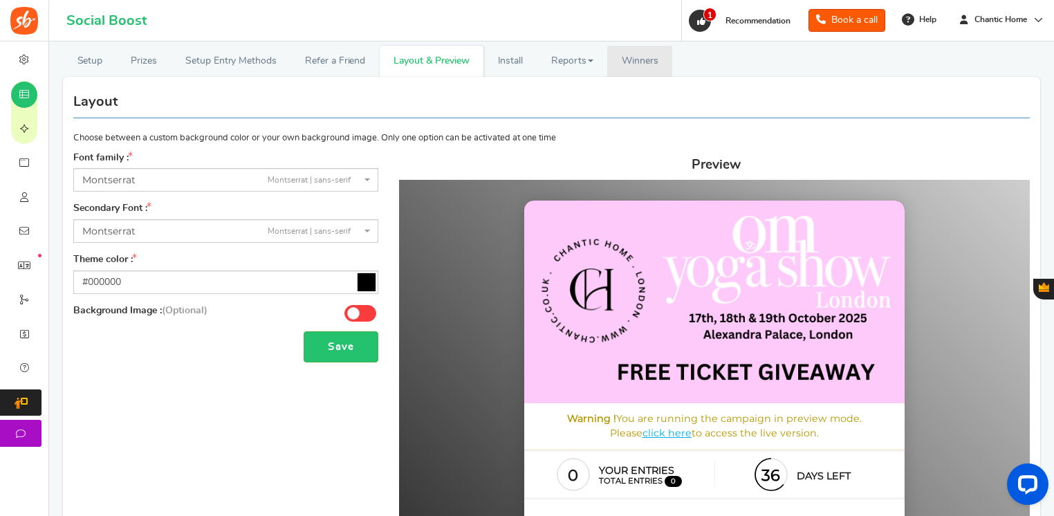
click at [634, 63] on span "Winners" at bounding box center [640, 61] width 37 height 10
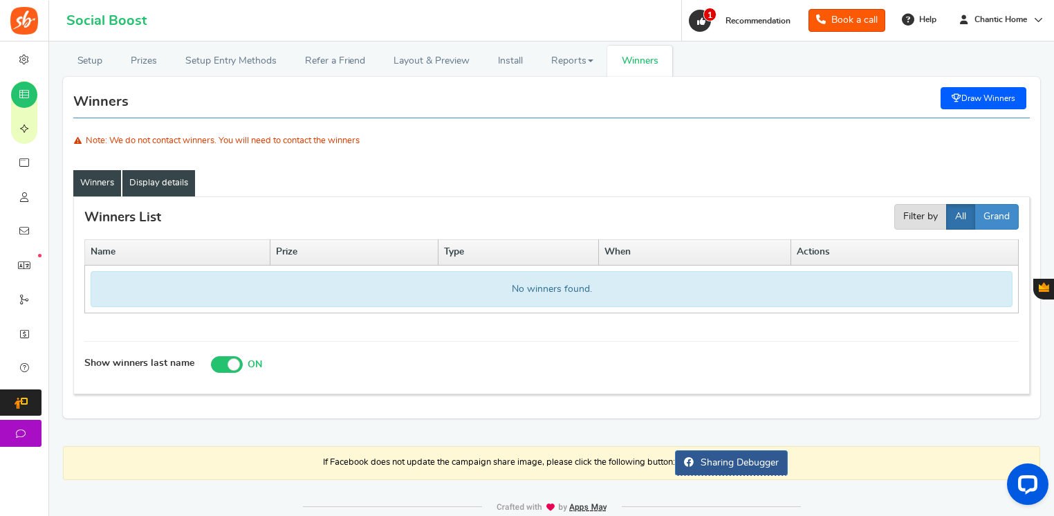
click at [145, 187] on link "Display details" at bounding box center [158, 183] width 73 height 26
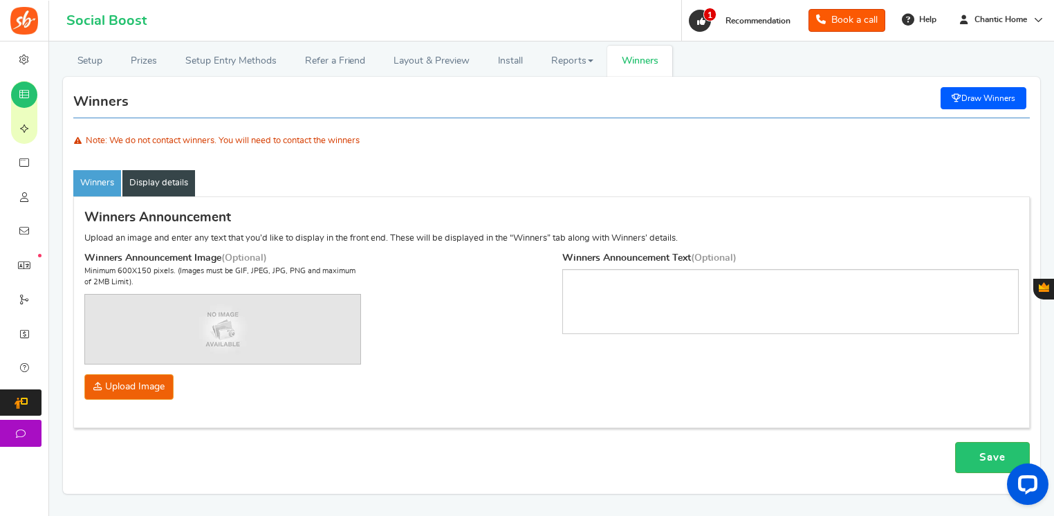
click at [209, 317] on img at bounding box center [222, 329] width 275 height 69
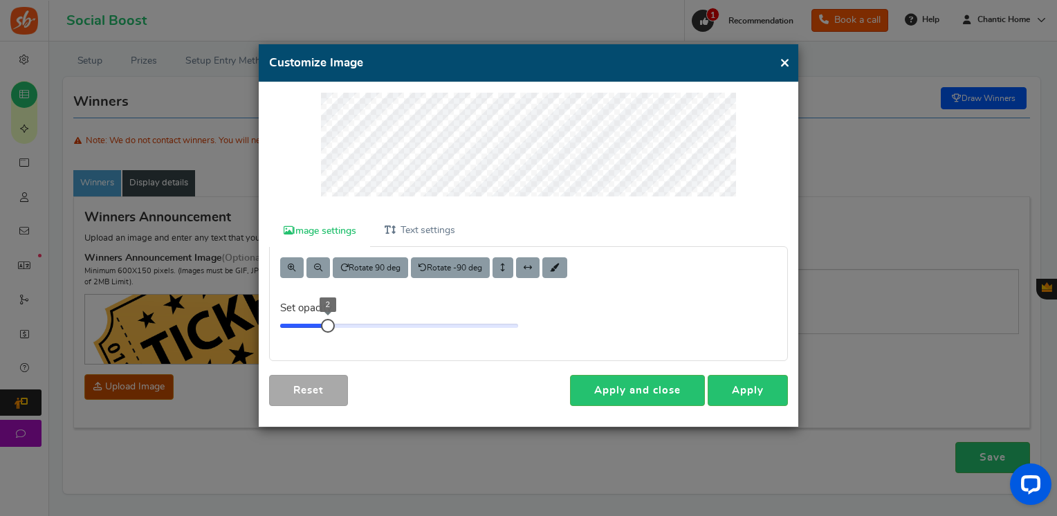
click at [321, 324] on div at bounding box center [399, 326] width 238 height 4
drag, startPoint x: 321, startPoint y: 324, endPoint x: 632, endPoint y: 330, distance: 311.3
click at [632, 330] on div "Rotate 90 deg Rotate -90 deg Set opacity 10" at bounding box center [528, 303] width 538 height 113
drag, startPoint x: 523, startPoint y: 322, endPoint x: 540, endPoint y: 322, distance: 16.6
click at [540, 322] on div "Rotate 90 deg Rotate -90 deg Set opacity 10" at bounding box center [528, 303] width 538 height 113
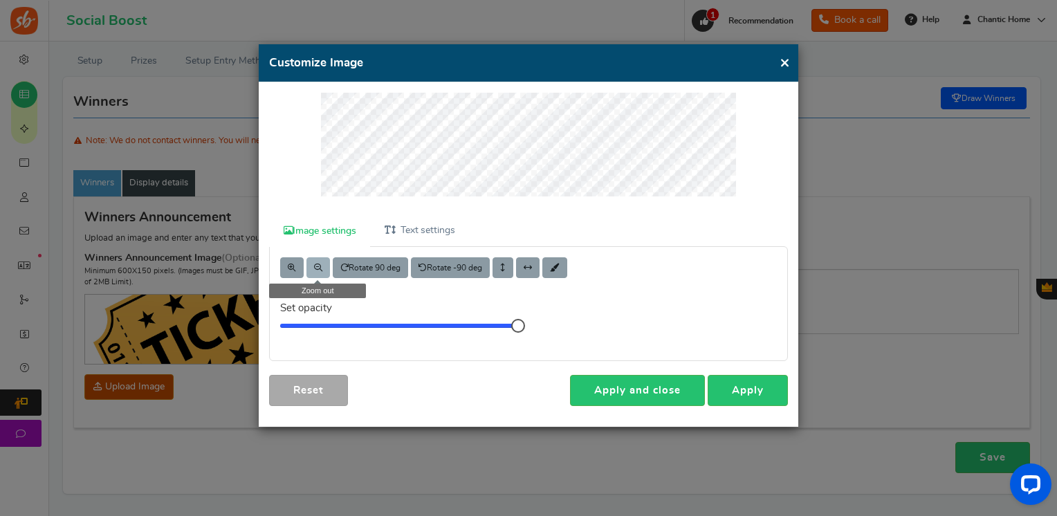
click at [318, 270] on button at bounding box center [318, 267] width 24 height 21
click at [320, 270] on button at bounding box center [318, 267] width 24 height 21
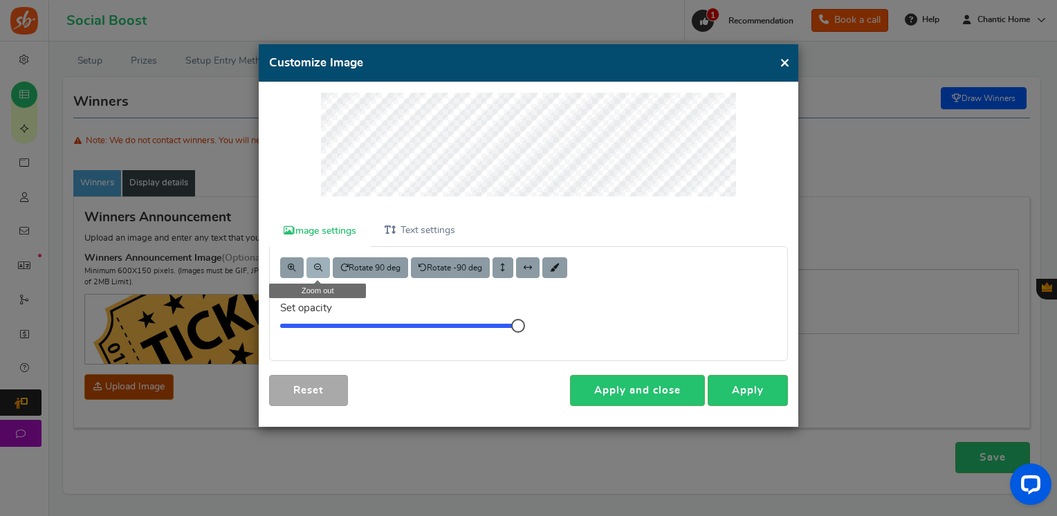
click at [322, 267] on button at bounding box center [318, 267] width 24 height 21
click at [326, 230] on link "Image settings" at bounding box center [319, 231] width 101 height 31
click at [784, 59] on button "×" at bounding box center [785, 62] width 10 height 17
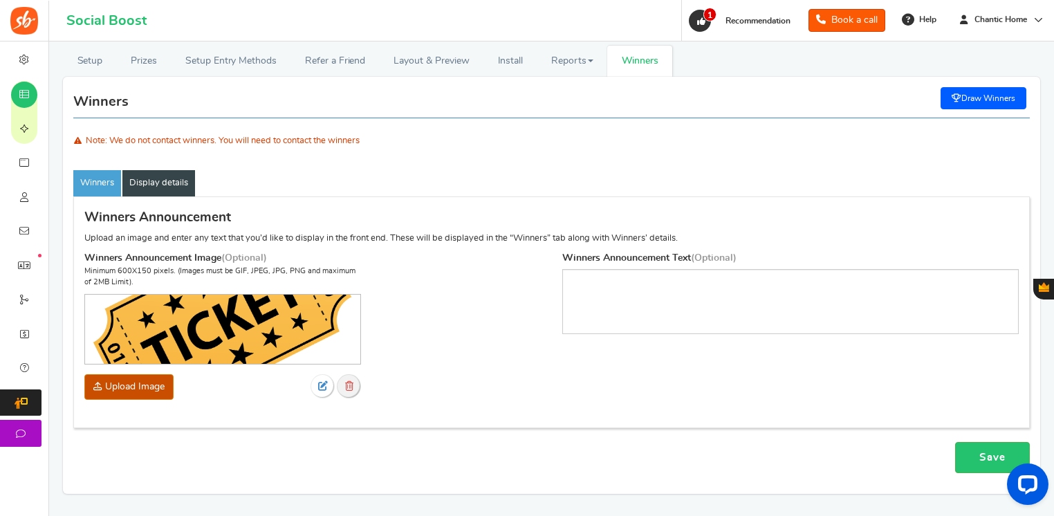
click at [342, 383] on link at bounding box center [349, 386] width 24 height 24
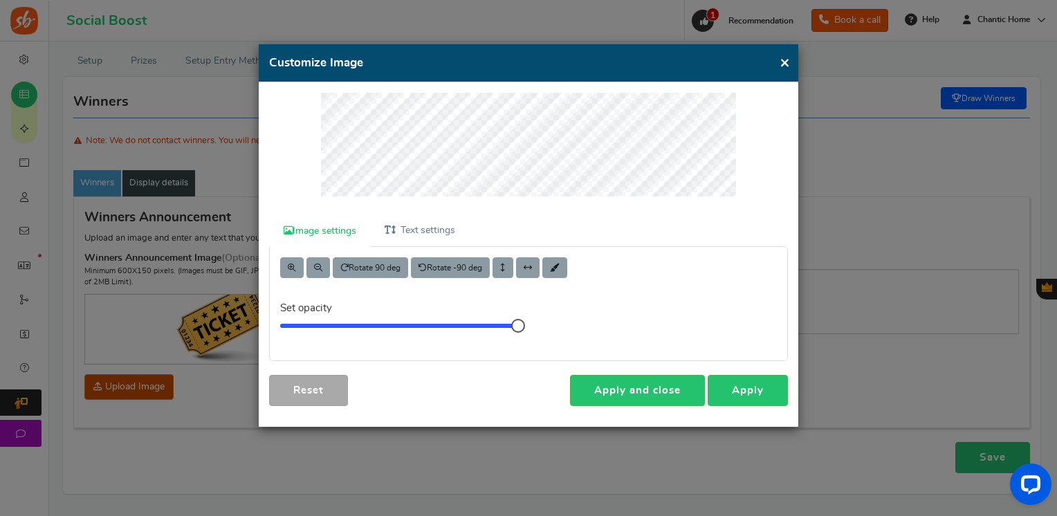
click at [772, 240] on ul "Image settings Text settings" at bounding box center [528, 230] width 519 height 31
click at [320, 264] on span at bounding box center [318, 268] width 8 height 8
click at [296, 268] on button at bounding box center [292, 267] width 24 height 21
click at [724, 273] on div "Rotate 90 deg Rotate -90 deg" at bounding box center [528, 267] width 497 height 21
click at [751, 392] on link "Apply" at bounding box center [748, 390] width 80 height 31
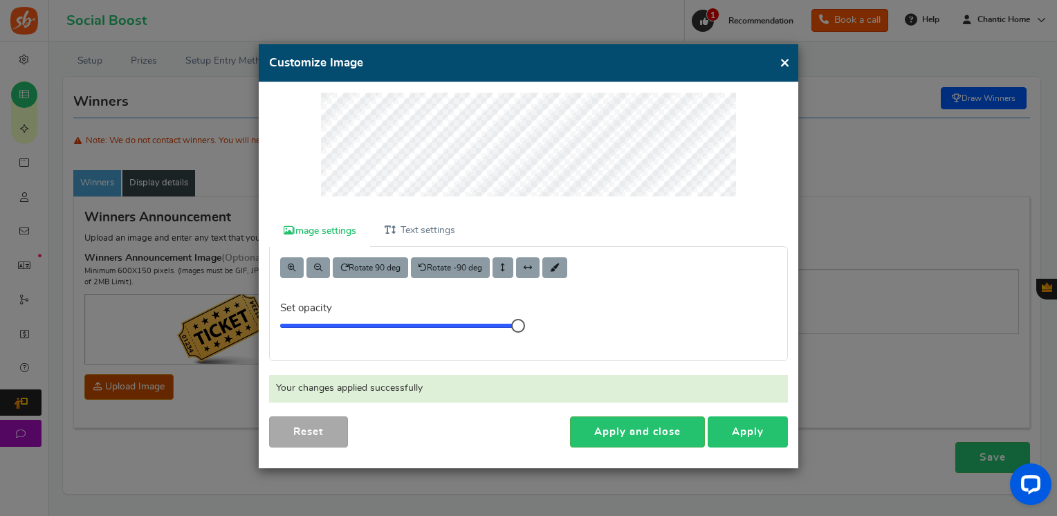
click at [746, 430] on link "Apply" at bounding box center [748, 431] width 80 height 31
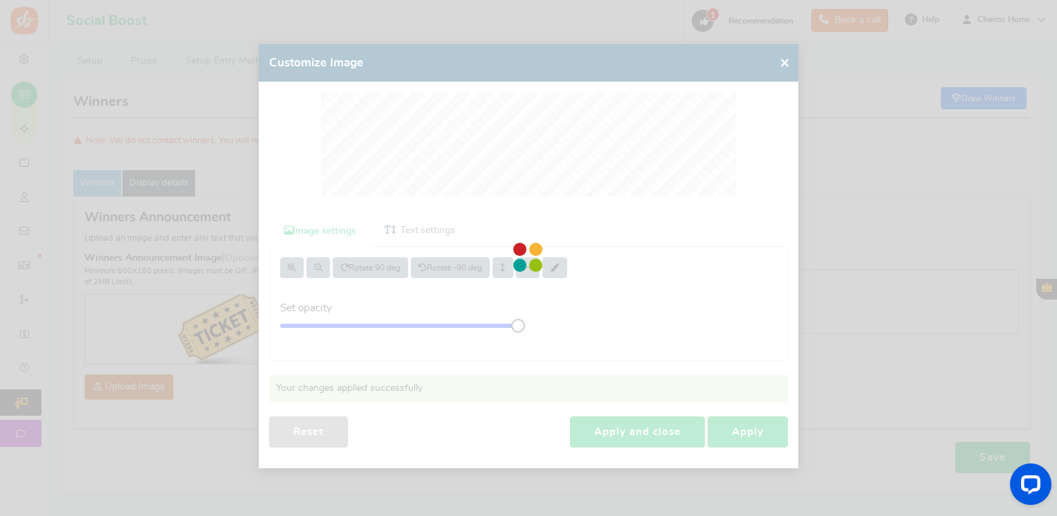
click at [654, 436] on div at bounding box center [528, 258] width 1057 height 516
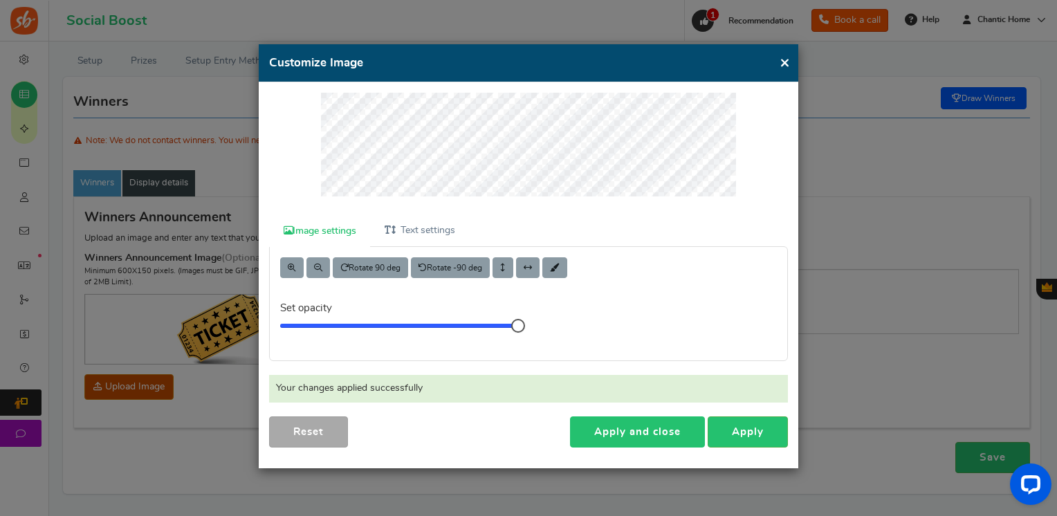
click at [650, 434] on link "Apply and close" at bounding box center [637, 431] width 135 height 31
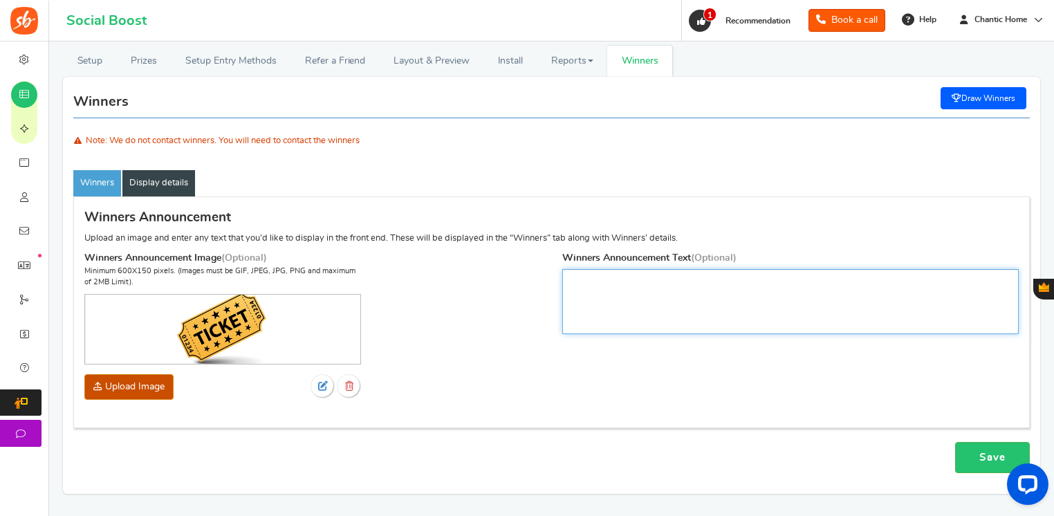
click at [678, 294] on textarea at bounding box center [790, 301] width 457 height 65
type textarea "You've won a ticket to OM Yoga Show!"
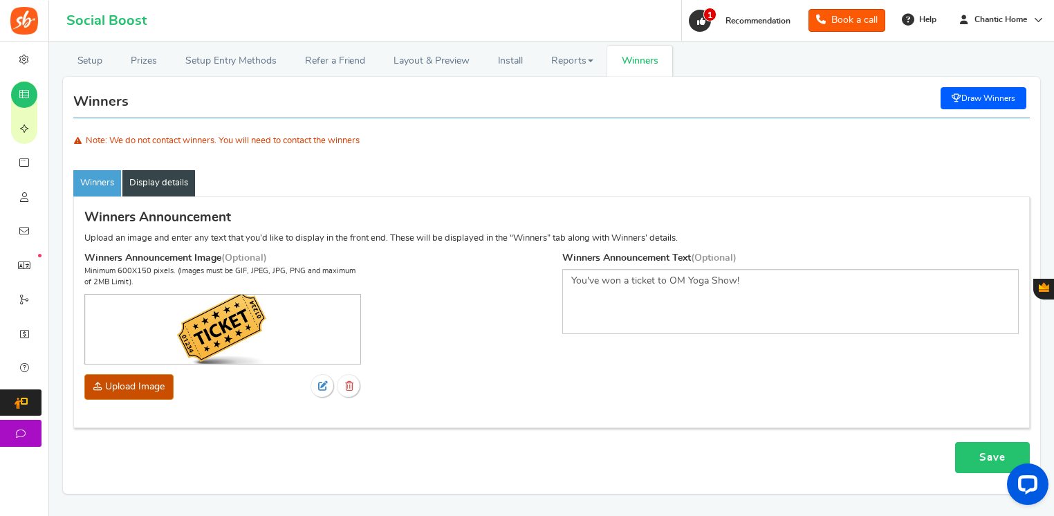
click at [982, 465] on link "Save" at bounding box center [992, 457] width 75 height 31
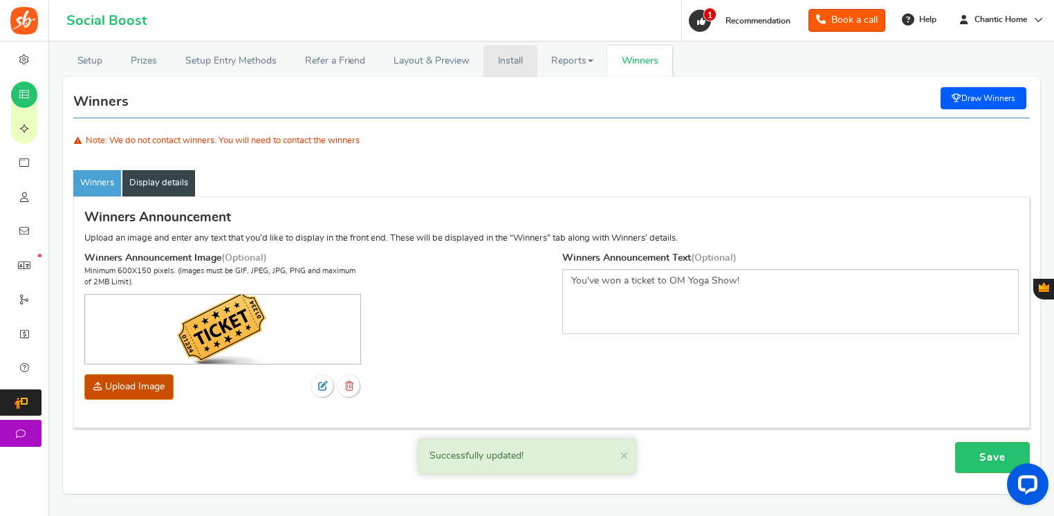
click at [522, 58] on link "Install" at bounding box center [511, 61] width 54 height 31
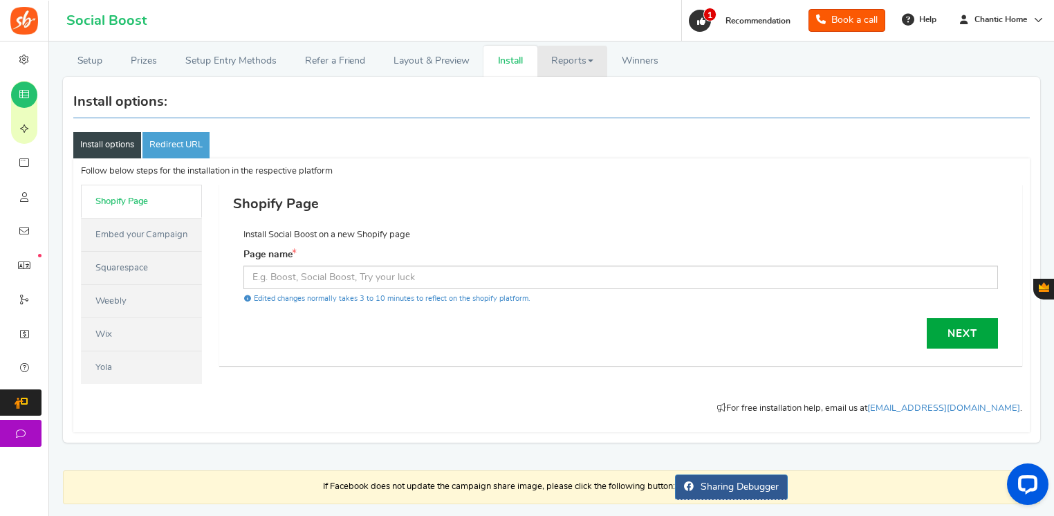
click at [566, 59] on link "Reports" at bounding box center [572, 61] width 71 height 31
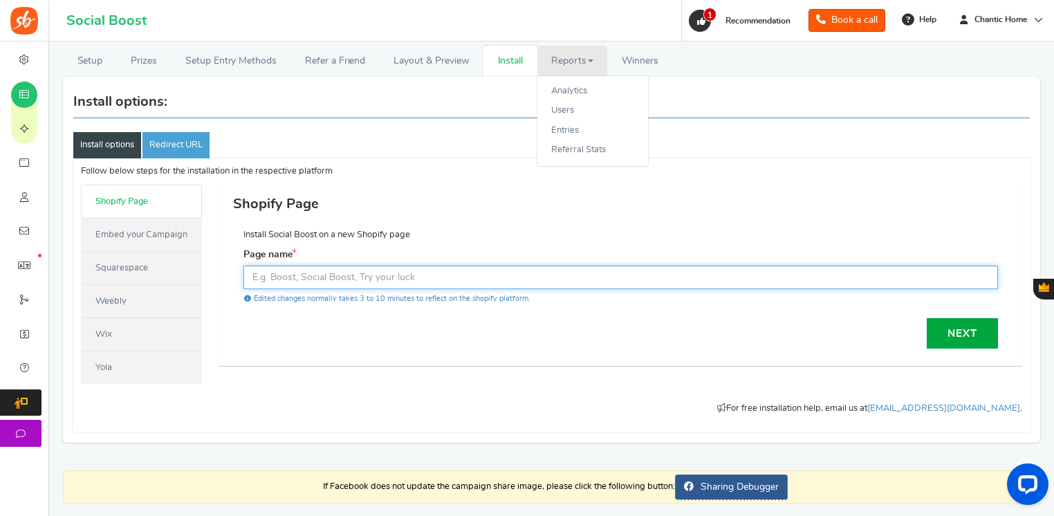
click at [353, 275] on input "text" at bounding box center [620, 278] width 755 height 24
type input "Om Yoga Show Giveaway!"
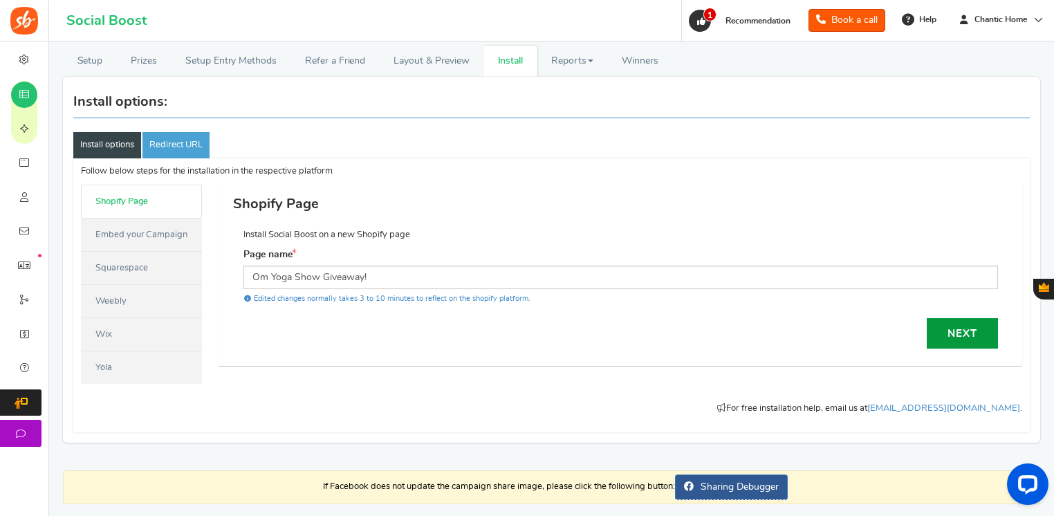
click at [975, 338] on link "Next" at bounding box center [962, 333] width 71 height 30
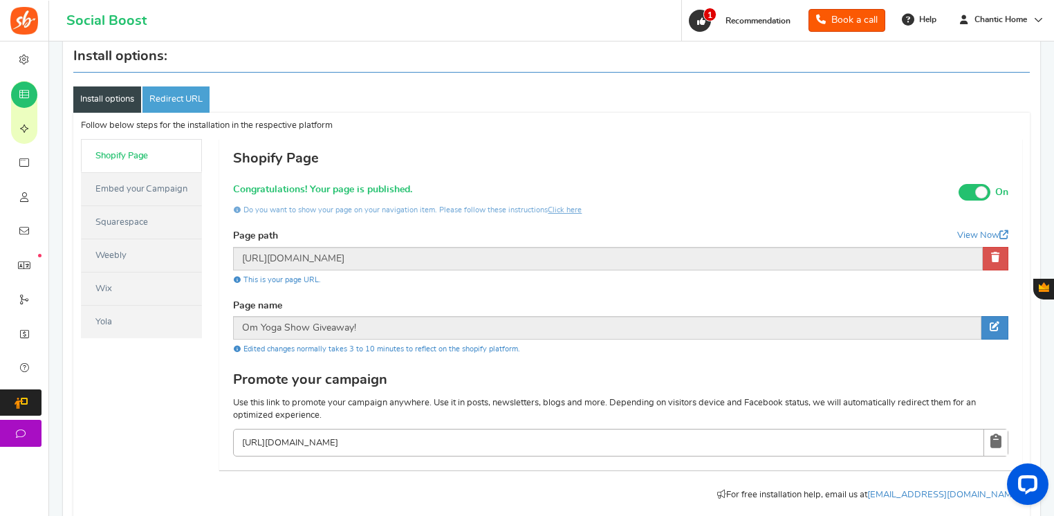
scroll to position [137, 0]
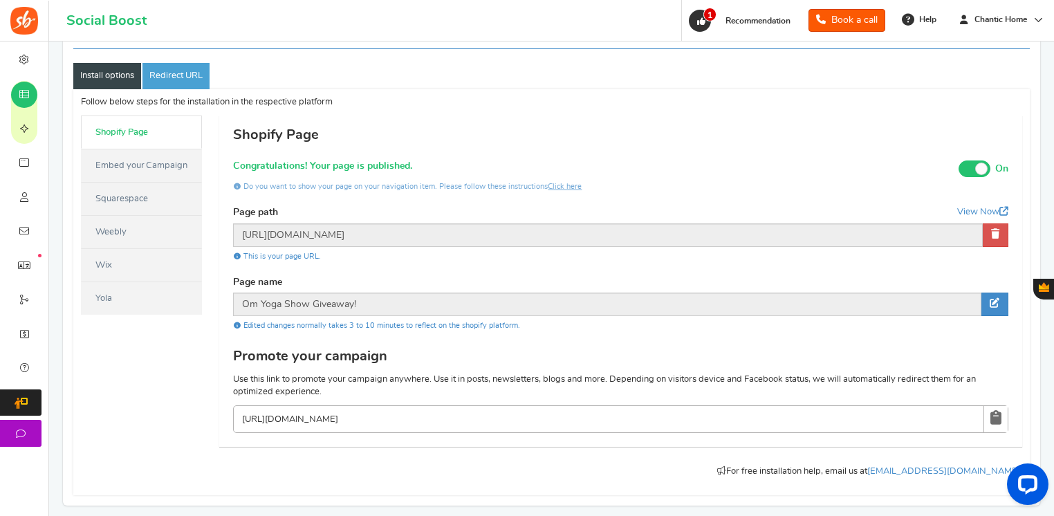
drag, startPoint x: 406, startPoint y: 411, endPoint x: 181, endPoint y: 396, distance: 225.3
click at [181, 396] on div "Follow below steps for the installation in the respective platform Follow the b…" at bounding box center [552, 292] width 958 height 392
click at [340, 222] on div "Page path View Now [URL][DOMAIN_NAME] This is your page URL." at bounding box center [620, 235] width 775 height 59
click at [979, 206] on link "View Now" at bounding box center [982, 212] width 51 height 12
click at [986, 208] on link "View Now" at bounding box center [982, 212] width 51 height 12
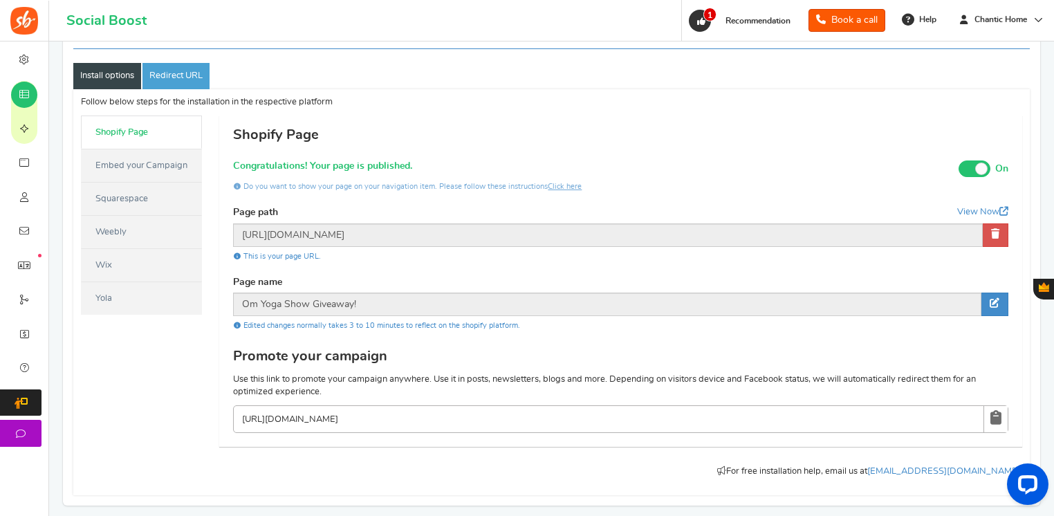
click at [118, 68] on link "Install options" at bounding box center [107, 76] width 68 height 26
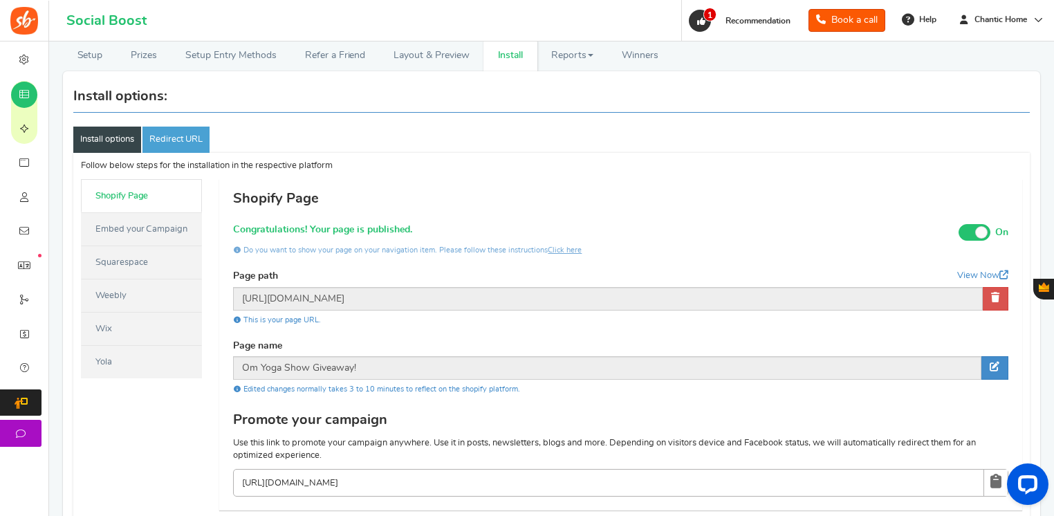
scroll to position [0, 0]
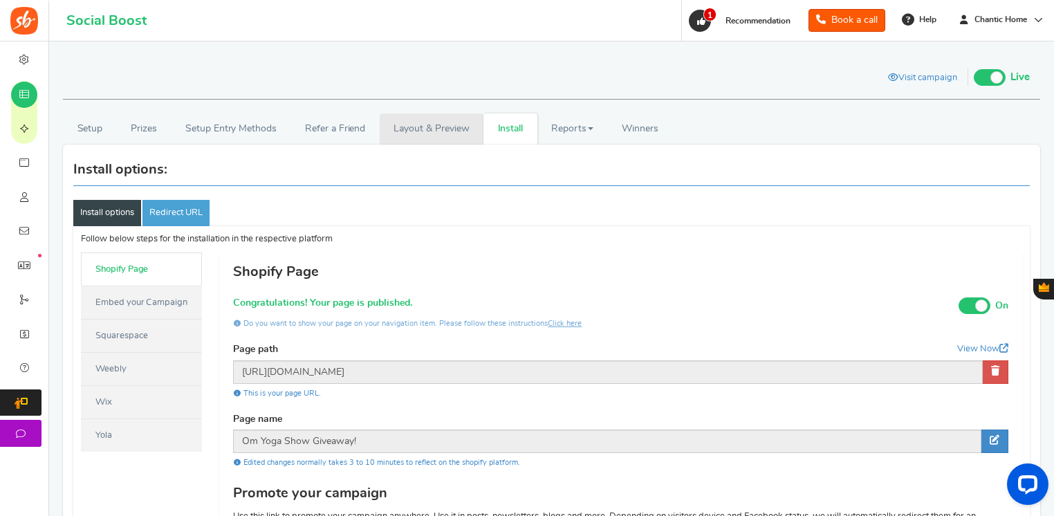
click at [441, 128] on link "Layout & Preview" at bounding box center [432, 128] width 104 height 31
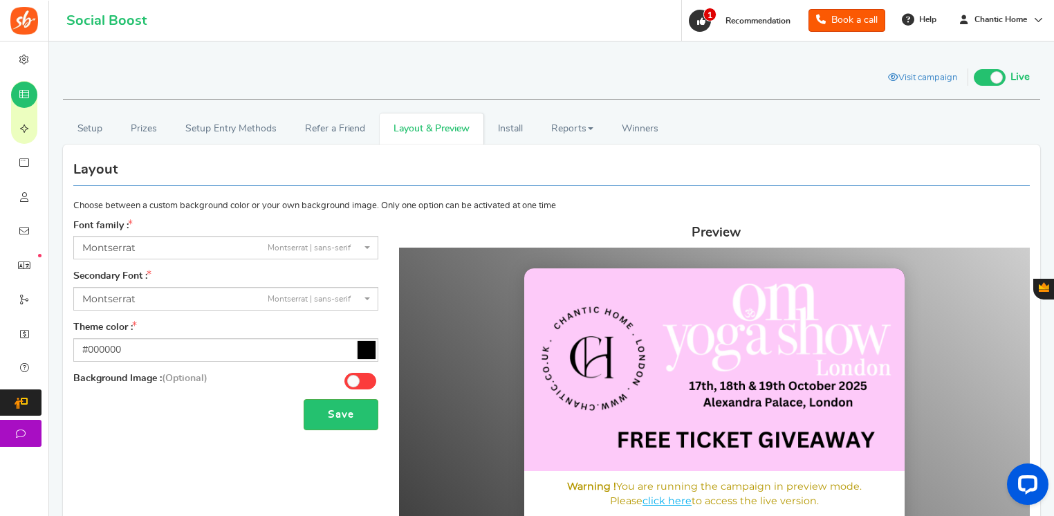
click at [365, 345] on icon at bounding box center [367, 350] width 18 height 18
click at [365, 345] on input "#000000" at bounding box center [225, 350] width 305 height 24
drag, startPoint x: 294, startPoint y: 349, endPoint x: 98, endPoint y: 347, distance: 196.5
click at [98, 347] on input "#000000" at bounding box center [225, 350] width 305 height 24
click at [194, 351] on input "#000000" at bounding box center [225, 350] width 305 height 24
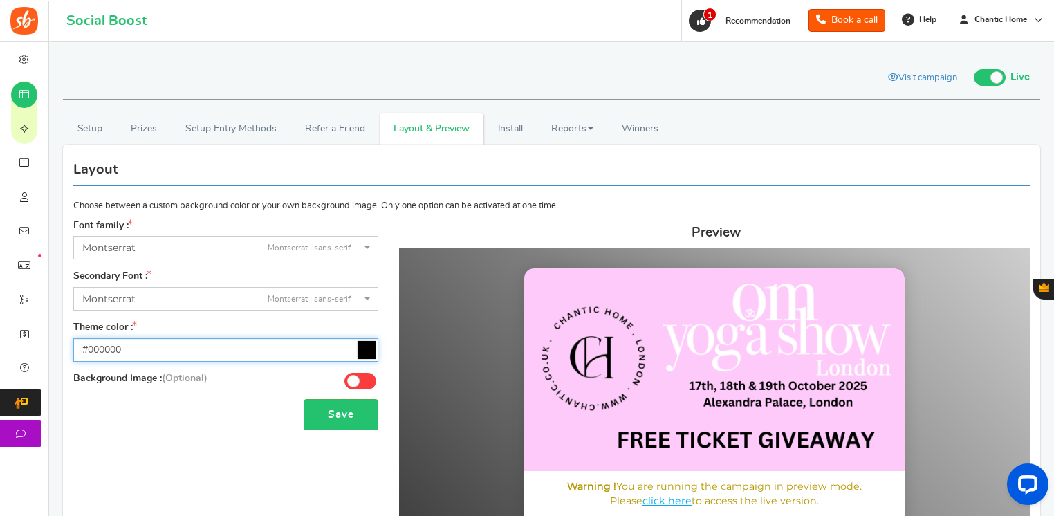
drag, startPoint x: 194, startPoint y: 351, endPoint x: 51, endPoint y: 351, distance: 142.5
paste input "ffefef"
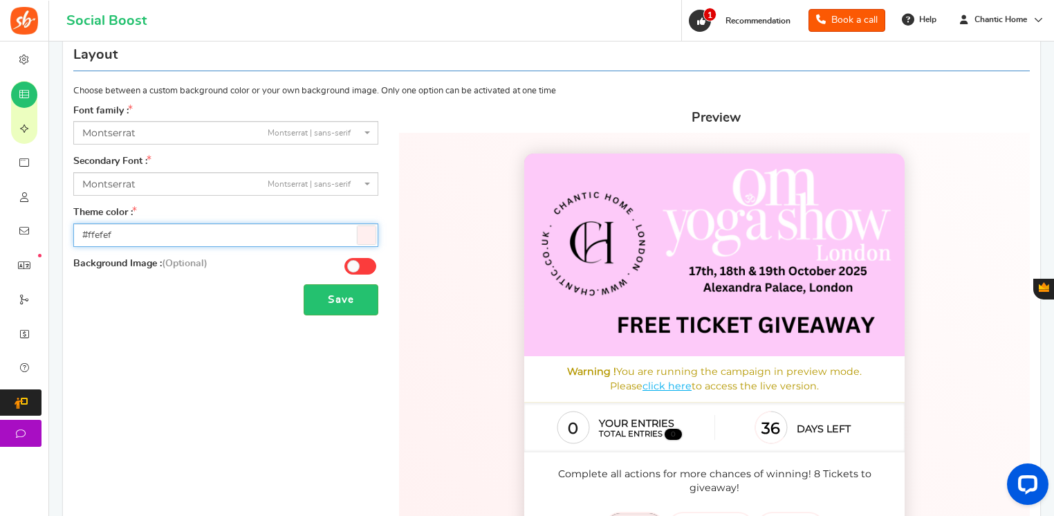
scroll to position [138, 0]
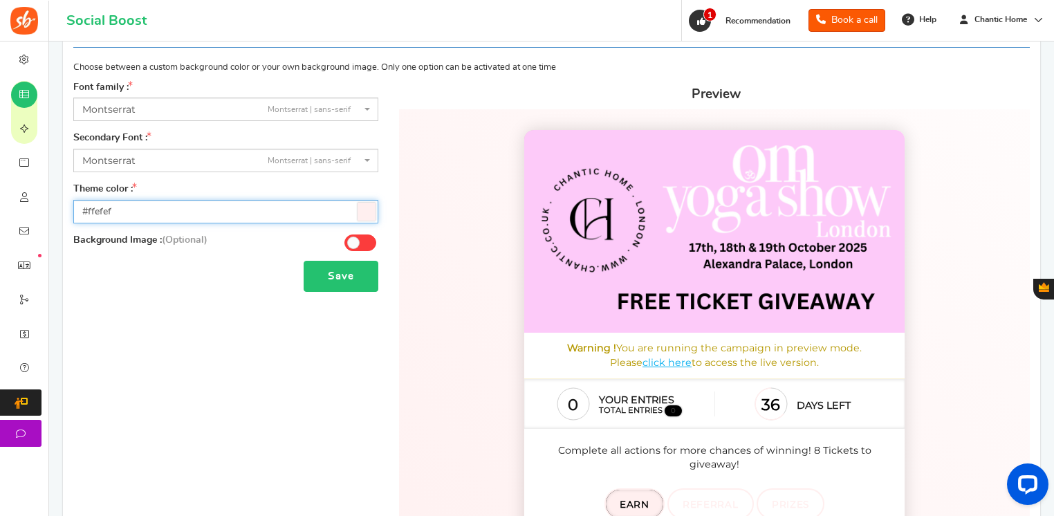
type input "#ffefef"
click at [350, 274] on button "Save" at bounding box center [341, 276] width 75 height 31
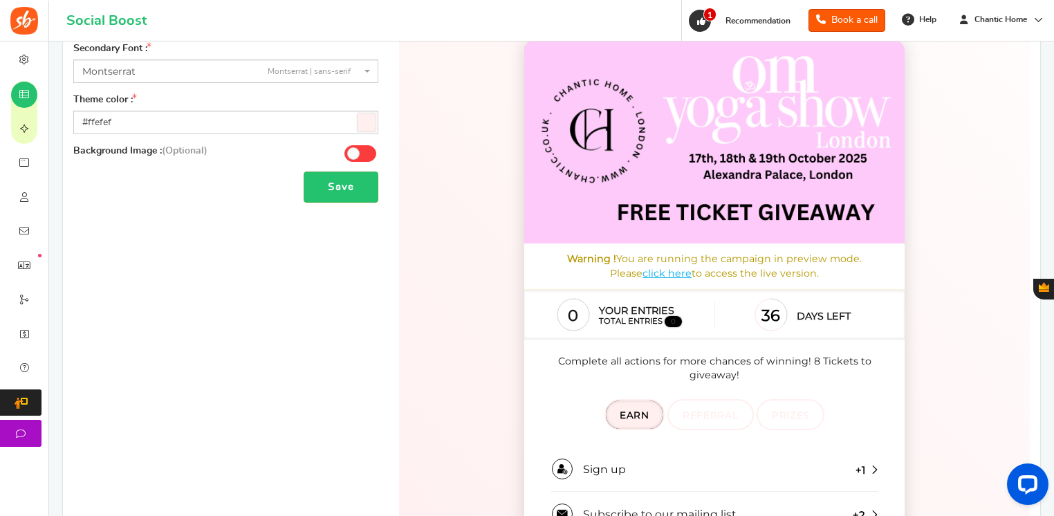
scroll to position [50, 0]
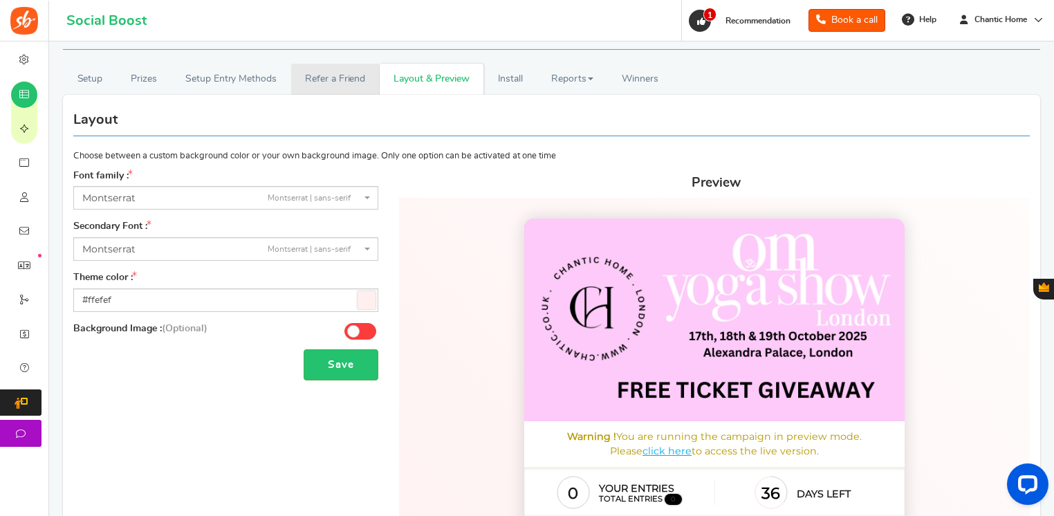
click at [324, 74] on link "Refer a Friend" at bounding box center [335, 79] width 89 height 31
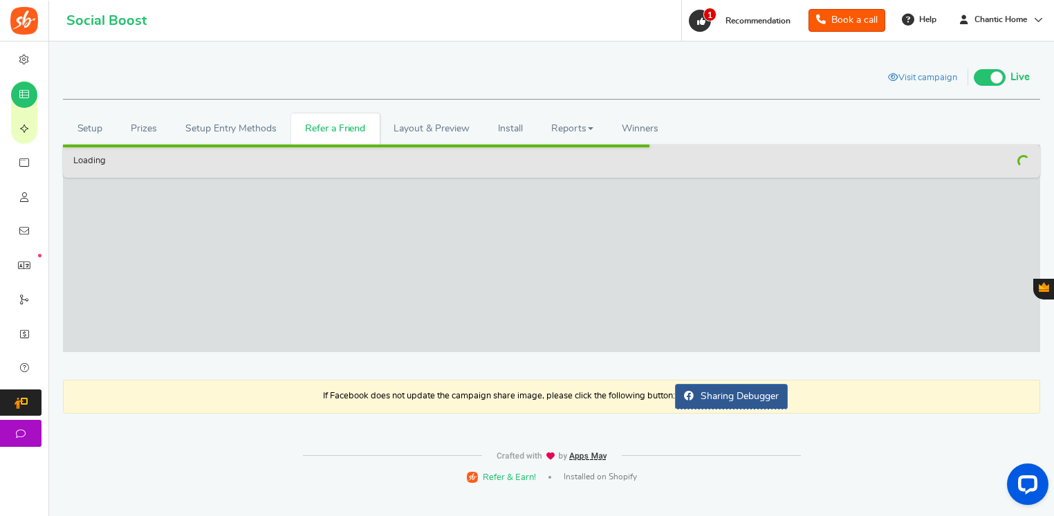
scroll to position [0, 0]
click at [244, 125] on link "Setup Entry Methods" at bounding box center [231, 128] width 120 height 31
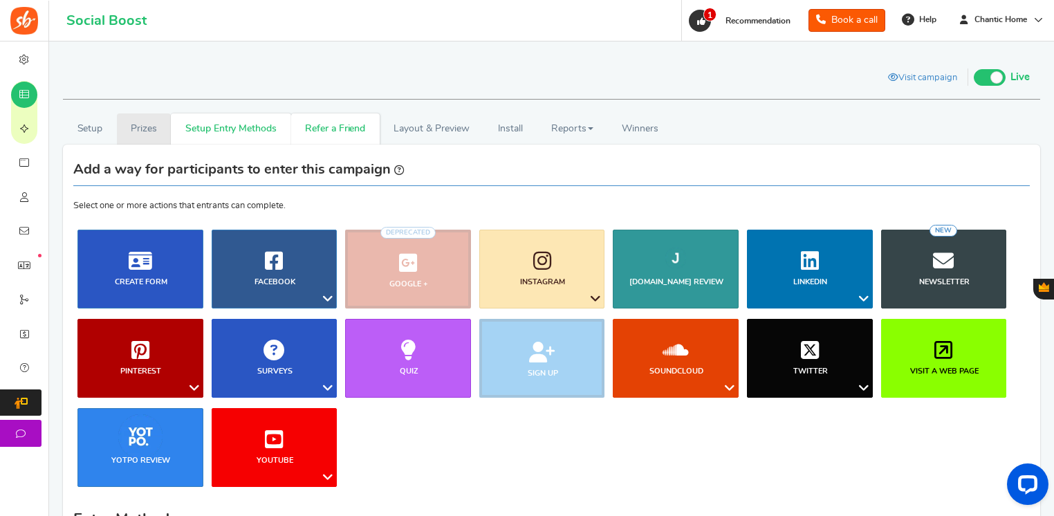
click at [147, 129] on link "Prizes" at bounding box center [144, 128] width 55 height 31
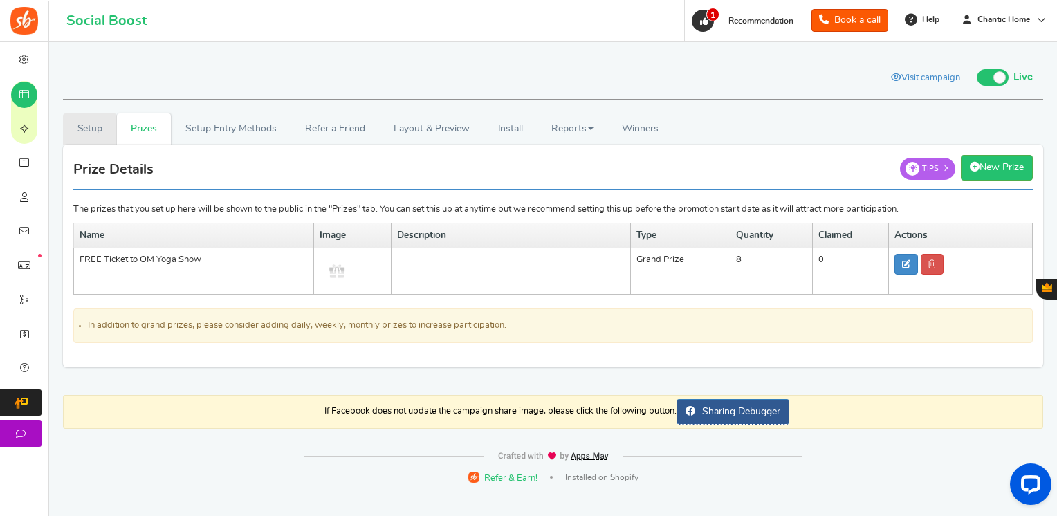
click at [83, 134] on link "Setup" at bounding box center [90, 128] width 54 height 31
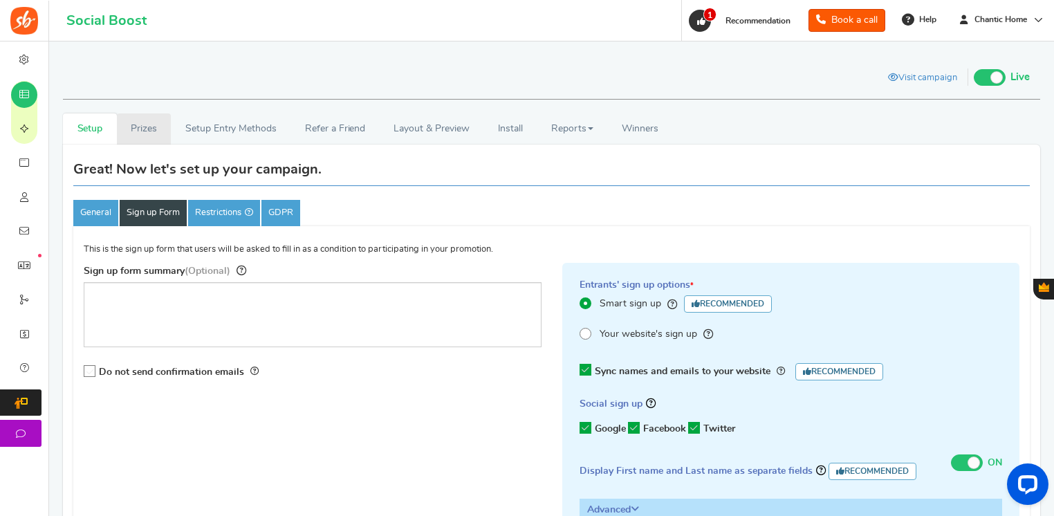
click at [126, 126] on link "Prizes" at bounding box center [144, 128] width 55 height 31
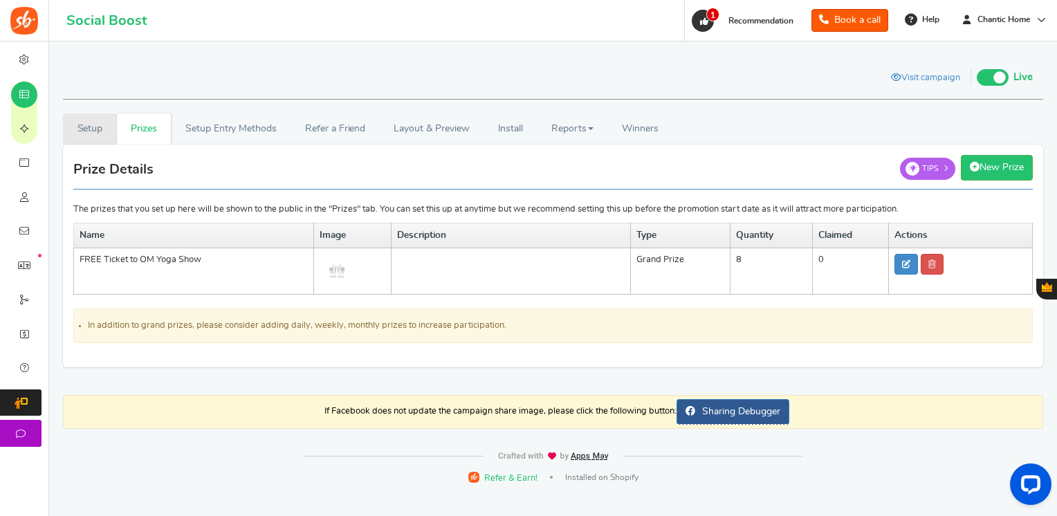
click at [105, 128] on link "Setup" at bounding box center [90, 128] width 54 height 31
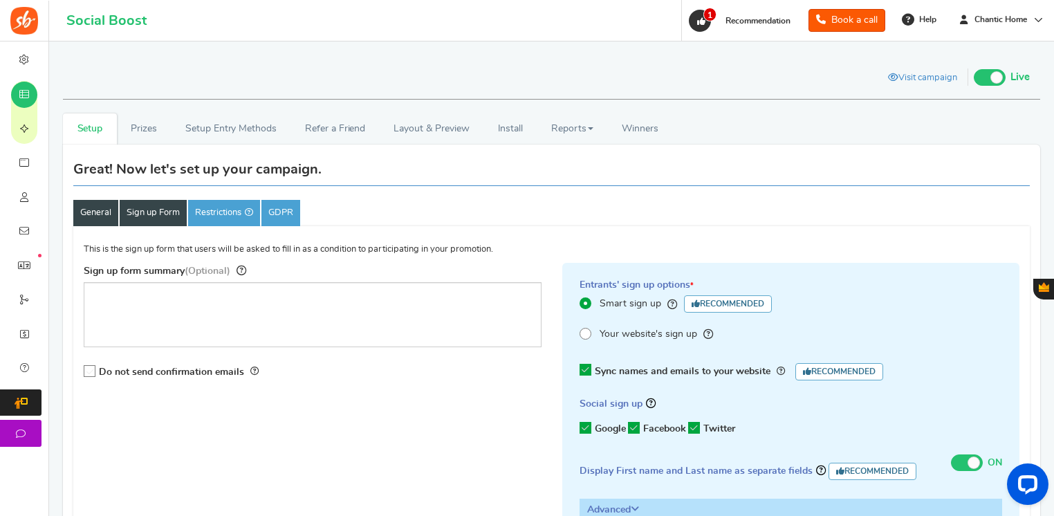
click at [106, 207] on link "General" at bounding box center [95, 213] width 45 height 26
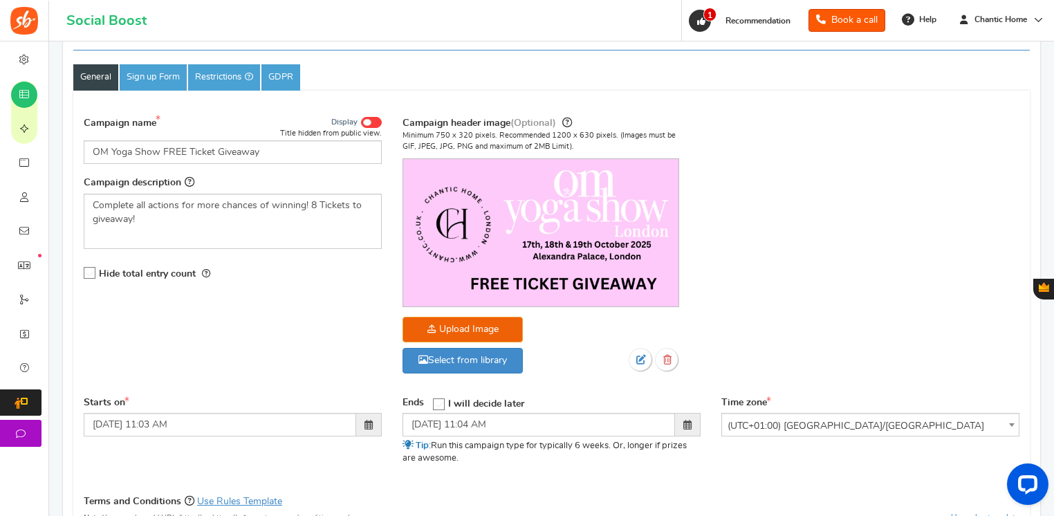
scroll to position [138, 0]
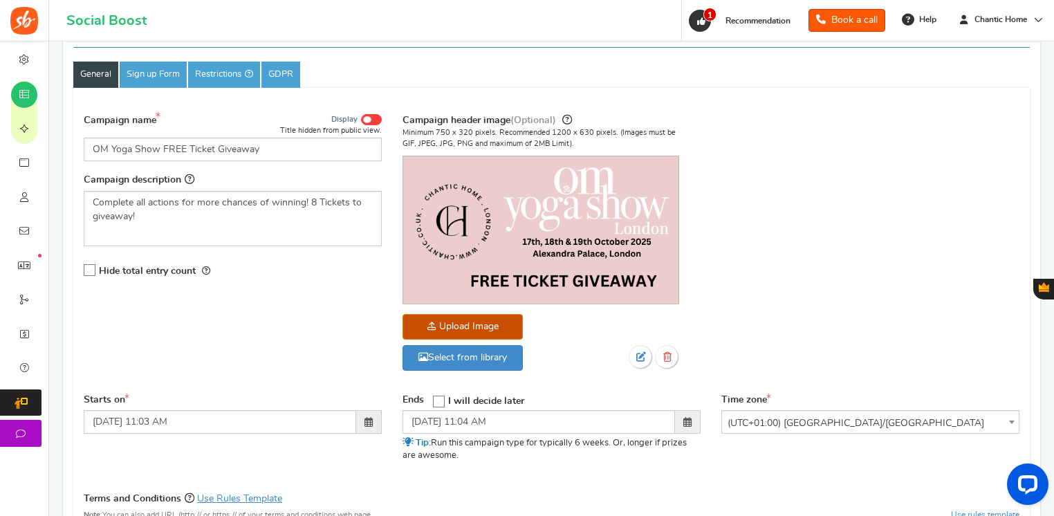
scroll to position [0, 0]
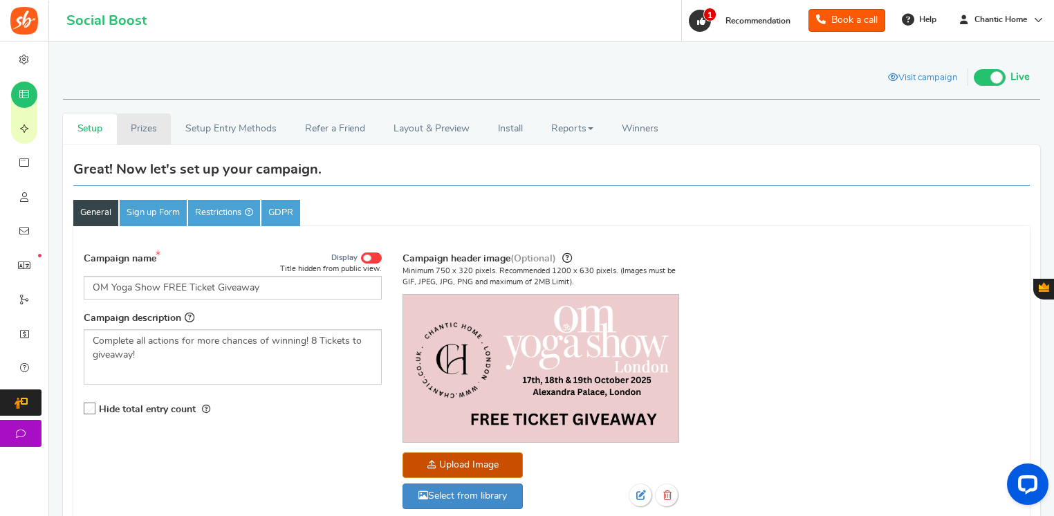
click at [142, 126] on link "Prizes" at bounding box center [144, 128] width 55 height 31
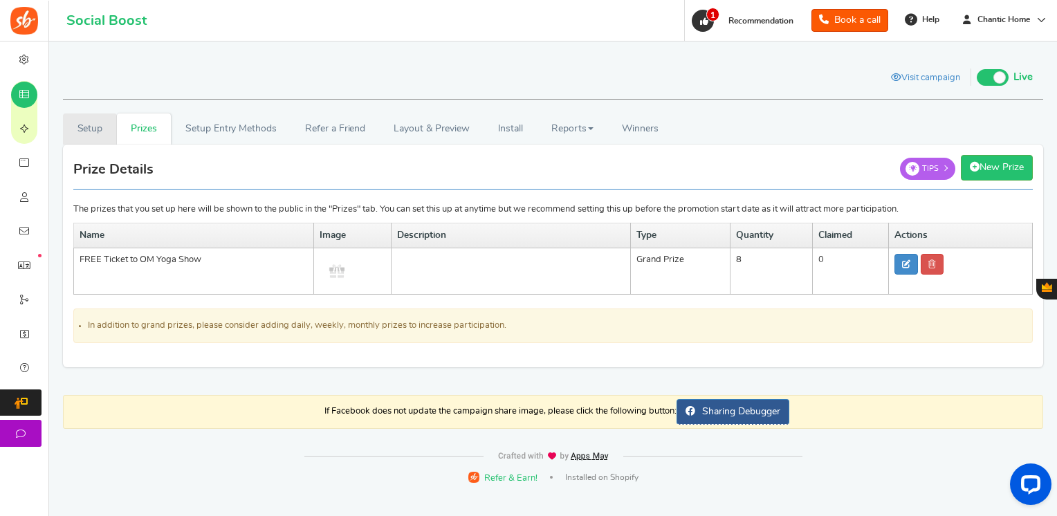
click at [93, 125] on link "Setup" at bounding box center [90, 128] width 54 height 31
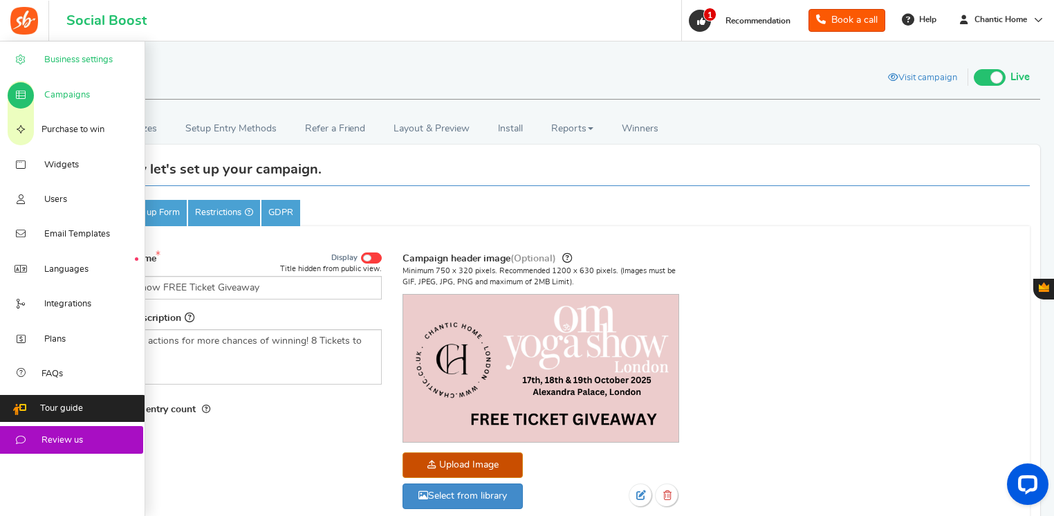
click at [60, 73] on link "Business settings" at bounding box center [72, 59] width 145 height 35
